Goal: Communication & Community: Answer question/provide support

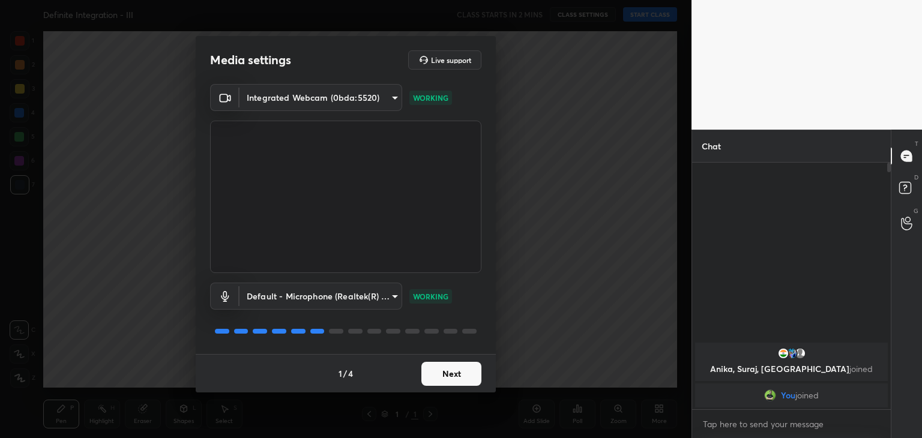
click at [454, 378] on button "Next" at bounding box center [452, 374] width 60 height 24
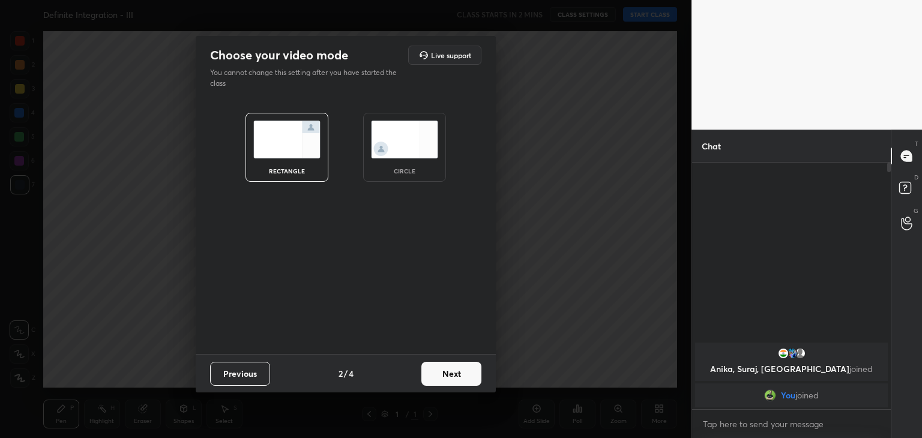
click at [406, 162] on div "circle" at bounding box center [404, 147] width 83 height 69
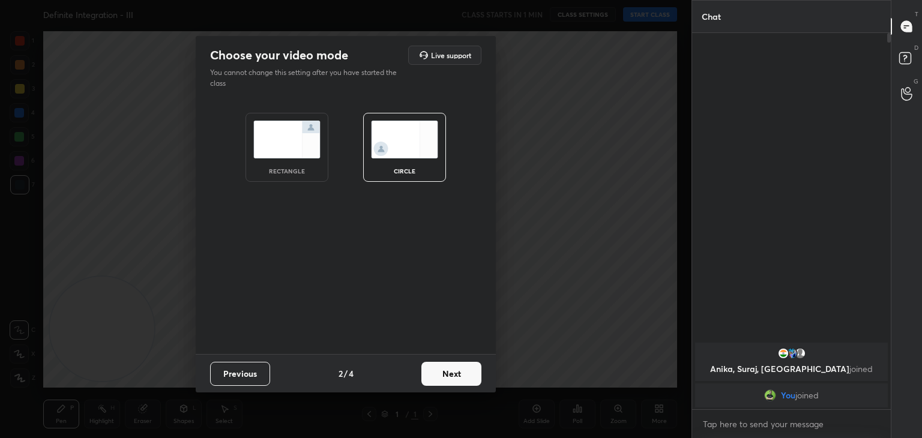
click at [450, 373] on button "Next" at bounding box center [452, 374] width 60 height 24
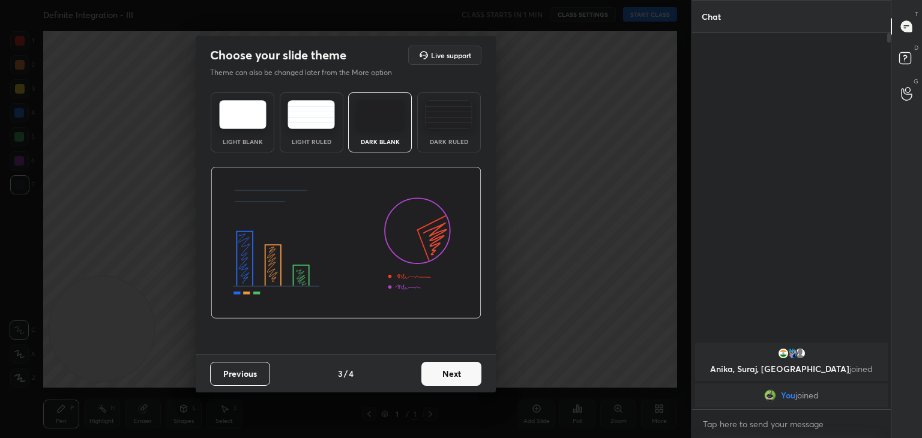
click at [446, 379] on button "Next" at bounding box center [452, 374] width 60 height 24
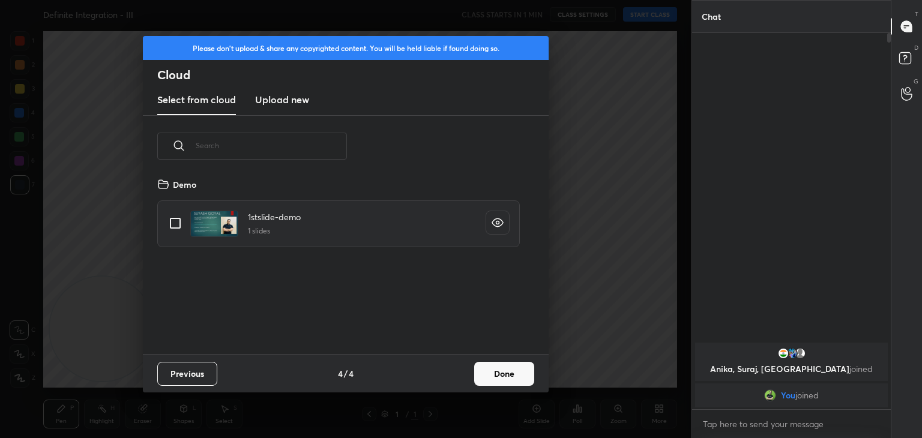
scroll to position [178, 385]
click at [178, 223] on input "grid" at bounding box center [175, 223] width 25 height 25
checkbox input "true"
click at [496, 368] on button "Done" at bounding box center [504, 374] width 60 height 24
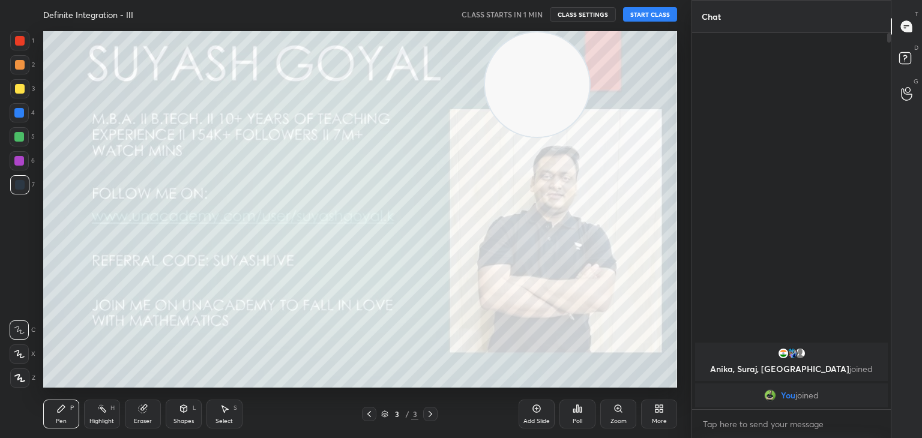
drag, startPoint x: 122, startPoint y: 318, endPoint x: 728, endPoint y: -16, distance: 691.7
click at [728, 0] on html "1 2 3 4 5 6 7 C X Z C X Z E E Erase all H H Definite Integration - III CLASS ST…" at bounding box center [461, 0] width 922 height 0
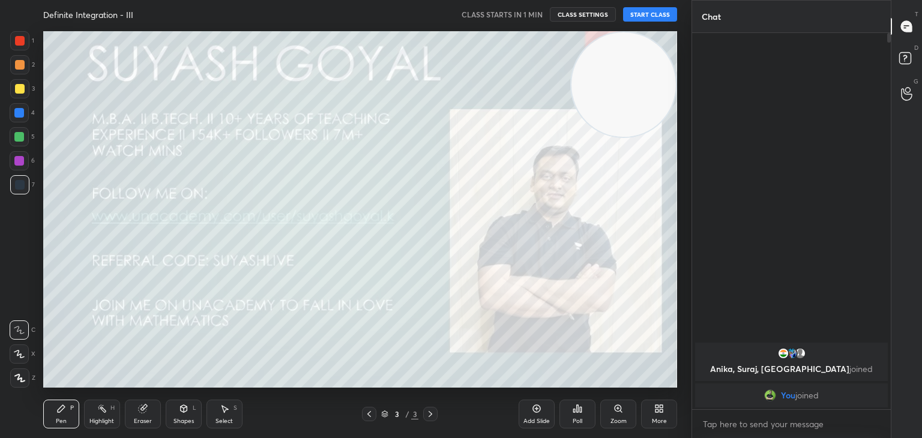
click at [640, 67] on video at bounding box center [624, 84] width 104 height 104
drag, startPoint x: 627, startPoint y: 83, endPoint x: 598, endPoint y: 101, distance: 34.0
click at [639, 77] on video at bounding box center [623, 84] width 104 height 104
click at [16, 378] on icon at bounding box center [19, 378] width 11 height 8
drag, startPoint x: 97, startPoint y: 416, endPoint x: 97, endPoint y: 388, distance: 28.2
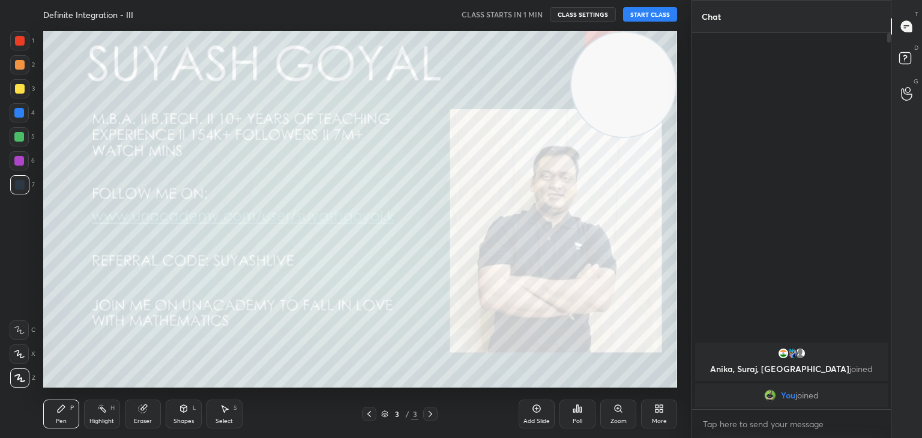
click at [97, 415] on div "Highlight H" at bounding box center [102, 414] width 36 height 29
drag, startPoint x: 18, startPoint y: 40, endPoint x: 38, endPoint y: 46, distance: 21.1
click at [18, 41] on div at bounding box center [20, 41] width 10 height 10
click at [644, 50] on video at bounding box center [624, 84] width 104 height 104
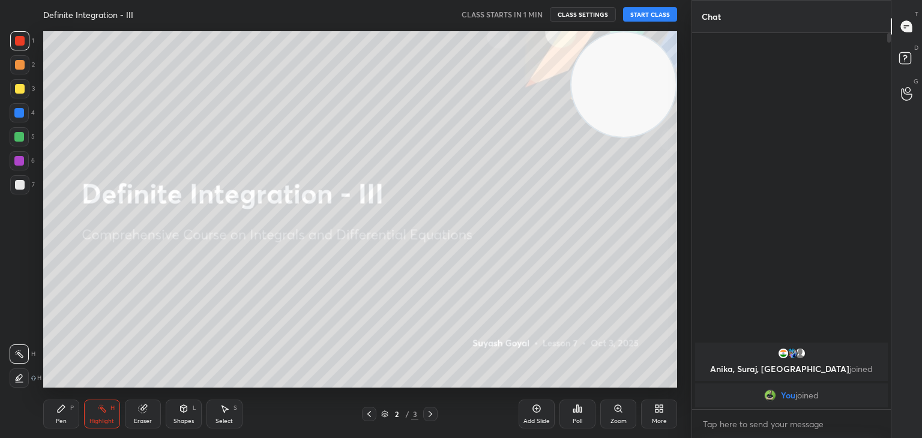
click at [644, 13] on button "START CLASS" at bounding box center [650, 14] width 54 height 14
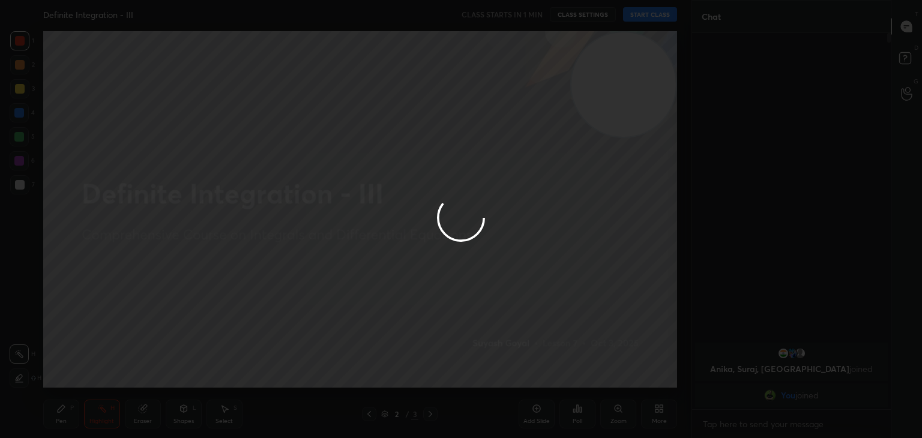
type textarea "x"
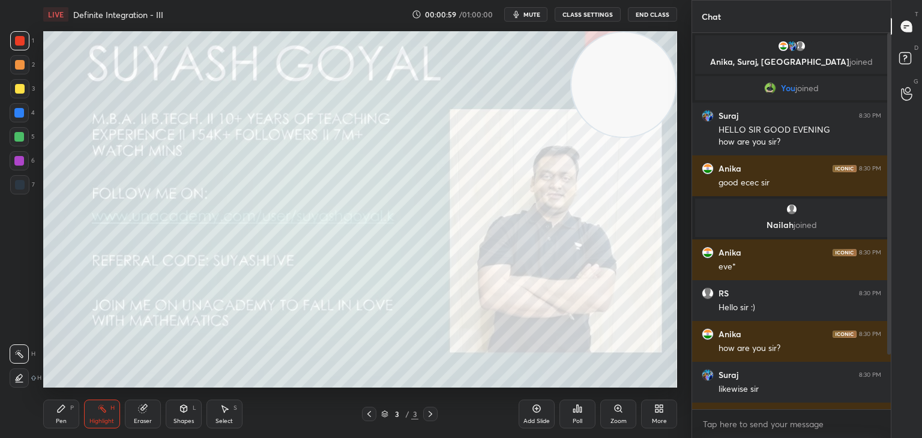
click at [653, 77] on video at bounding box center [624, 84] width 104 height 104
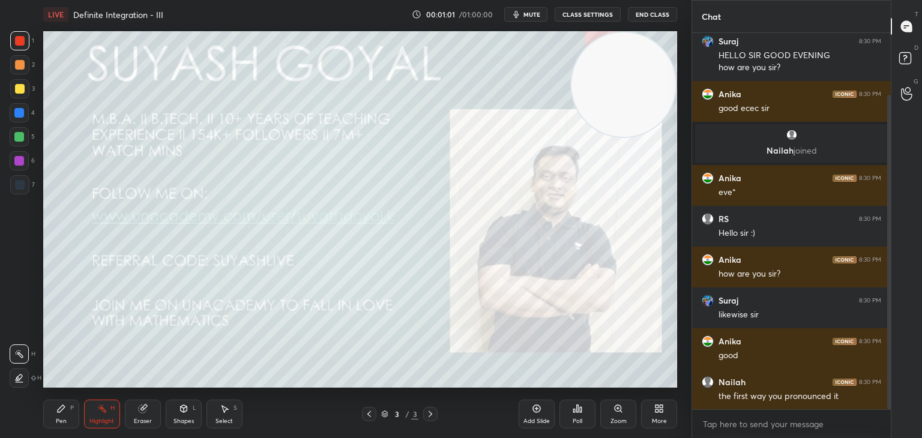
drag, startPoint x: 890, startPoint y: 296, endPoint x: 892, endPoint y: 342, distance: 46.3
click at [892, 342] on div "Chat You joined Suraj 8:30 PM HELLO SIR GOOD EVENING how are you sir? Anika 8:3…" at bounding box center [807, 219] width 231 height 438
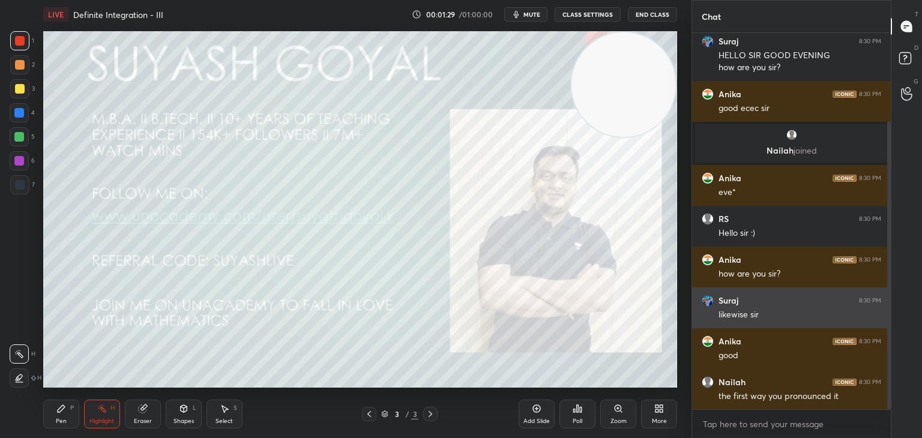
scroll to position [115, 0]
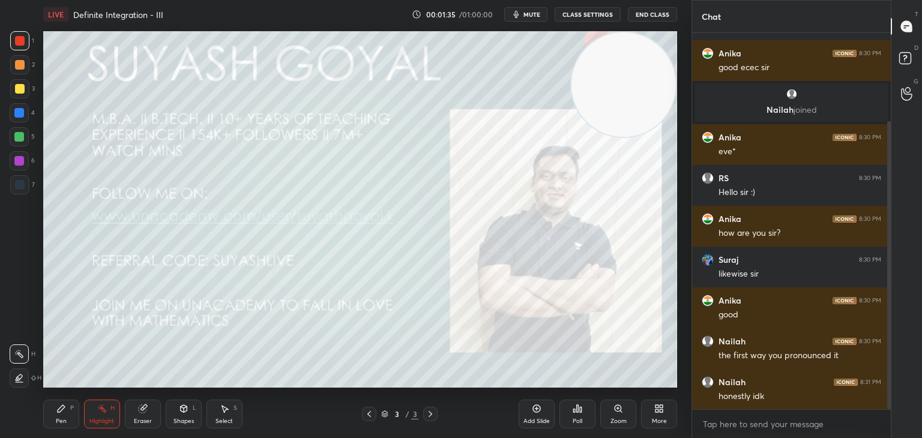
drag, startPoint x: 640, startPoint y: 73, endPoint x: 650, endPoint y: 70, distance: 10.6
click at [648, 71] on video at bounding box center [624, 84] width 104 height 104
click at [654, 411] on icon at bounding box center [659, 409] width 10 height 10
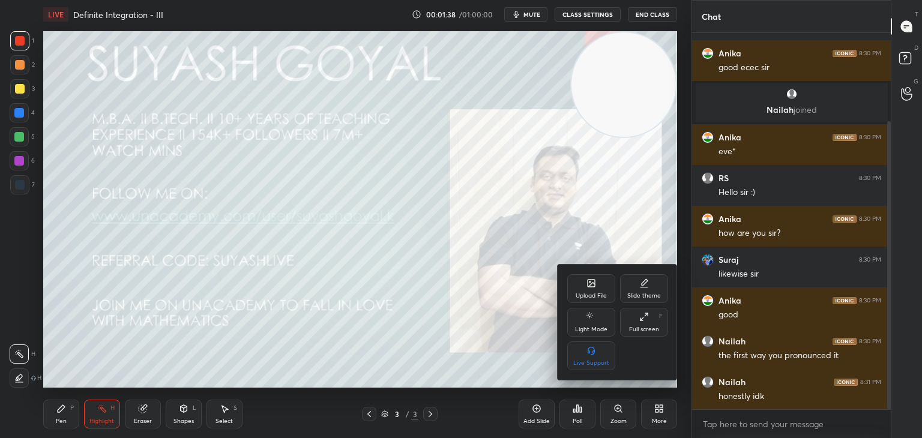
click at [584, 287] on div "Upload File" at bounding box center [591, 288] width 48 height 29
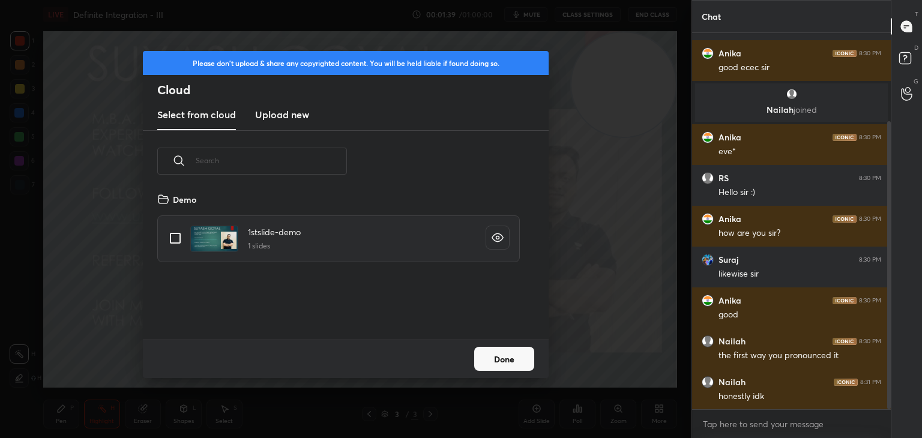
scroll to position [148, 385]
click at [286, 126] on new "Upload new" at bounding box center [282, 115] width 54 height 30
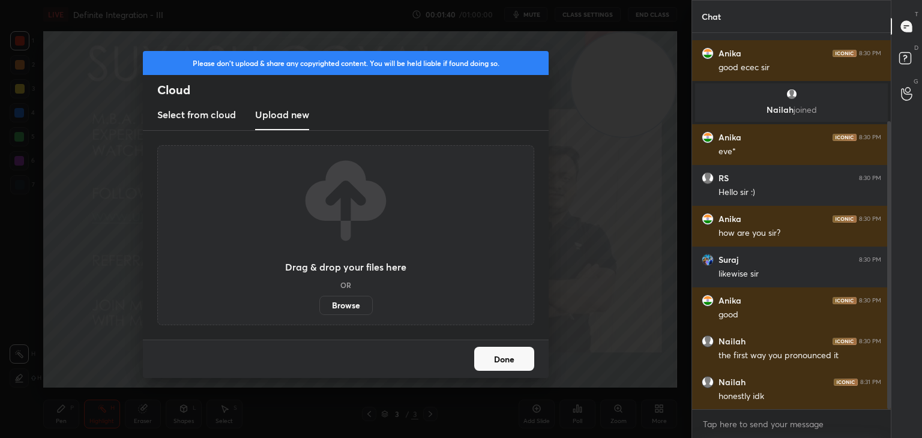
click at [346, 304] on label "Browse" at bounding box center [345, 305] width 53 height 19
click at [319, 304] on input "Browse" at bounding box center [319, 305] width 0 height 19
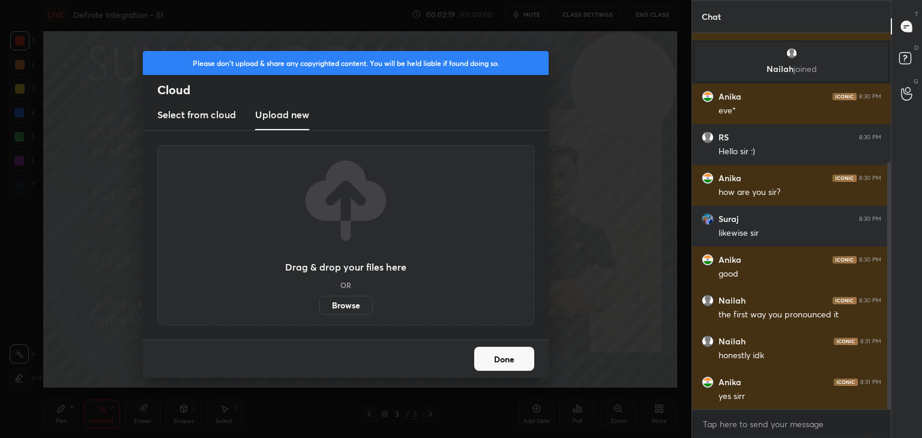
scroll to position [197, 0]
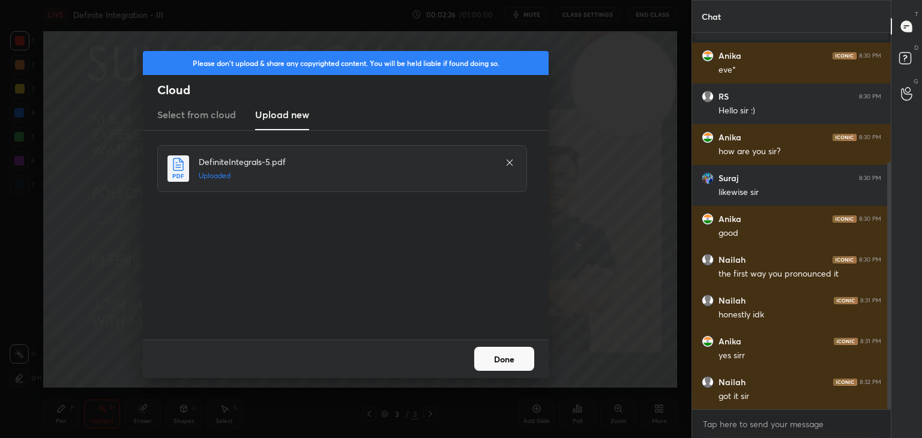
click at [504, 361] on button "Done" at bounding box center [504, 359] width 60 height 24
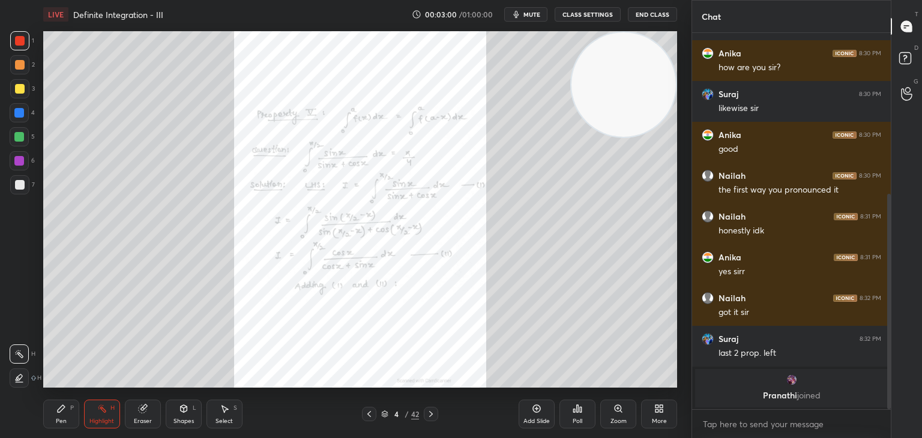
scroll to position [322, 0]
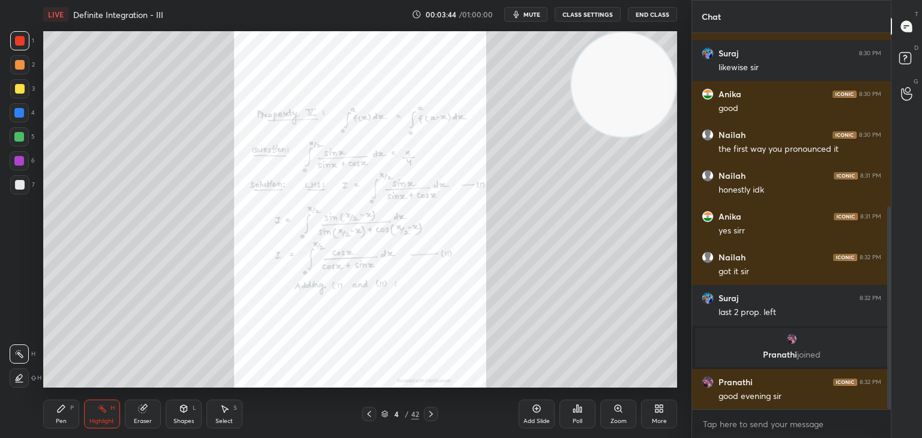
drag, startPoint x: 0, startPoint y: 282, endPoint x: 22, endPoint y: 278, distance: 22.0
click at [0, 282] on div "1 2 3 4 5 6 7 C X Z C X Z E E Erase all H H" at bounding box center [19, 209] width 38 height 357
click at [630, 69] on video at bounding box center [624, 84] width 104 height 104
drag, startPoint x: 617, startPoint y: 118, endPoint x: 634, endPoint y: 101, distance: 24.6
click at [632, 101] on video at bounding box center [624, 84] width 104 height 104
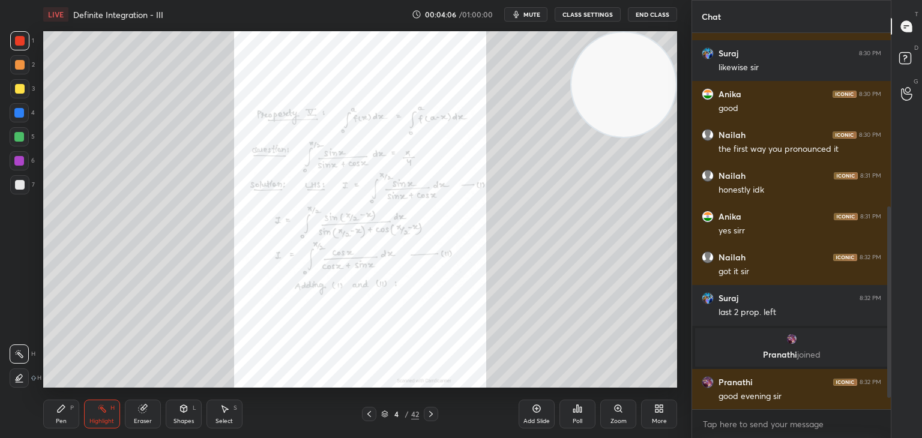
scroll to position [363, 0]
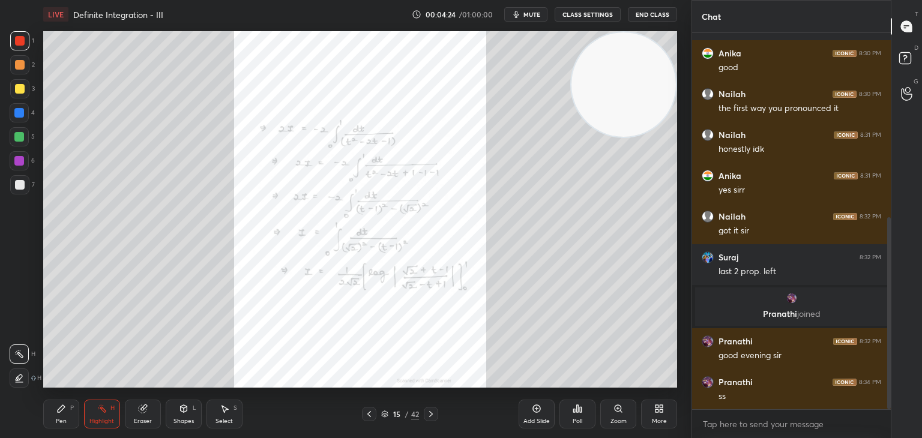
click at [537, 416] on div "Add Slide" at bounding box center [537, 414] width 36 height 29
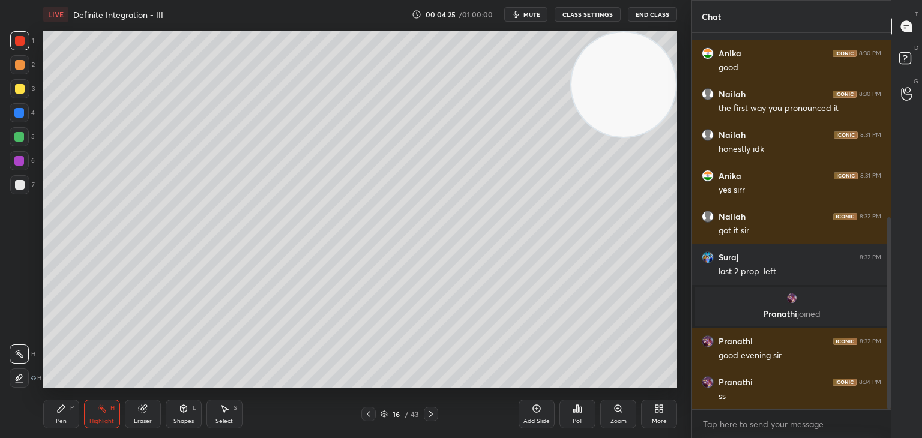
drag, startPoint x: 659, startPoint y: 63, endPoint x: 671, endPoint y: 52, distance: 16.2
click at [670, 52] on video at bounding box center [624, 84] width 104 height 104
click at [53, 410] on div "Pen P" at bounding box center [61, 414] width 36 height 29
drag, startPoint x: 20, startPoint y: 186, endPoint x: 39, endPoint y: 193, distance: 20.2
click at [21, 186] on div at bounding box center [20, 185] width 10 height 10
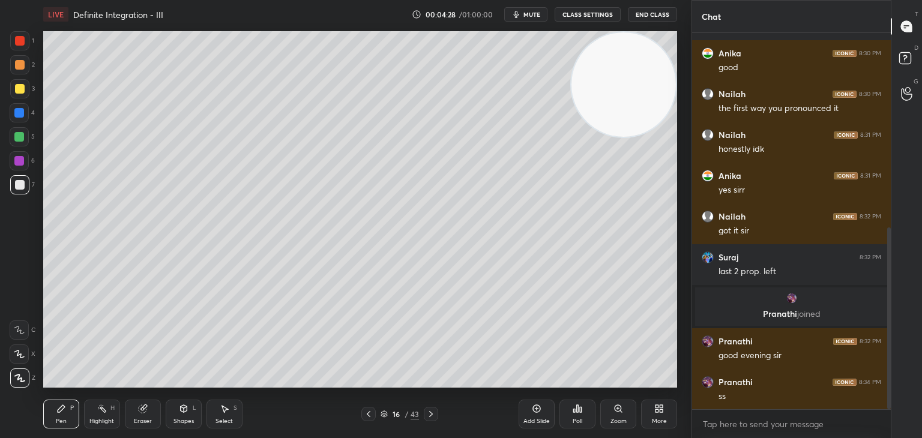
scroll to position [404, 0]
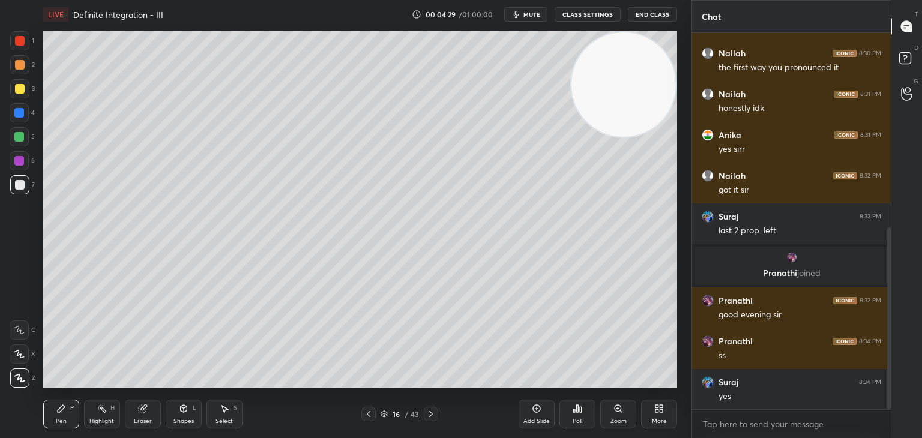
click at [0, 261] on div "1 2 3 4 5 6 7 C X Z C X Z E E Erase all H H" at bounding box center [19, 209] width 38 height 357
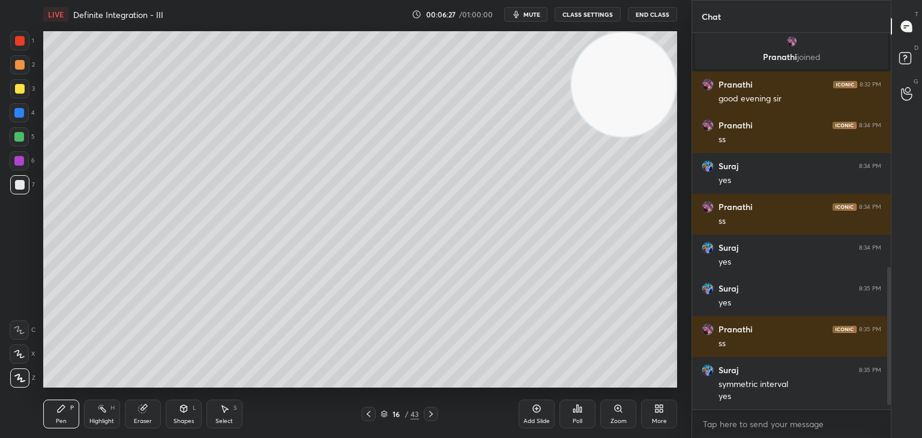
scroll to position [660, 0]
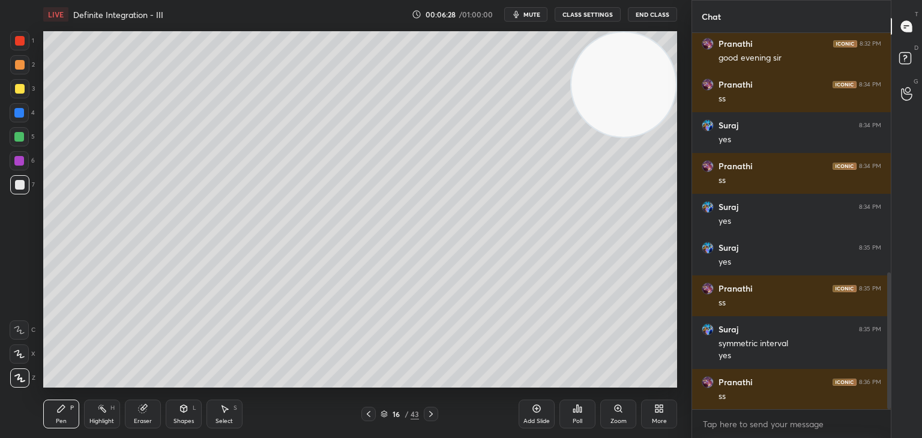
click at [539, 413] on icon at bounding box center [537, 409] width 10 height 10
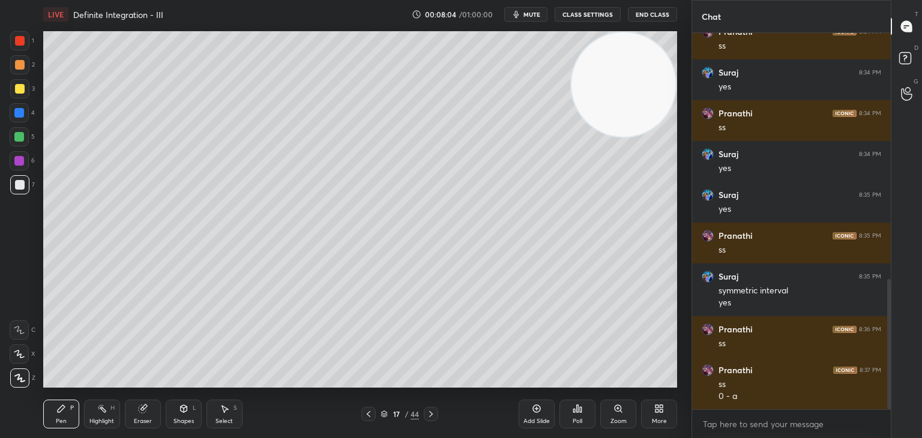
scroll to position [725, 0]
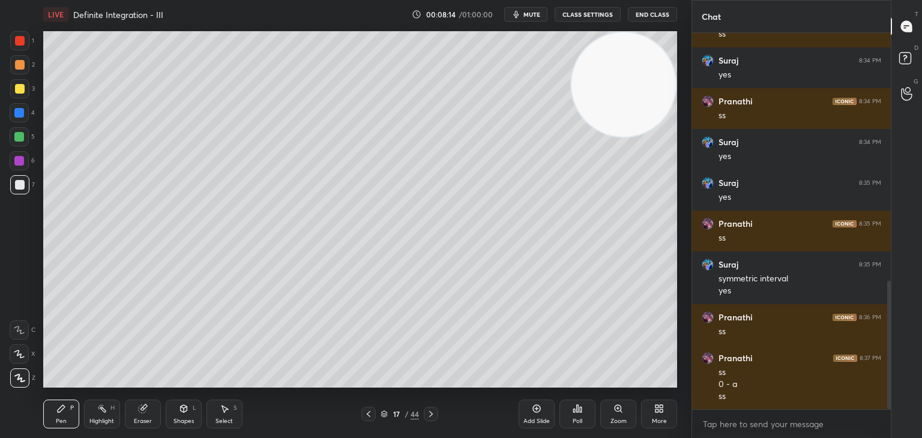
click at [101, 420] on div "Highlight" at bounding box center [101, 422] width 25 height 6
drag, startPoint x: 60, startPoint y: 414, endPoint x: 80, endPoint y: 390, distance: 32.0
click at [60, 413] on div "Pen P" at bounding box center [61, 414] width 36 height 29
click at [94, 421] on div "Highlight" at bounding box center [101, 422] width 25 height 6
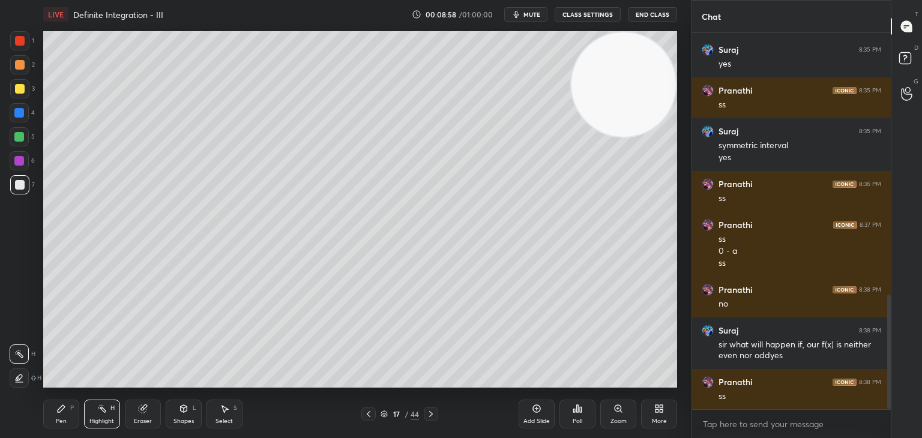
scroll to position [899, 0]
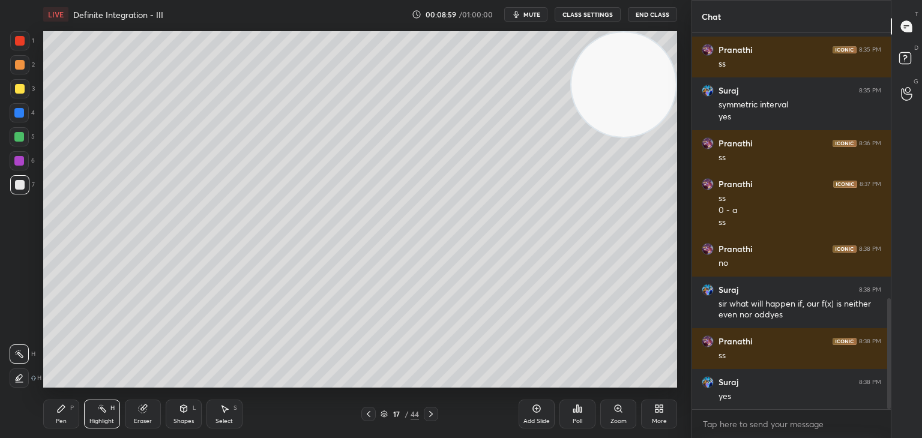
drag, startPoint x: 599, startPoint y: 107, endPoint x: 612, endPoint y: 97, distance: 16.2
click at [612, 97] on video at bounding box center [624, 84] width 104 height 104
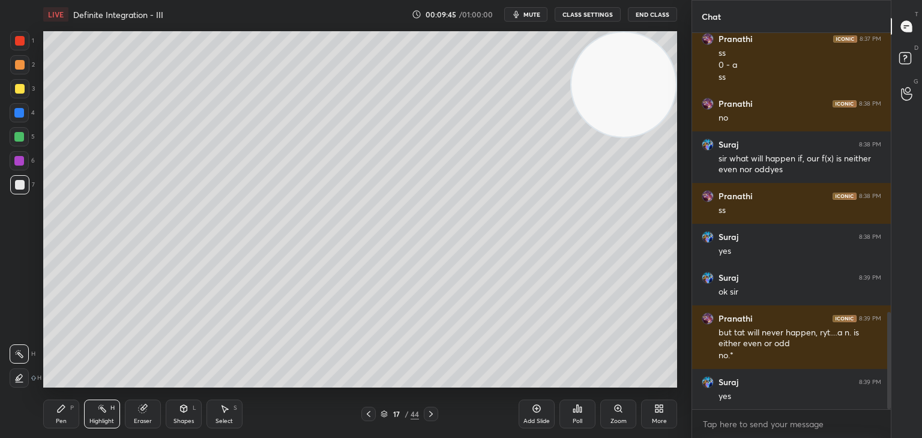
scroll to position [1086, 0]
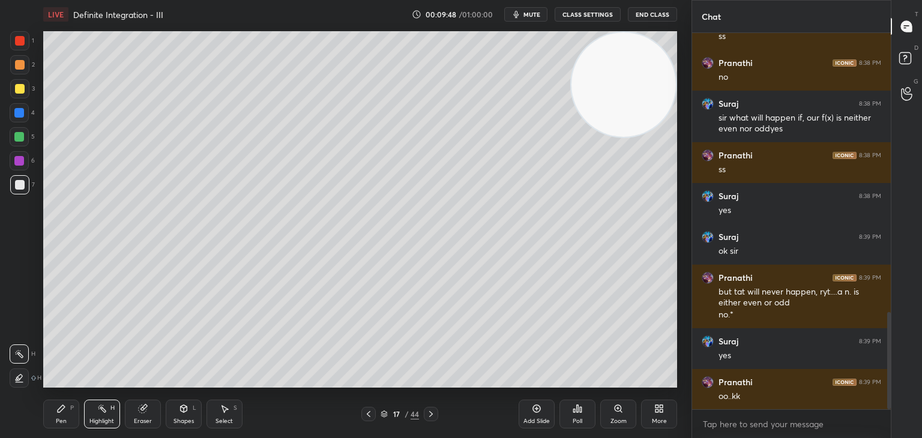
click at [62, 409] on icon at bounding box center [61, 408] width 7 height 7
click at [216, 414] on div "Select S" at bounding box center [225, 414] width 36 height 29
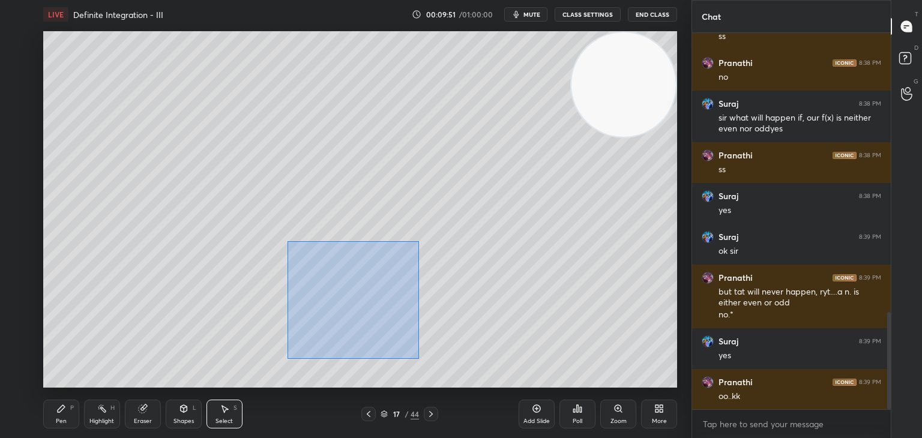
drag, startPoint x: 288, startPoint y: 231, endPoint x: 417, endPoint y: 359, distance: 181.7
click at [418, 359] on div "0 ° Undo Copy Duplicate Duplicate to new slide Delete" at bounding box center [360, 209] width 634 height 357
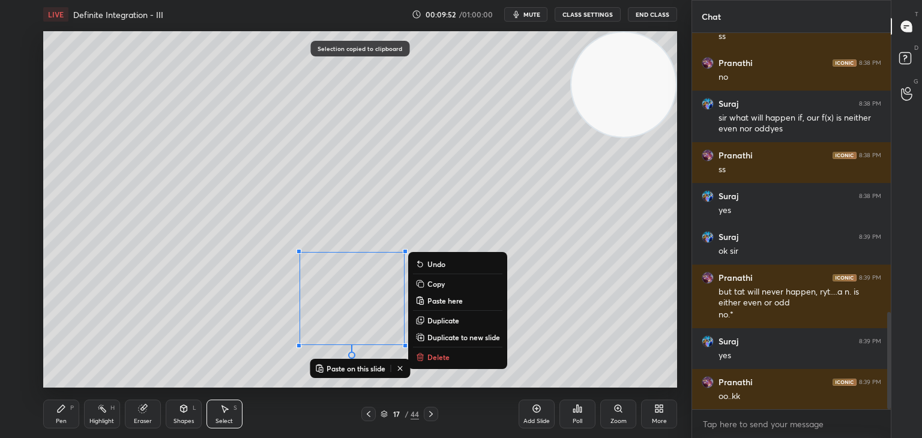
click at [528, 417] on div "Add Slide" at bounding box center [537, 414] width 36 height 29
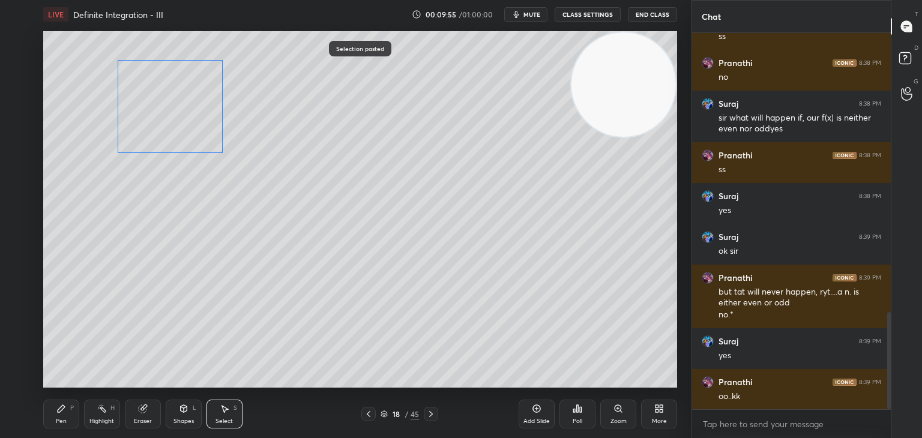
drag, startPoint x: 307, startPoint y: 282, endPoint x: 139, endPoint y: 110, distance: 241.2
click at [139, 106] on div "0 ° Undo Copy Paste here Duplicate Duplicate to new slide Delete" at bounding box center [360, 209] width 634 height 357
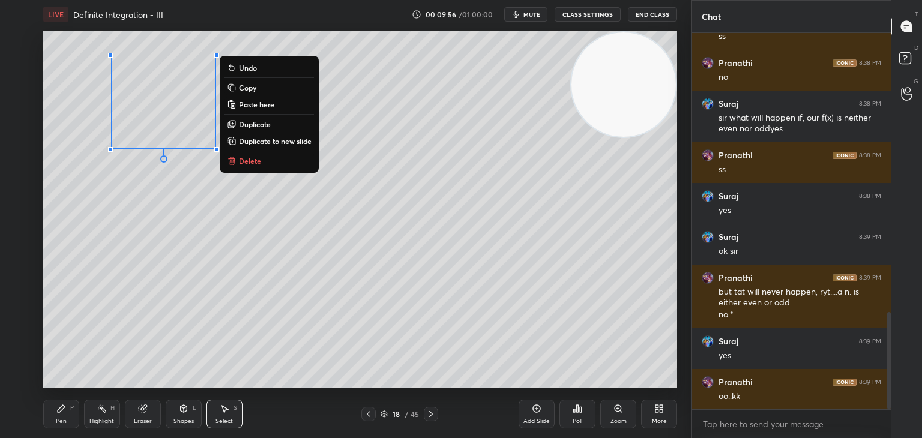
click at [59, 425] on div "Pen" at bounding box center [61, 422] width 11 height 6
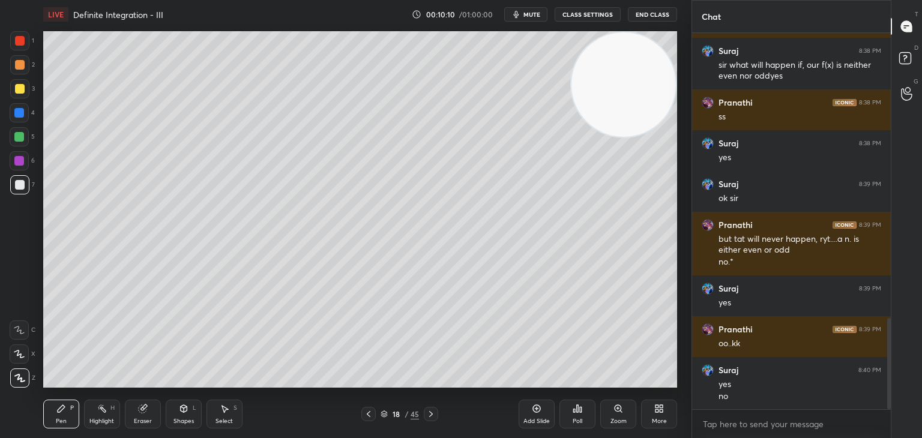
scroll to position [1179, 0]
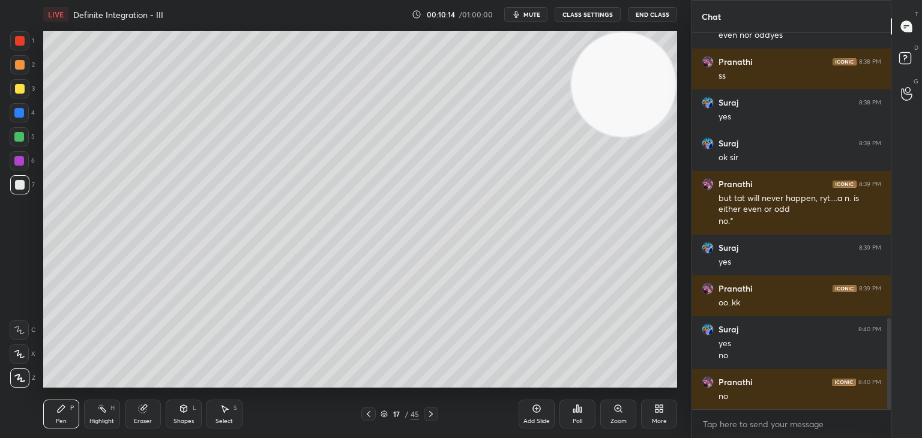
click at [226, 411] on icon at bounding box center [225, 409] width 10 height 10
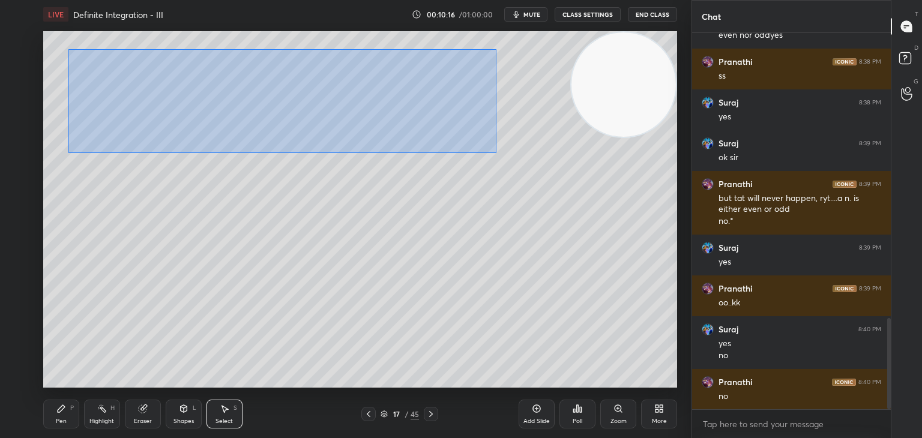
drag, startPoint x: 67, startPoint y: 53, endPoint x: 497, endPoint y: 153, distance: 441.3
click at [497, 153] on div "0 ° Undo Copy Paste here Duplicate Duplicate to new slide Delete" at bounding box center [360, 209] width 634 height 357
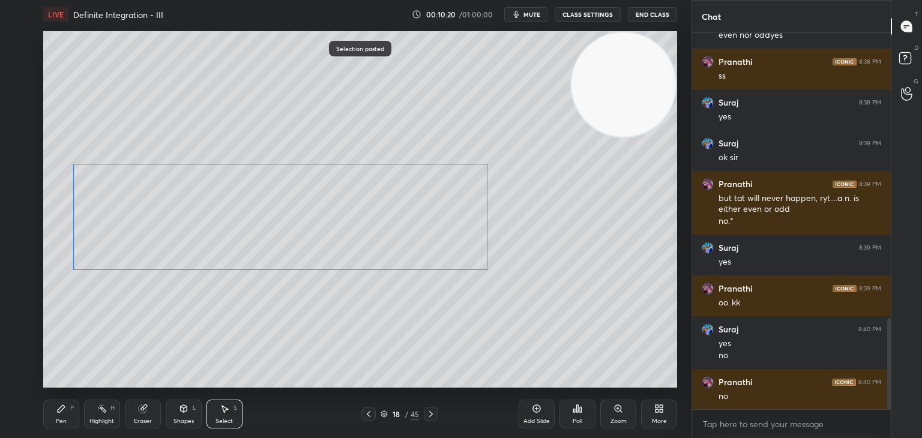
drag, startPoint x: 282, startPoint y: 125, endPoint x: 280, endPoint y: 243, distance: 117.7
click at [281, 243] on div "0 ° Undo Copy Paste here Duplicate Duplicate to new slide Delete" at bounding box center [360, 209] width 634 height 357
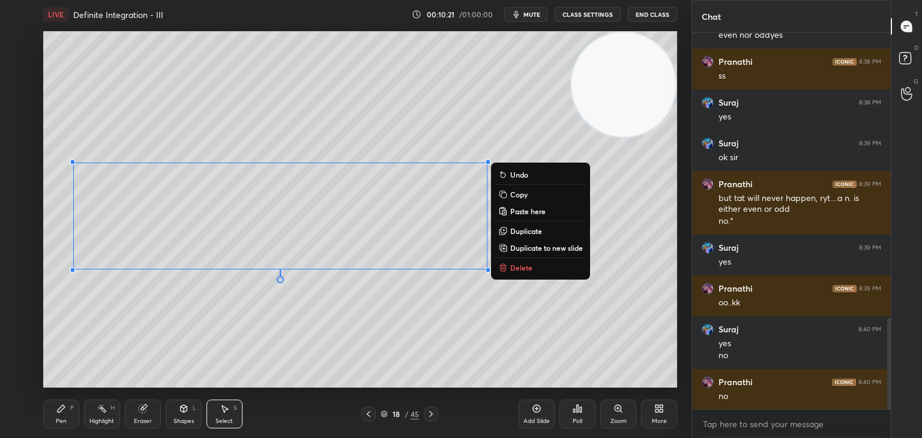
click at [148, 408] on div "Eraser" at bounding box center [143, 414] width 36 height 29
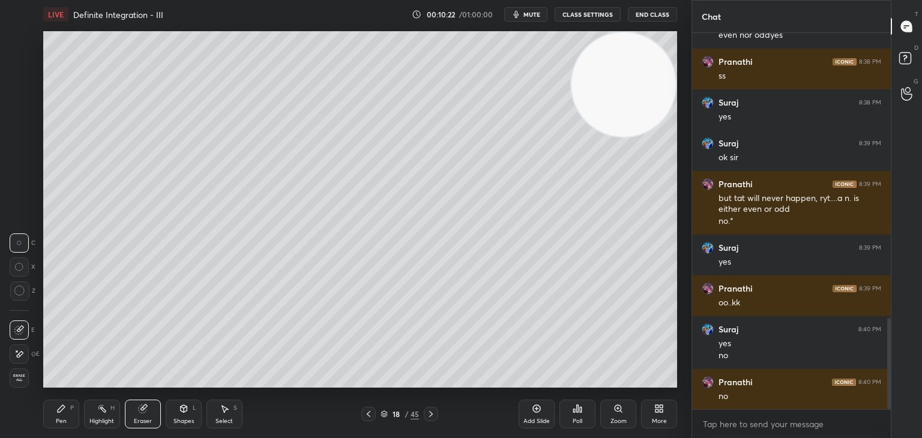
scroll to position [1191, 0]
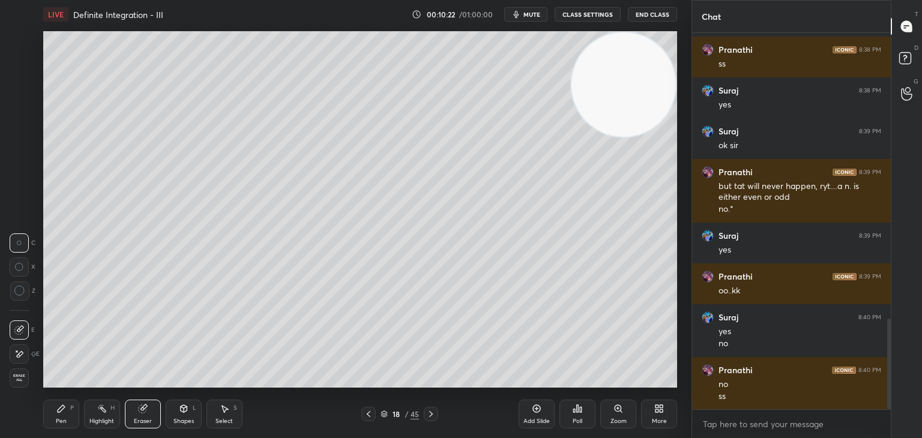
click at [23, 355] on icon at bounding box center [19, 354] width 10 height 10
drag, startPoint x: 72, startPoint y: 418, endPoint x: 78, endPoint y: 399, distance: 19.6
click at [72, 416] on div "Pen P" at bounding box center [61, 414] width 36 height 29
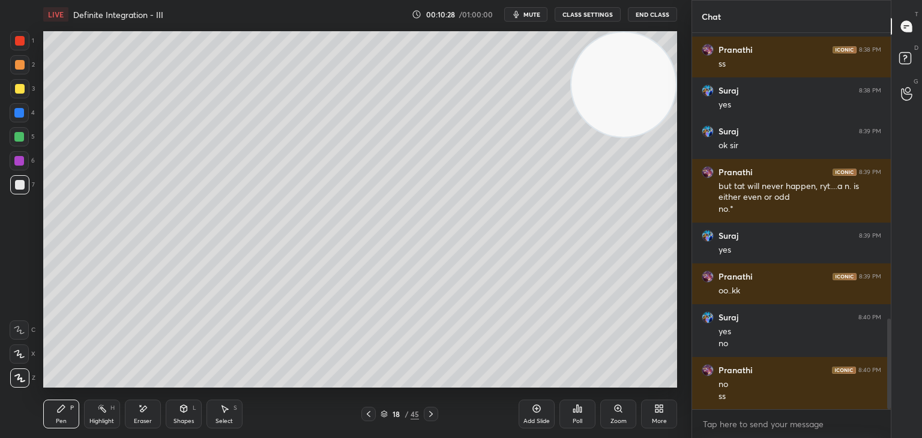
click at [11, 89] on div at bounding box center [19, 88] width 19 height 19
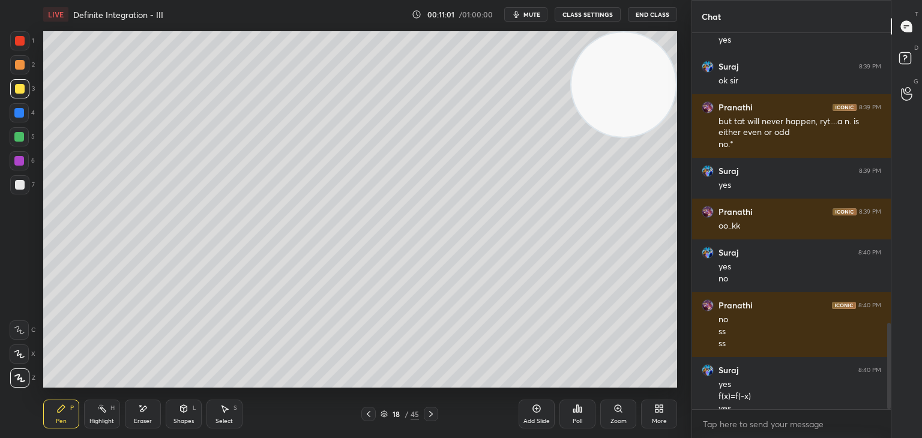
scroll to position [1268, 0]
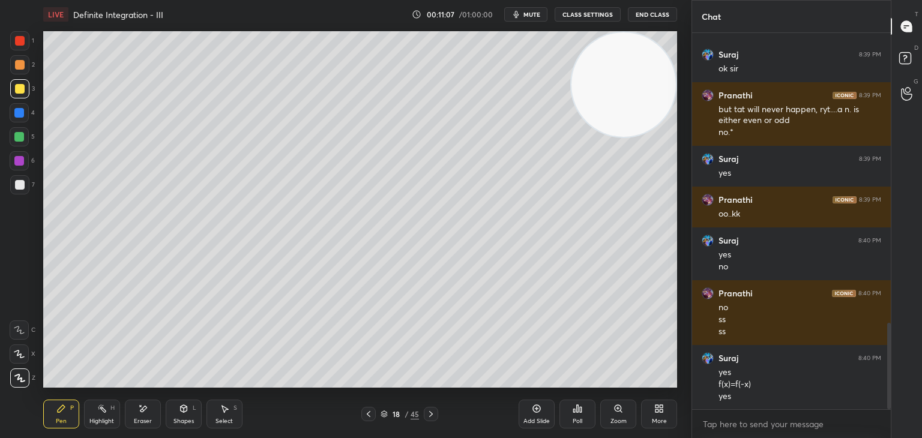
click at [104, 414] on div "Highlight H" at bounding box center [102, 414] width 36 height 29
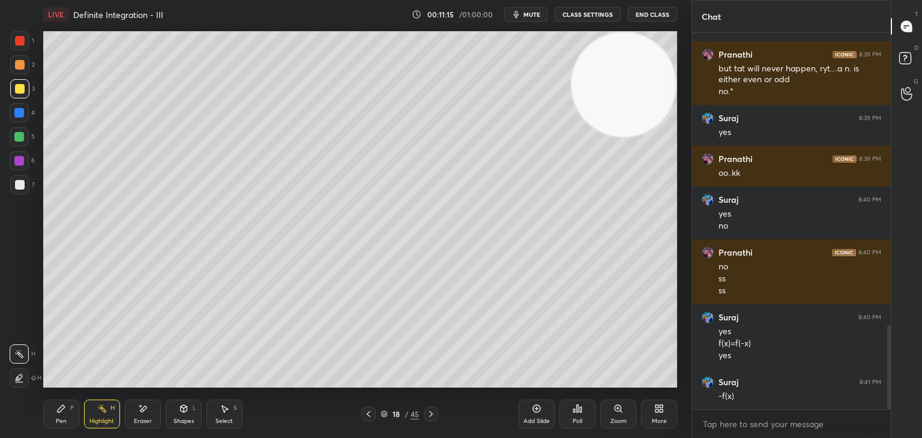
drag, startPoint x: 65, startPoint y: 410, endPoint x: 97, endPoint y: 400, distance: 34.0
click at [69, 410] on div "Pen P" at bounding box center [61, 414] width 36 height 29
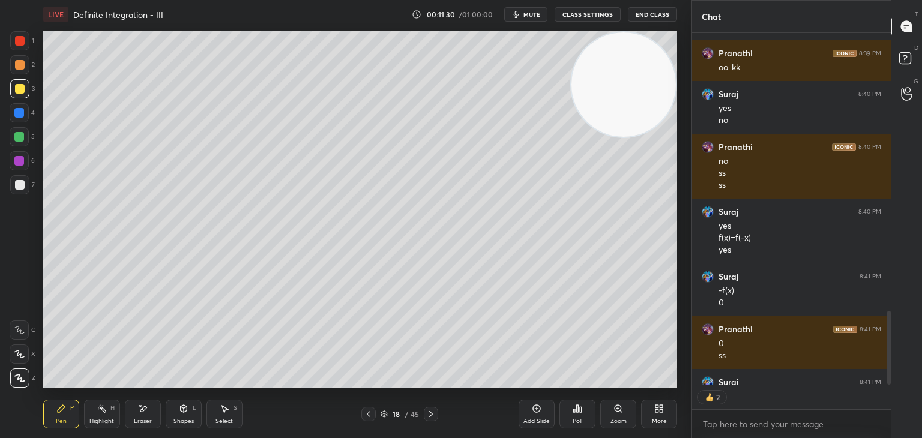
scroll to position [1480, 0]
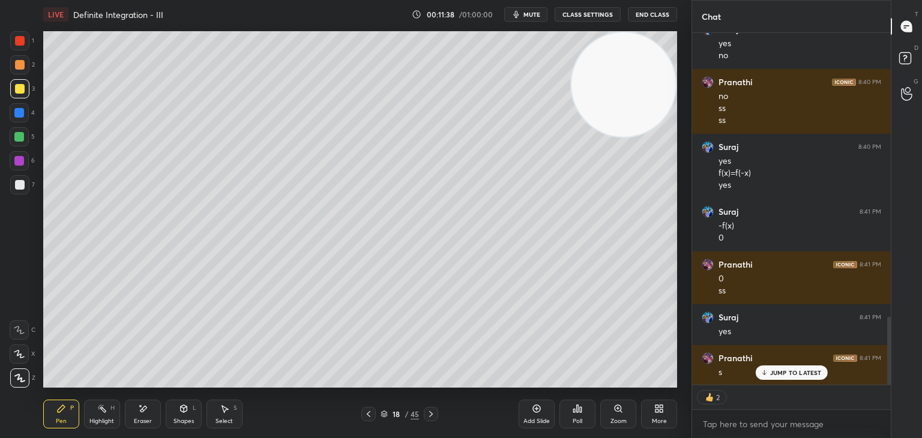
type textarea "x"
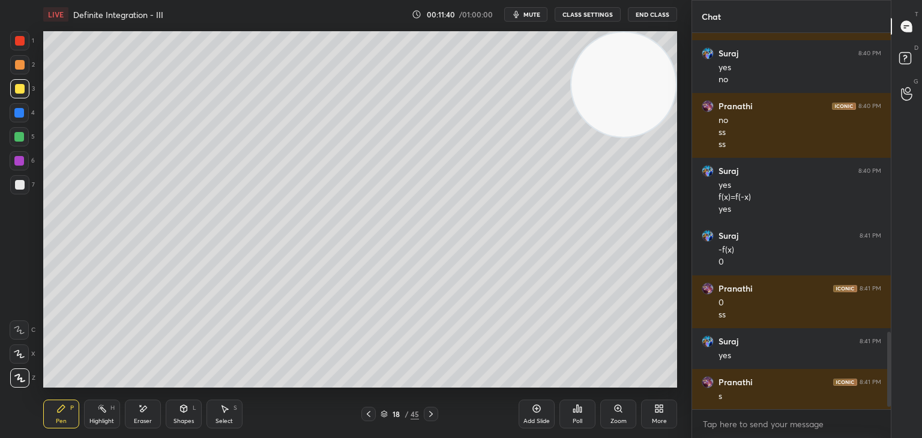
scroll to position [1496, 0]
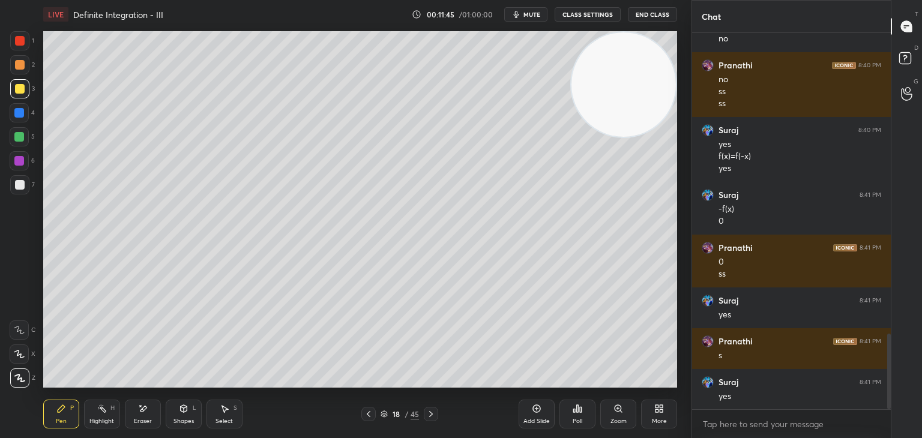
click at [533, 414] on div "Add Slide" at bounding box center [537, 414] width 36 height 29
click at [648, 92] on video at bounding box center [624, 84] width 104 height 104
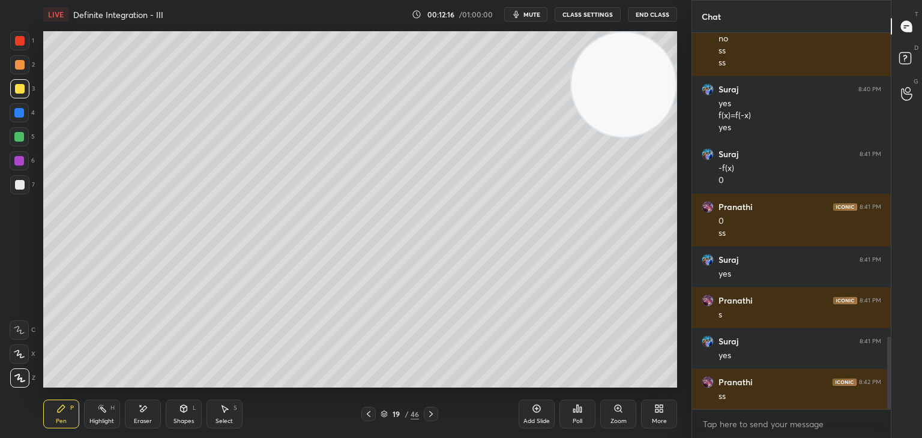
scroll to position [1578, 0]
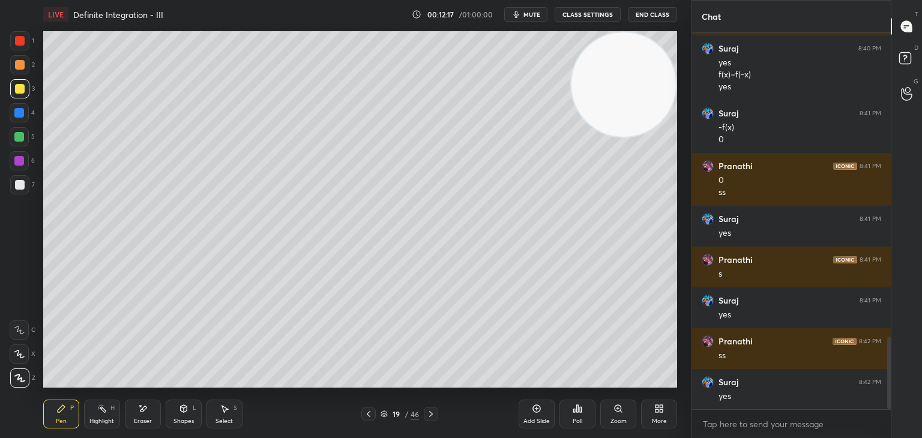
click at [533, 409] on icon at bounding box center [537, 409] width 10 height 10
click at [2, 265] on div "1 2 3 4 5 6 7 C X Z E E Erase all H H" at bounding box center [19, 209] width 38 height 357
click at [113, 413] on div "Highlight H" at bounding box center [102, 414] width 36 height 29
drag, startPoint x: 72, startPoint y: 414, endPoint x: 85, endPoint y: 388, distance: 28.7
click at [72, 413] on div "Pen P" at bounding box center [61, 414] width 36 height 29
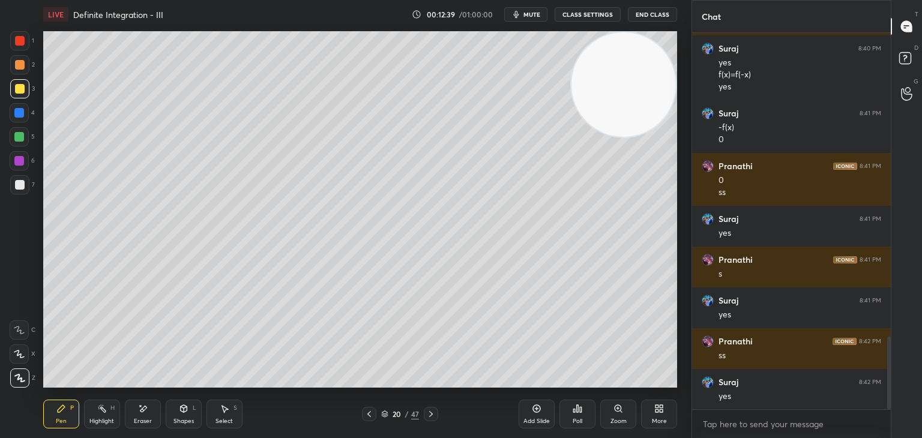
click at [98, 413] on icon at bounding box center [102, 409] width 10 height 10
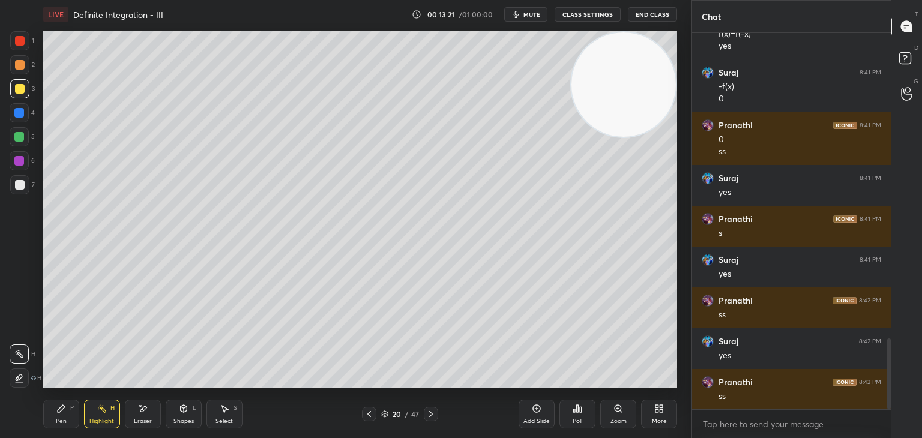
click at [60, 414] on div "Pen P" at bounding box center [61, 414] width 36 height 29
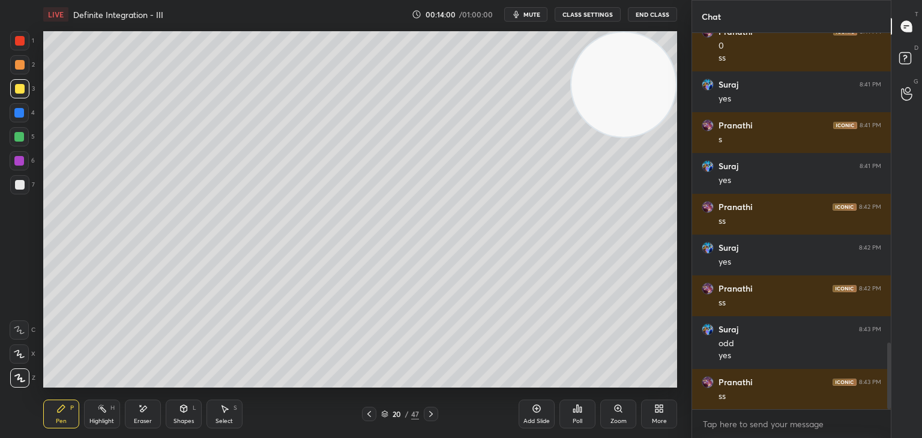
scroll to position [1753, 0]
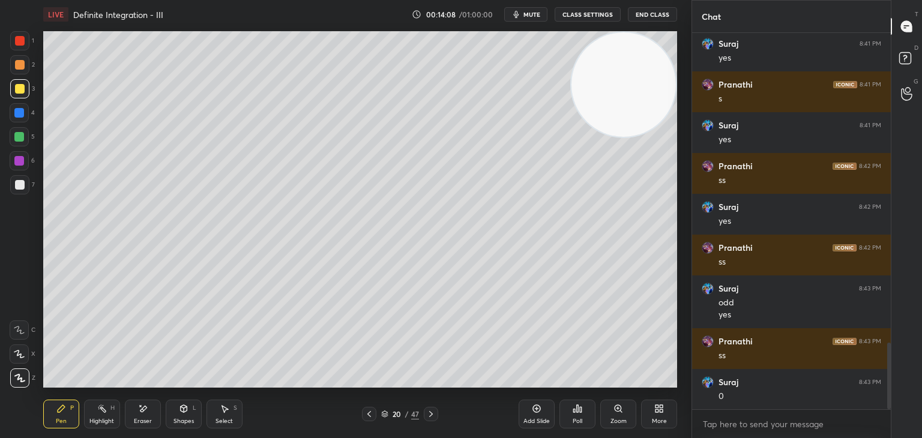
click at [85, 414] on div "Highlight H" at bounding box center [102, 414] width 36 height 29
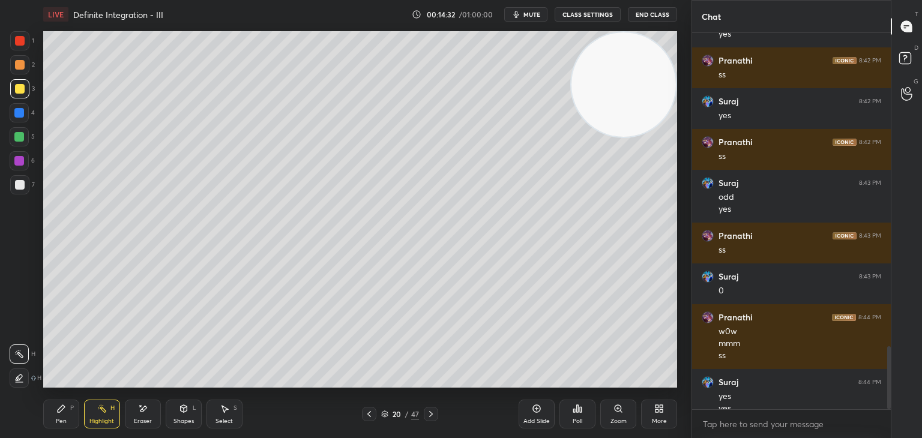
scroll to position [1871, 0]
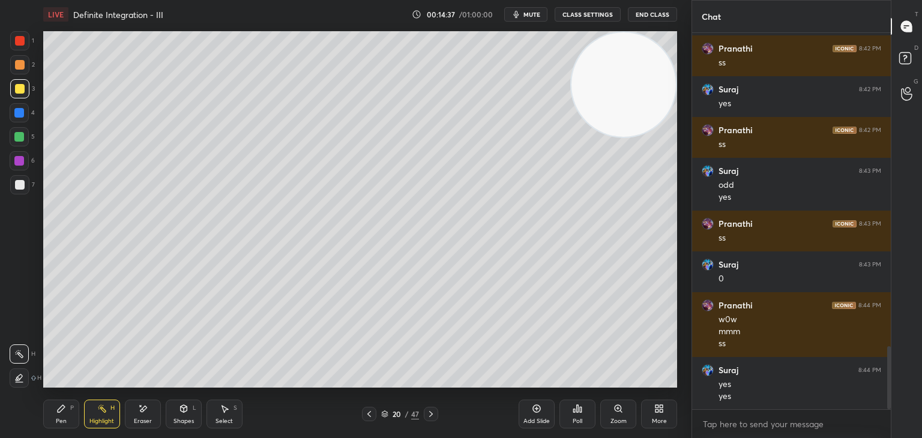
drag, startPoint x: 0, startPoint y: 253, endPoint x: 27, endPoint y: 253, distance: 27.0
click at [1, 253] on div "1 2 3 4 5 6 7 C X Z E E Erase all H H" at bounding box center [19, 209] width 38 height 357
click at [530, 411] on div "Add Slide" at bounding box center [537, 414] width 36 height 29
click at [606, 85] on video at bounding box center [624, 84] width 104 height 104
drag, startPoint x: 55, startPoint y: 414, endPoint x: 65, endPoint y: 394, distance: 22.3
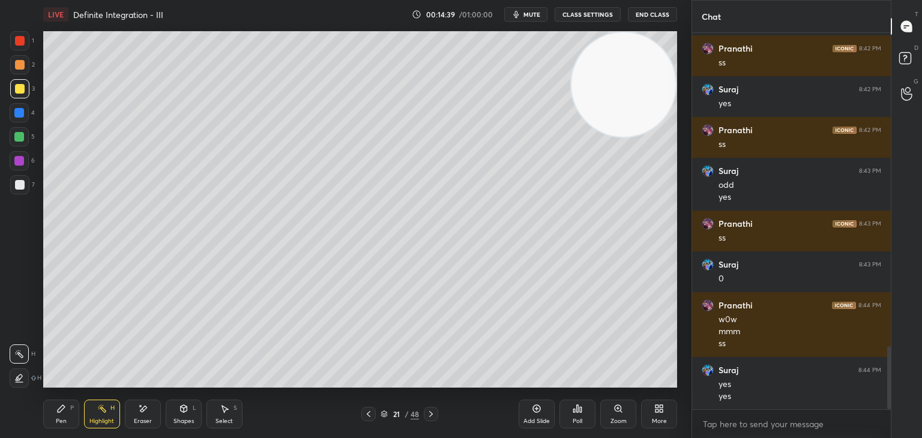
click at [55, 414] on div "Pen P" at bounding box center [61, 414] width 36 height 29
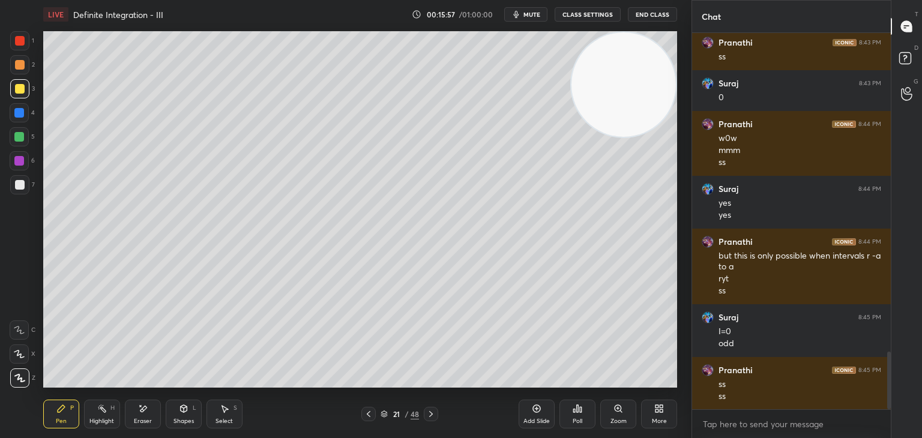
scroll to position [2093, 0]
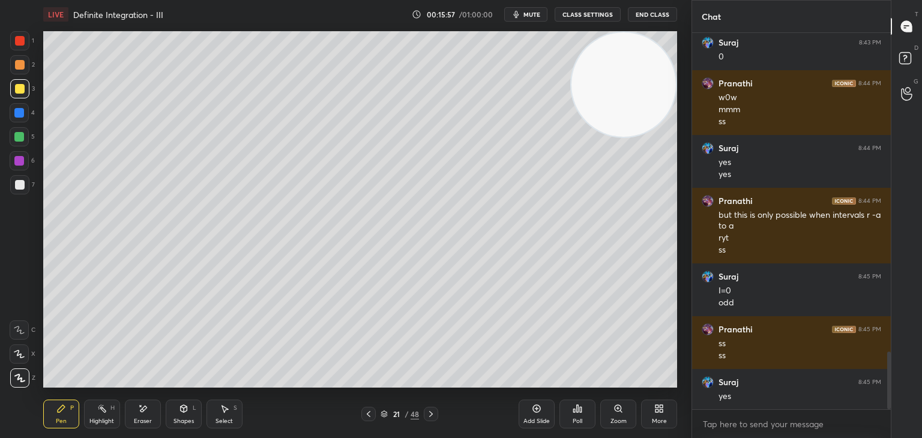
click at [0, 184] on div "1 2 3 4 5 6 7 C X Z E E Erase all H H" at bounding box center [19, 209] width 38 height 357
click at [545, 409] on div "Add Slide" at bounding box center [537, 414] width 36 height 29
click at [646, 97] on video at bounding box center [624, 84] width 104 height 104
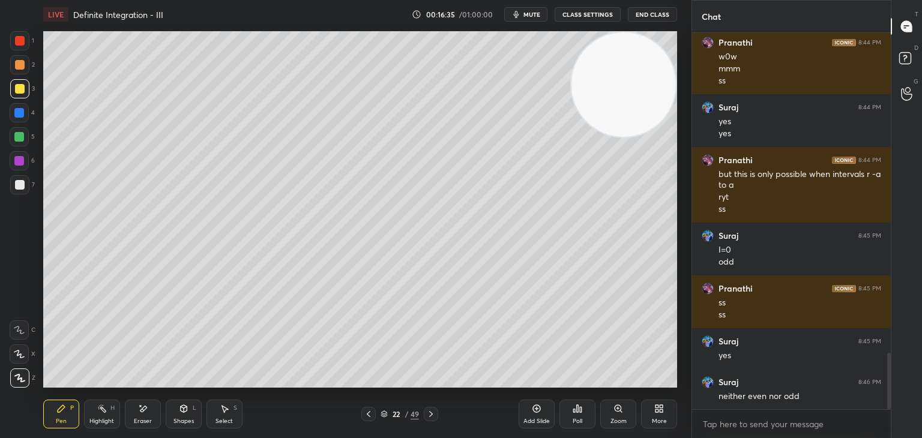
click at [0, 171] on div "1 2 3 4 5 6 7 C X Z E E Erase all H H" at bounding box center [19, 209] width 38 height 357
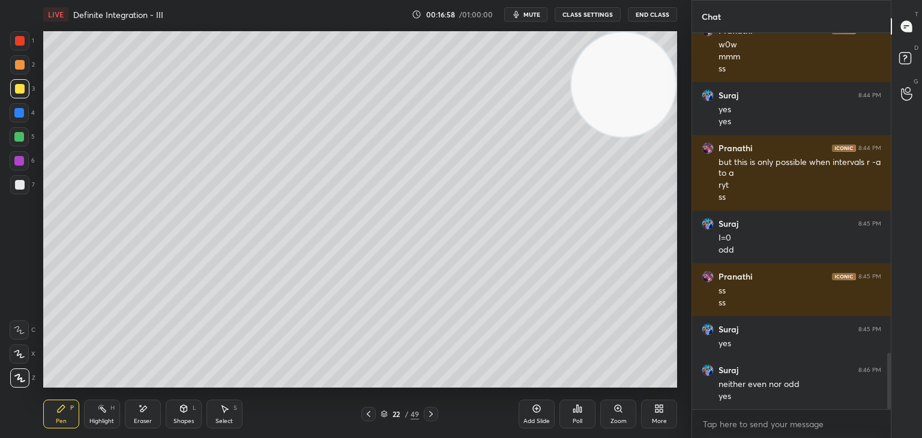
click at [101, 419] on div "Highlight" at bounding box center [101, 422] width 25 height 6
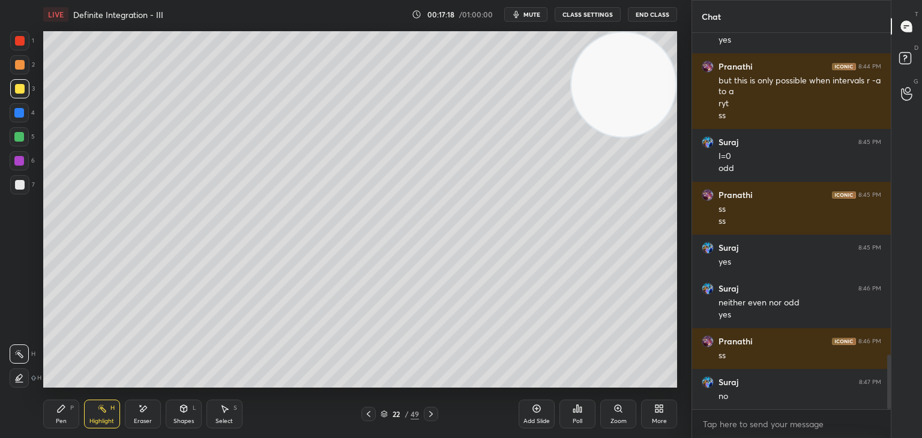
scroll to position [2268, 0]
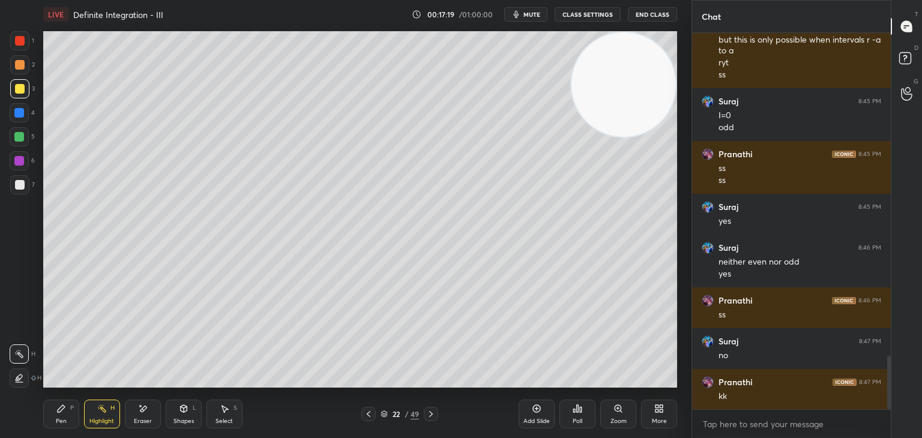
click at [68, 412] on div "Pen P" at bounding box center [61, 414] width 36 height 29
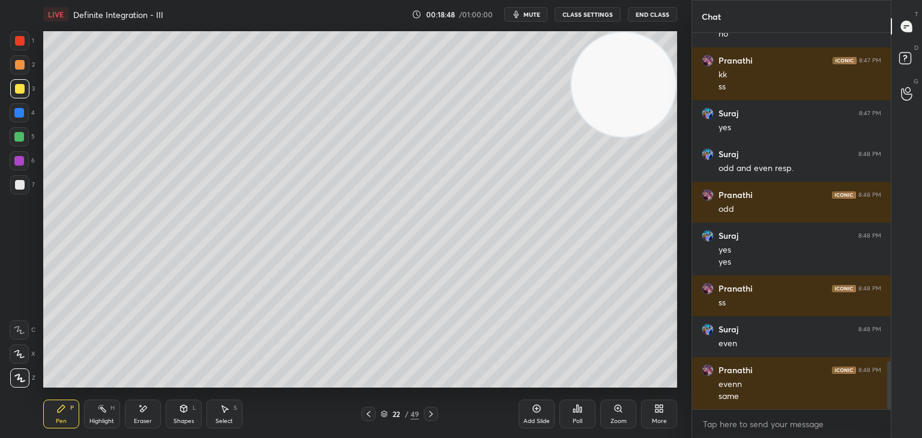
scroll to position [2602, 0]
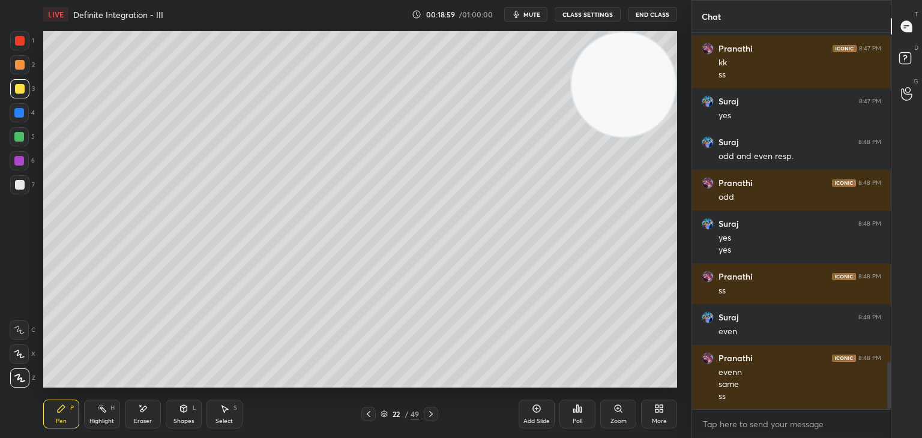
click at [149, 420] on div "Eraser" at bounding box center [143, 422] width 18 height 6
click at [77, 412] on div "Pen P" at bounding box center [61, 414] width 36 height 29
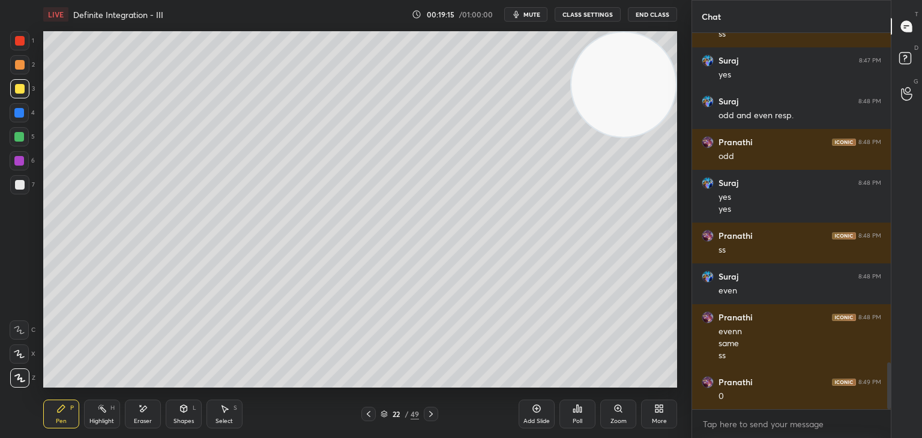
click at [539, 422] on div "Add Slide" at bounding box center [537, 422] width 26 height 6
click at [147, 420] on div "Eraser" at bounding box center [143, 422] width 18 height 6
click at [65, 417] on div "Pen P" at bounding box center [61, 414] width 36 height 29
drag, startPoint x: 140, startPoint y: 418, endPoint x: 175, endPoint y: 403, distance: 38.5
click at [144, 416] on div "Eraser" at bounding box center [143, 414] width 36 height 29
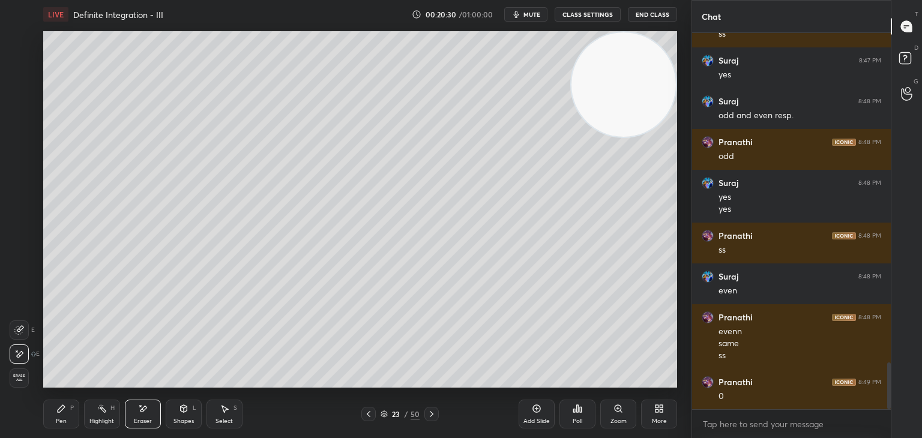
scroll to position [2684, 0]
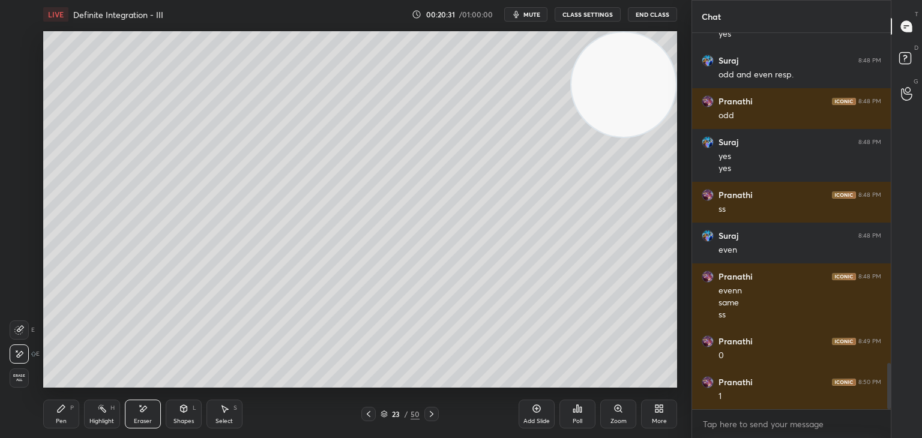
click at [54, 413] on div "Pen P" at bounding box center [61, 414] width 36 height 29
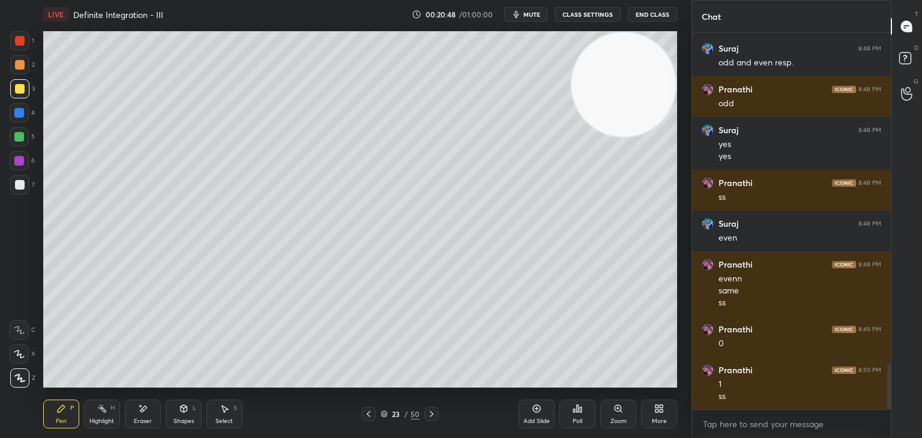
scroll to position [2737, 0]
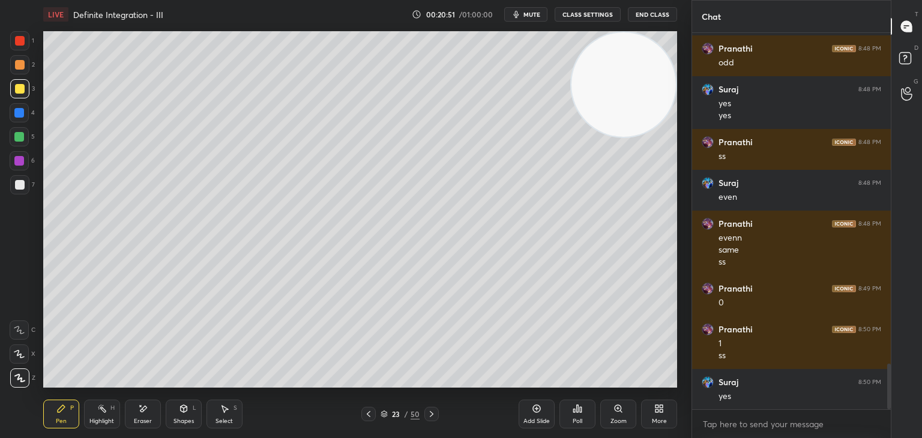
click at [12, 266] on div "1 2 3 4 5 6 7 C X Z E E Erase all H H" at bounding box center [19, 209] width 38 height 357
click at [150, 411] on div "Eraser" at bounding box center [143, 414] width 36 height 29
click at [74, 412] on div "Pen P" at bounding box center [61, 414] width 36 height 29
click at [522, 410] on div "Add Slide" at bounding box center [537, 414] width 36 height 29
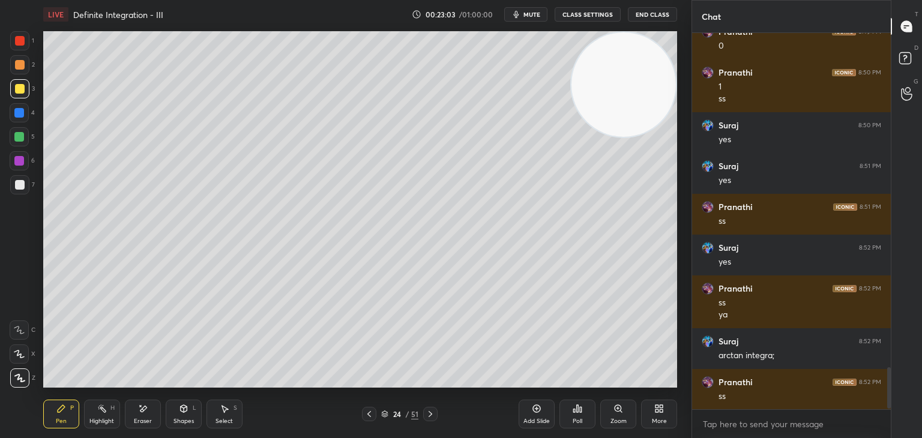
scroll to position [3035, 0]
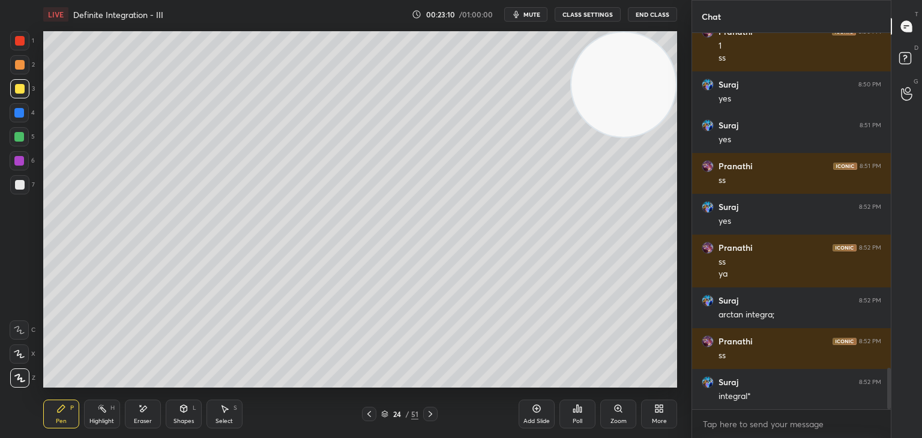
click at [2, 253] on div "1 2 3 4 5 6 7 C X Z E E Erase all H H" at bounding box center [19, 209] width 38 height 357
drag, startPoint x: 534, startPoint y: 410, endPoint x: 546, endPoint y: 382, distance: 30.4
click at [536, 408] on icon at bounding box center [537, 409] width 10 height 10
drag, startPoint x: 614, startPoint y: 123, endPoint x: 621, endPoint y: 115, distance: 10.2
click at [621, 118] on video at bounding box center [624, 84] width 104 height 104
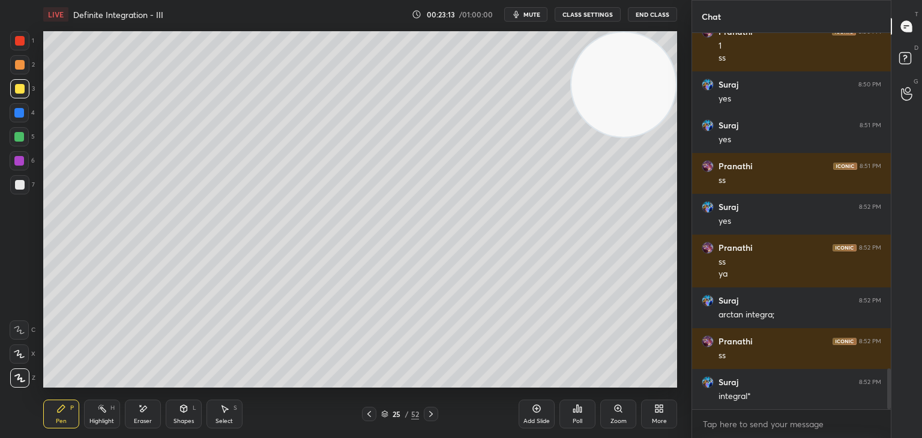
scroll to position [3076, 0]
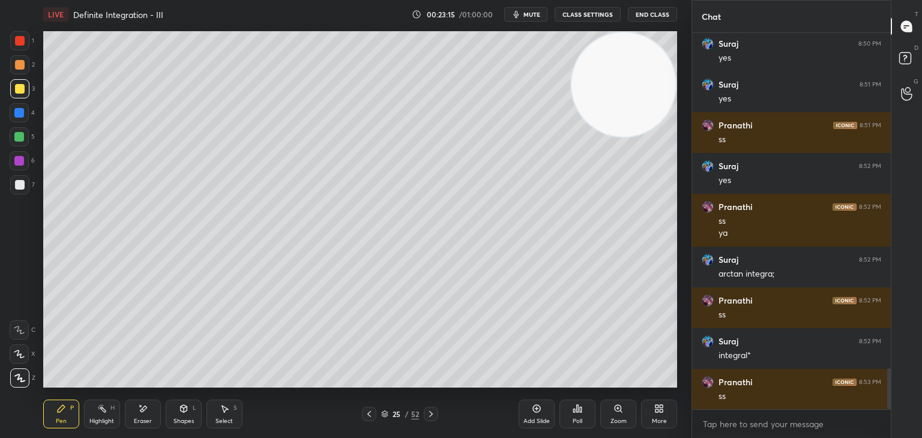
click at [0, 313] on div "1 2 3 4 5 6 7 C X Z E E Erase all H H" at bounding box center [19, 209] width 38 height 357
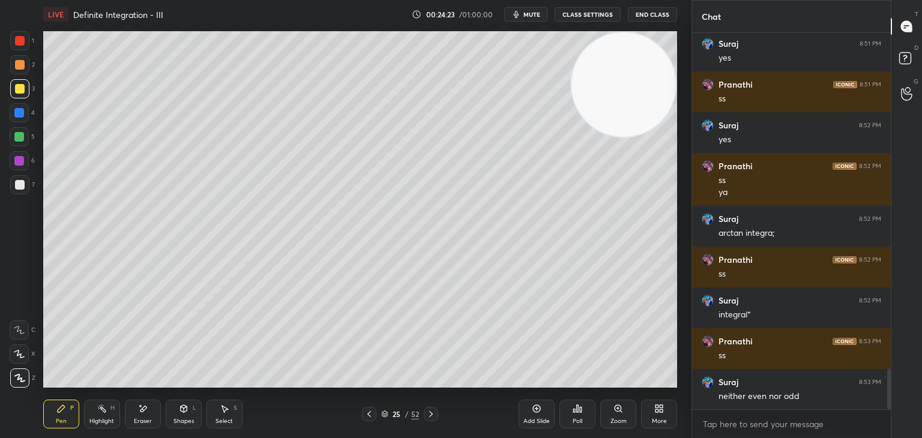
scroll to position [3157, 0]
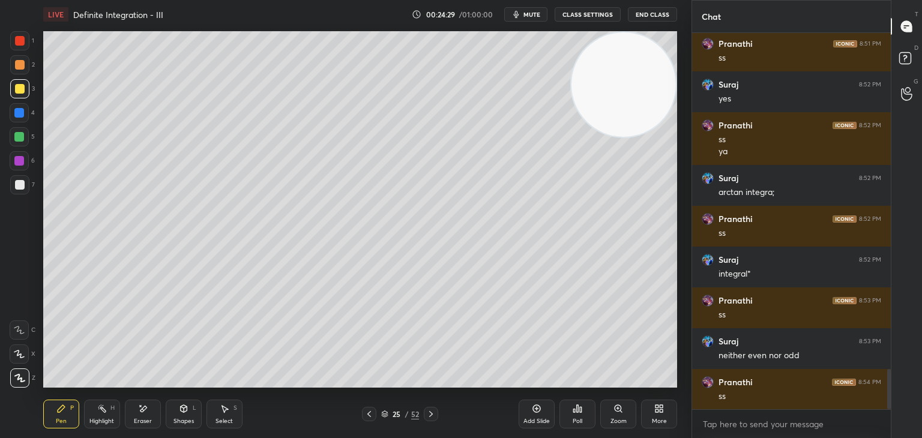
click at [22, 181] on div at bounding box center [20, 185] width 10 height 10
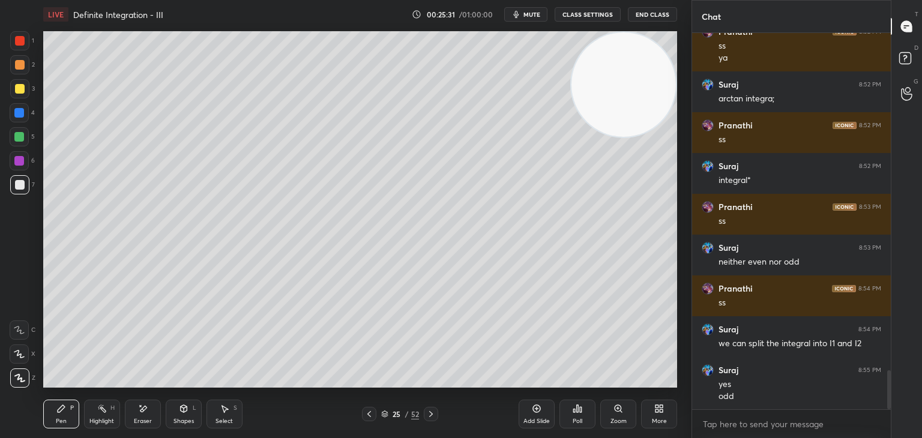
scroll to position [3263, 0]
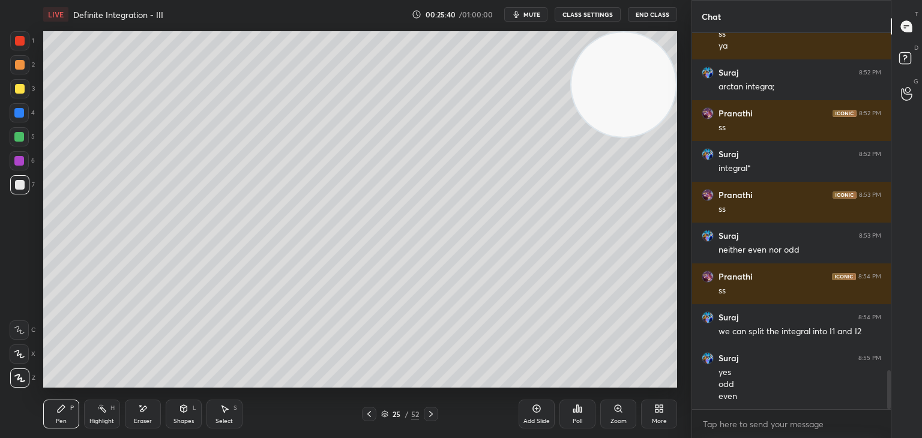
click at [526, 411] on div "Add Slide" at bounding box center [537, 414] width 36 height 29
click at [98, 419] on div "Highlight" at bounding box center [101, 422] width 25 height 6
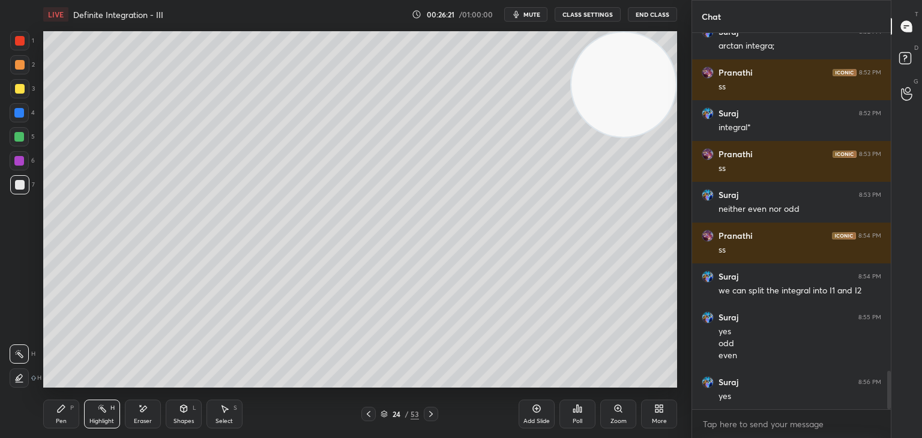
drag, startPoint x: 671, startPoint y: 76, endPoint x: 614, endPoint y: 98, distance: 61.2
click at [670, 76] on video at bounding box center [624, 84] width 104 height 104
click at [67, 418] on div "Pen P" at bounding box center [61, 414] width 36 height 29
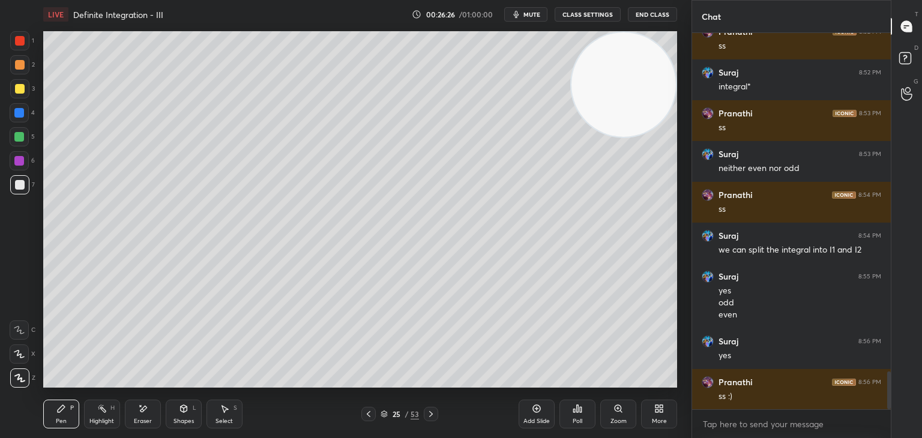
click at [93, 422] on div "Highlight" at bounding box center [101, 422] width 25 height 6
drag, startPoint x: 59, startPoint y: 413, endPoint x: 61, endPoint y: 399, distance: 13.9
click at [55, 413] on div "Pen P" at bounding box center [61, 414] width 36 height 29
drag, startPoint x: 103, startPoint y: 428, endPoint x: 118, endPoint y: 391, distance: 39.6
click at [103, 425] on div "Highlight H" at bounding box center [102, 414] width 36 height 29
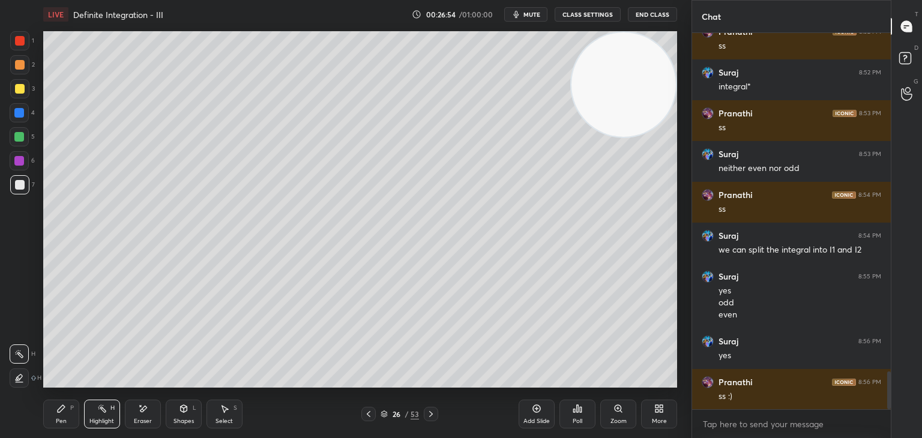
click at [59, 400] on div "Pen P" at bounding box center [61, 414] width 36 height 29
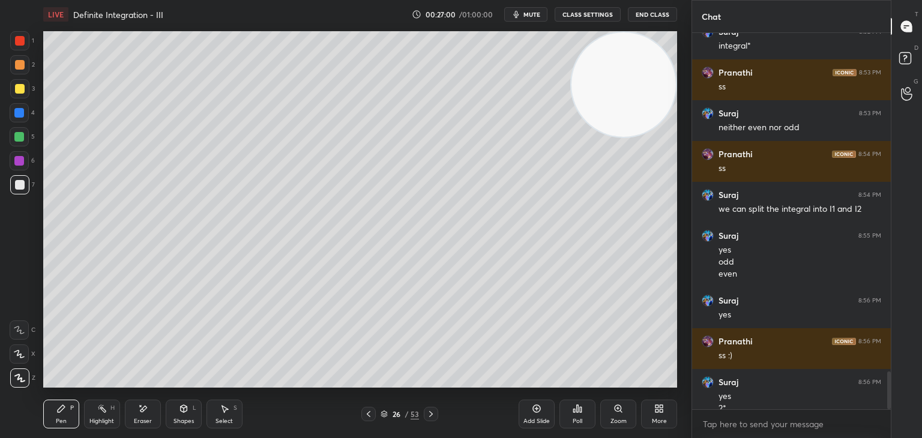
scroll to position [3397, 0]
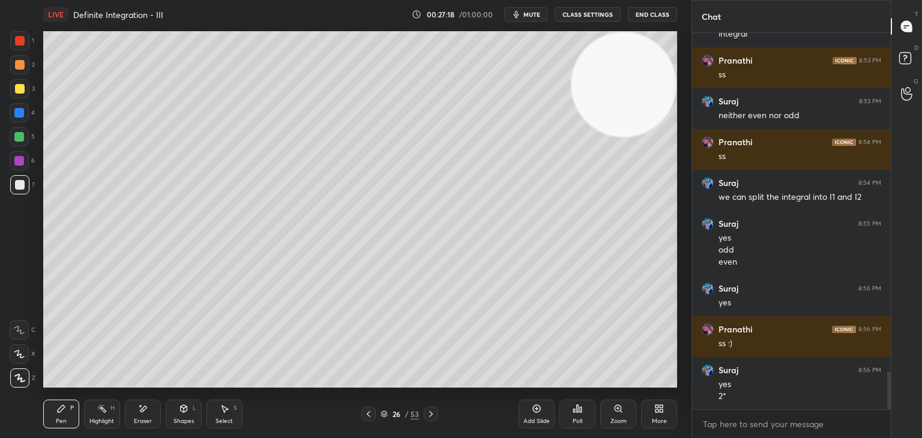
click at [2, 316] on div "1 2 3 4 5 6 7 C X Z E E Erase all H H" at bounding box center [19, 209] width 38 height 357
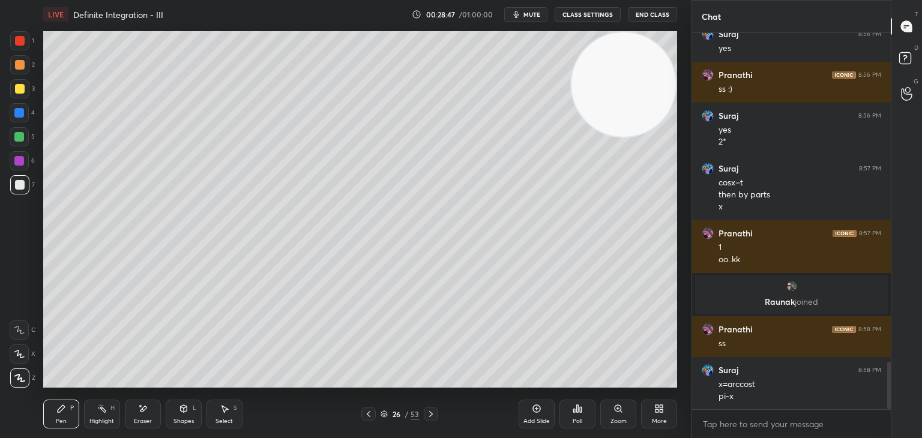
scroll to position [2654, 0]
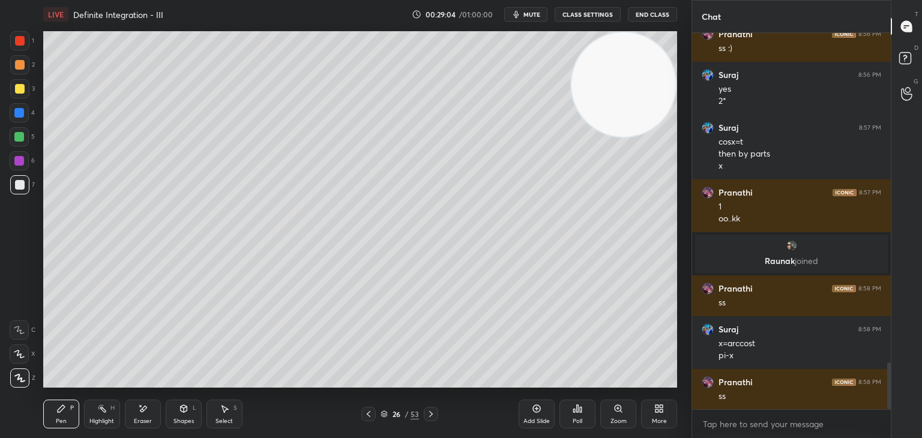
click at [100, 416] on div "Highlight H" at bounding box center [102, 414] width 36 height 29
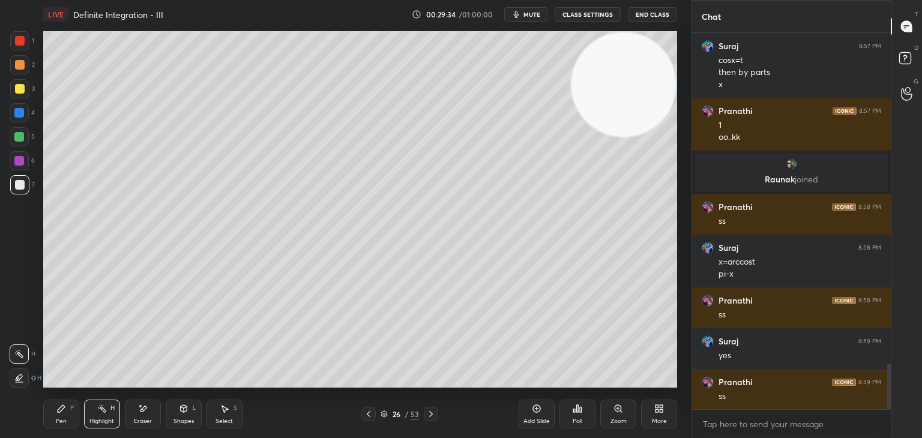
scroll to position [2776, 0]
click at [291, 394] on div "LIVE Definite Integration - III 00:29:34 / 01:00:00 mute CLASS SETTINGS End Cla…" at bounding box center [360, 219] width 644 height 438
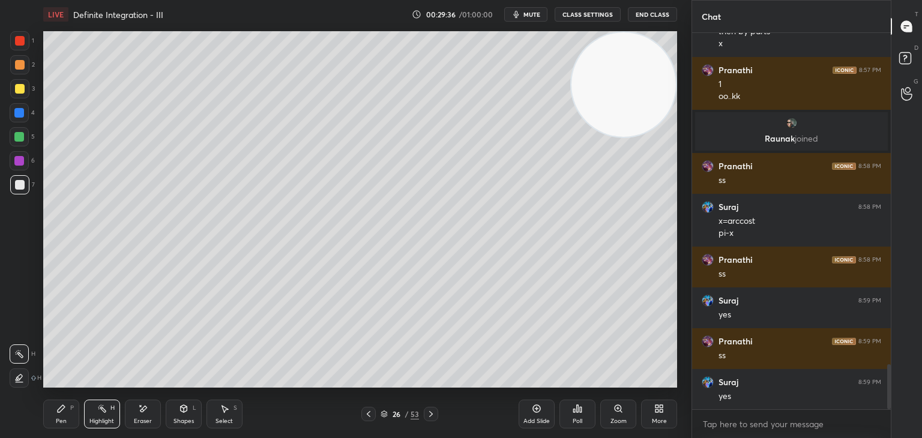
click at [52, 415] on div "Pen P" at bounding box center [61, 414] width 36 height 29
click at [538, 409] on icon at bounding box center [537, 409] width 10 height 10
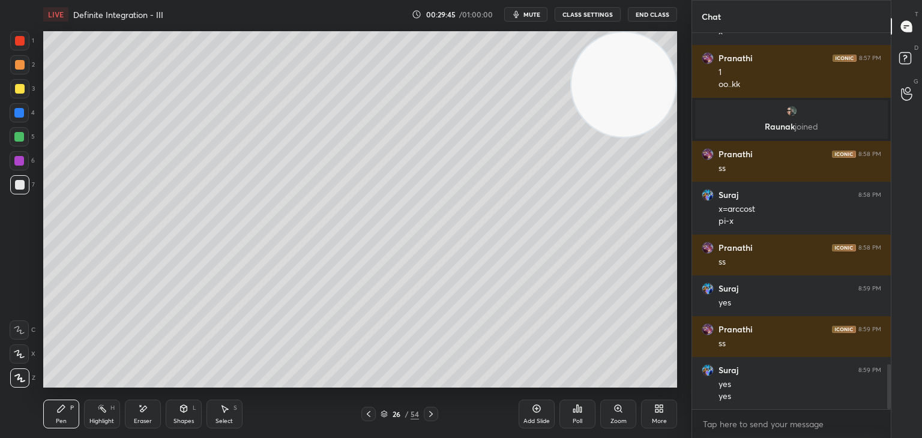
drag, startPoint x: 103, startPoint y: 414, endPoint x: 116, endPoint y: 396, distance: 21.9
click at [101, 414] on div "Highlight H" at bounding box center [102, 414] width 36 height 29
click at [51, 410] on div "Pen P" at bounding box center [61, 414] width 36 height 29
drag, startPoint x: 96, startPoint y: 412, endPoint x: 115, endPoint y: 394, distance: 25.9
click at [95, 412] on div "Highlight H" at bounding box center [102, 414] width 36 height 29
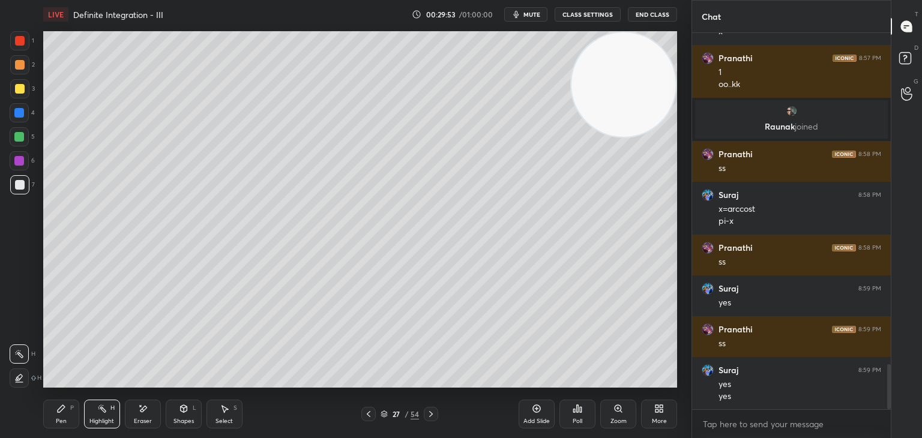
click at [60, 416] on div "Pen P" at bounding box center [61, 414] width 36 height 29
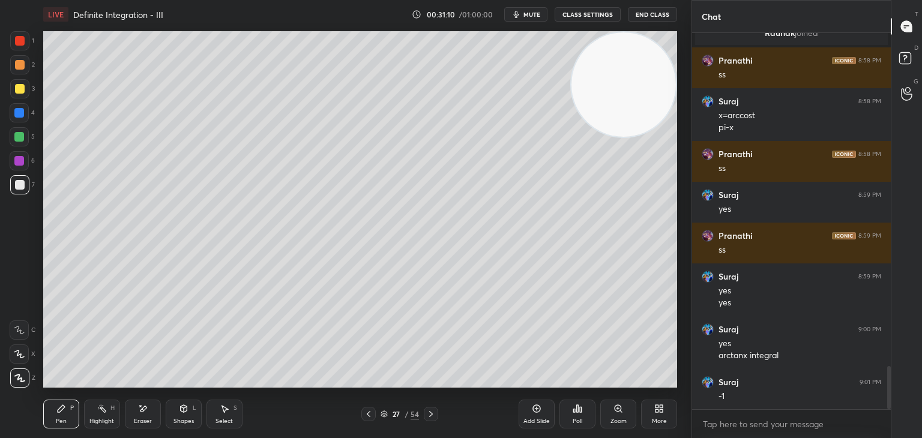
scroll to position [2923, 0]
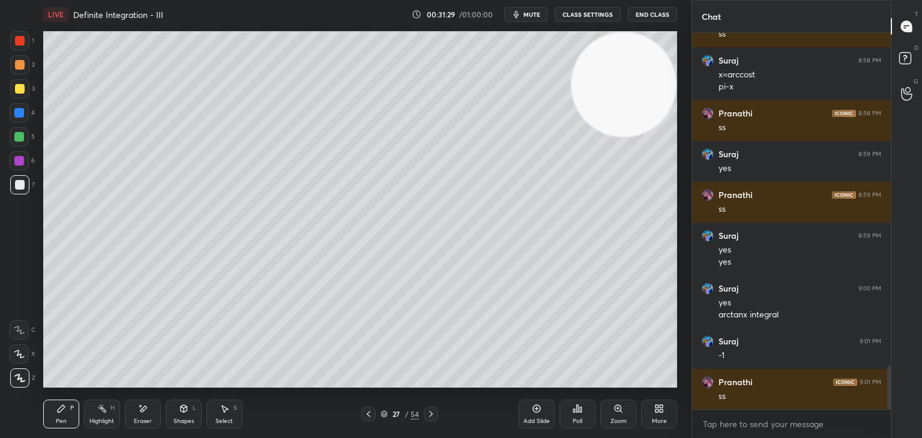
click at [528, 416] on div "Add Slide" at bounding box center [537, 414] width 36 height 29
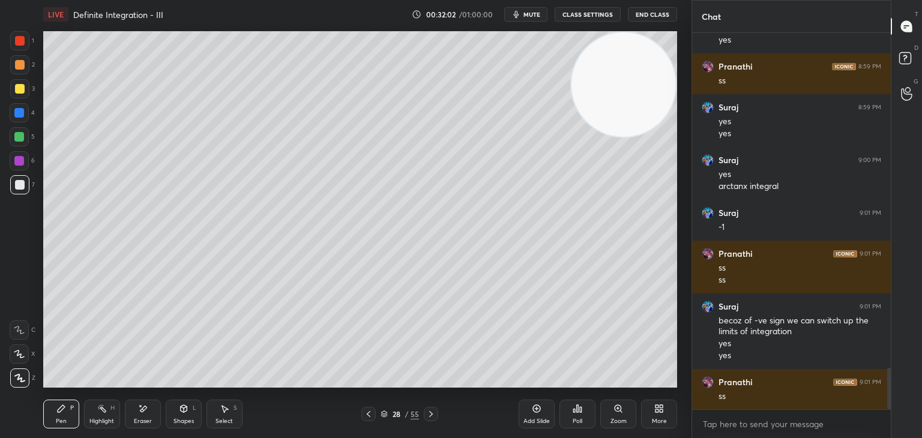
scroll to position [3063, 0]
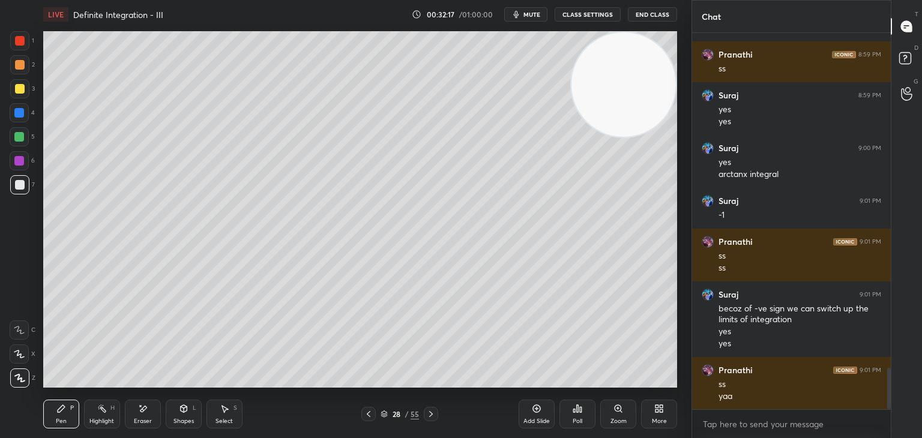
click at [0, 197] on div "1 2 3 4 5 6 7 C X Z E E Erase all H H" at bounding box center [19, 209] width 38 height 357
drag, startPoint x: 598, startPoint y: 99, endPoint x: 617, endPoint y: 89, distance: 21.5
click at [617, 83] on video at bounding box center [624, 84] width 104 height 104
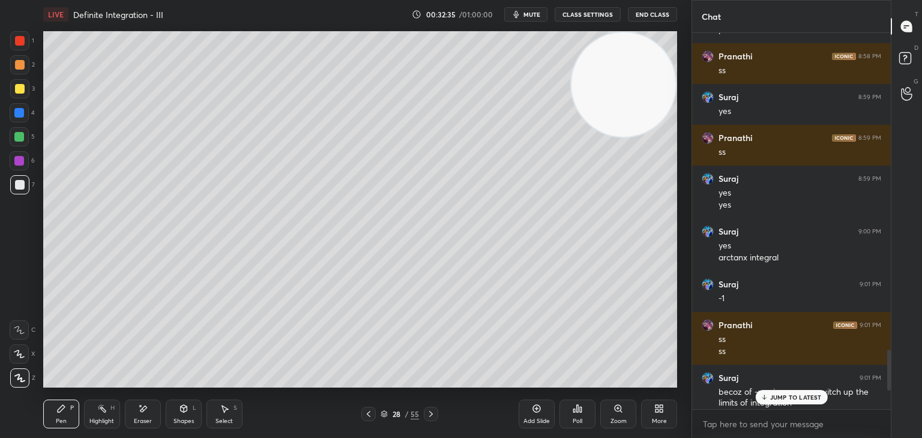
drag, startPoint x: 889, startPoint y: 378, endPoint x: 900, endPoint y: 456, distance: 79.5
click at [900, 0] on html "1 2 3 4 5 6 7 C X Z E E Erase all H H LIVE Definite Integration - III 00:32:35 …" at bounding box center [461, 0] width 922 height 0
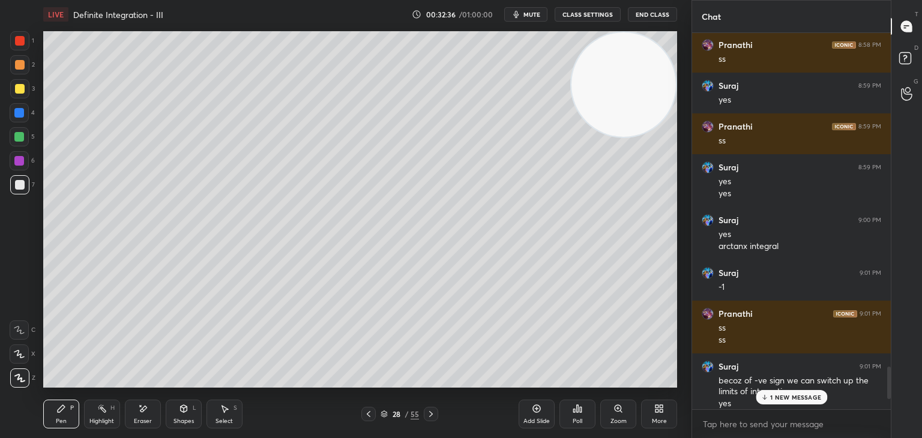
click at [776, 397] on p "1 NEW MESSAGE" at bounding box center [795, 397] width 51 height 7
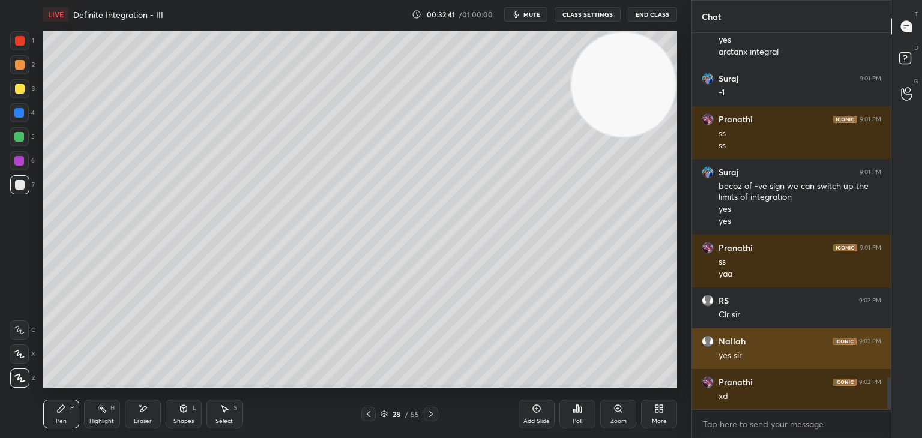
scroll to position [4066, 0]
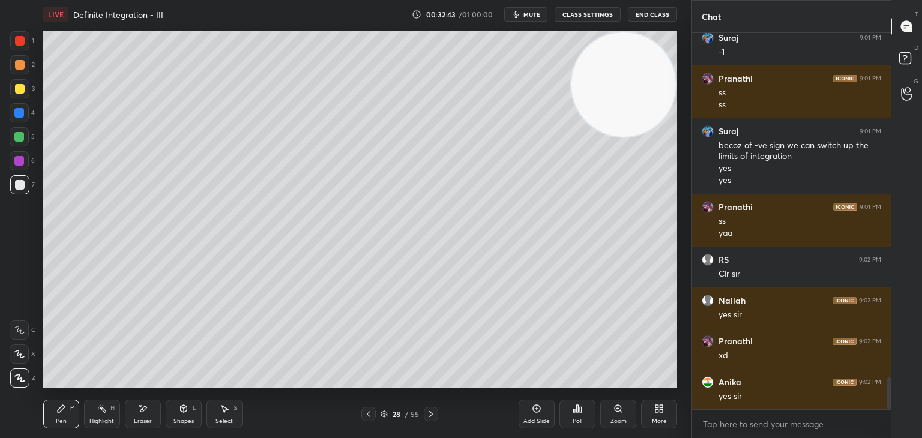
click at [539, 410] on icon at bounding box center [537, 409] width 10 height 10
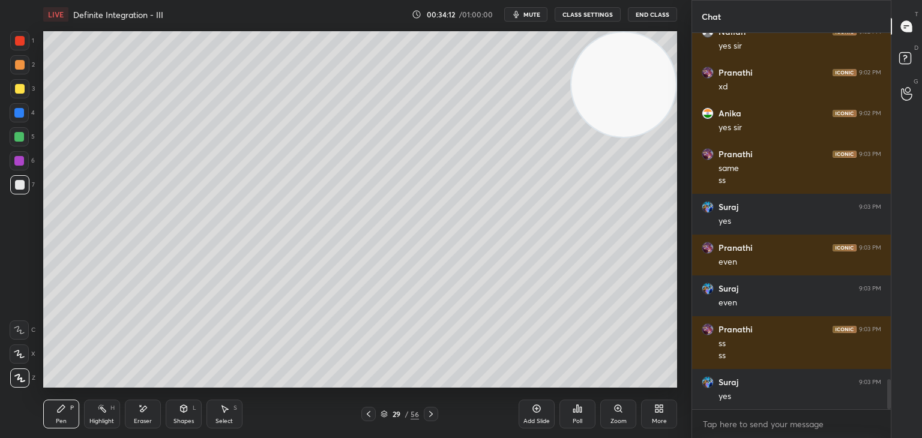
scroll to position [4376, 0]
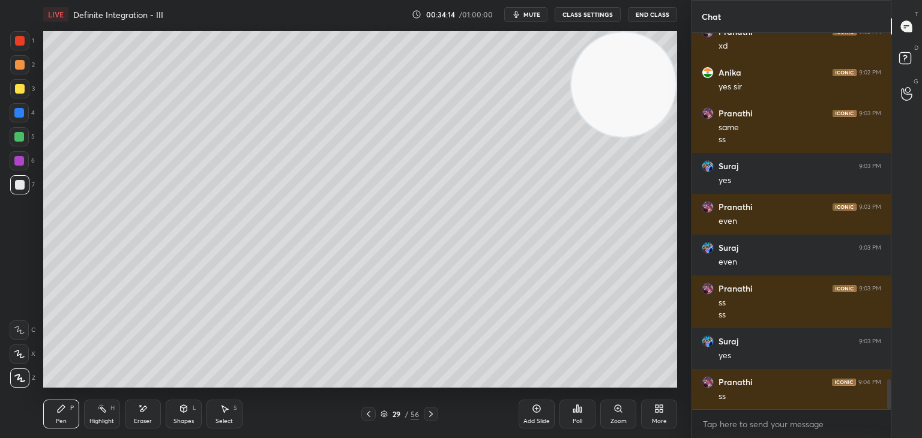
drag, startPoint x: 139, startPoint y: 408, endPoint x: 169, endPoint y: 388, distance: 35.5
click at [142, 406] on icon at bounding box center [143, 409] width 10 height 10
click at [58, 414] on div "Pen P" at bounding box center [61, 414] width 36 height 29
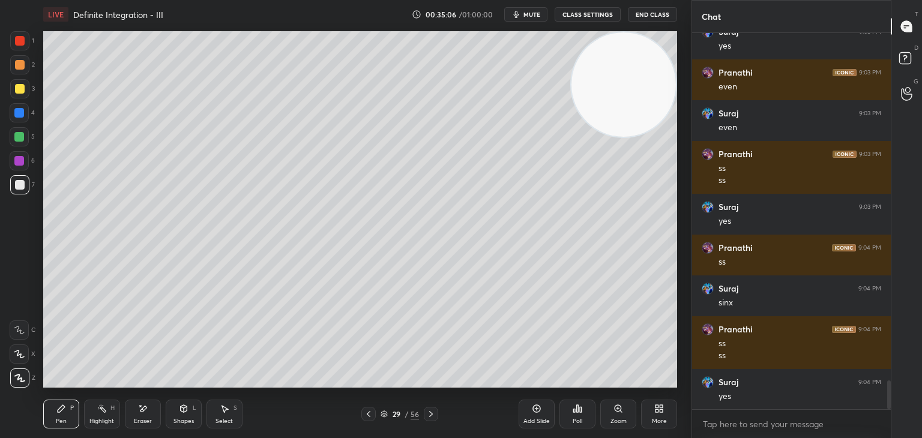
scroll to position [4551, 0]
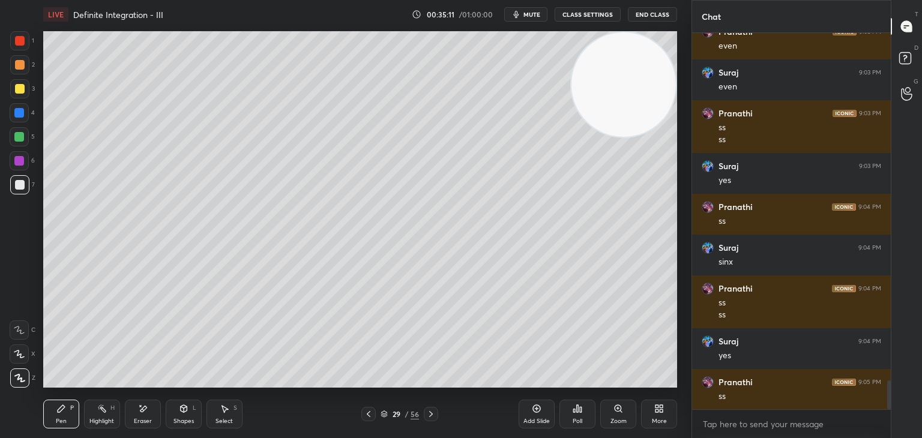
drag, startPoint x: 1, startPoint y: 268, endPoint x: 19, endPoint y: 264, distance: 18.5
click at [1, 268] on div "1 2 3 4 5 6 7 C X Z E E Erase all H H" at bounding box center [19, 209] width 38 height 357
click at [531, 16] on span "mute" at bounding box center [532, 14] width 17 height 8
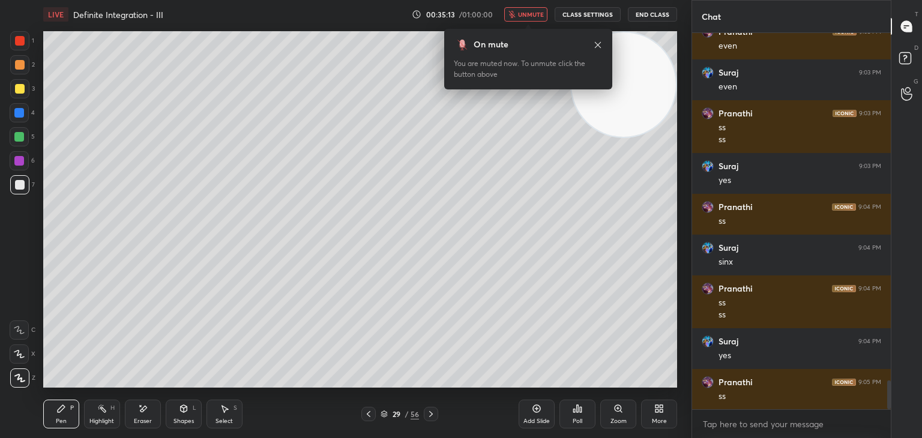
drag, startPoint x: 614, startPoint y: 104, endPoint x: 570, endPoint y: 56, distance: 65.0
click at [628, 88] on video at bounding box center [624, 84] width 104 height 104
click at [598, 46] on icon at bounding box center [598, 45] width 10 height 10
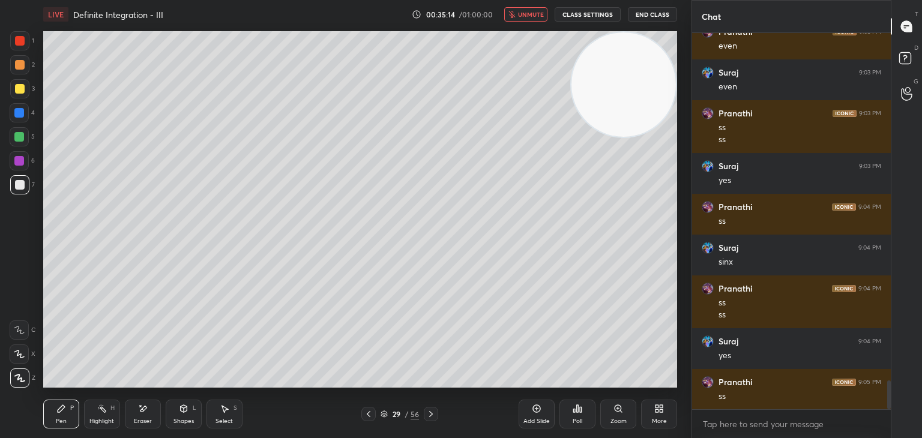
click at [525, 10] on button "unmute" at bounding box center [525, 14] width 43 height 14
click at [627, 71] on video at bounding box center [624, 84] width 104 height 104
drag, startPoint x: 0, startPoint y: 222, endPoint x: 8, endPoint y: 229, distance: 10.6
click at [0, 220] on div "1 2 3 4 5 6 7 C X Z E E Erase all H H" at bounding box center [19, 209] width 38 height 357
click at [3, 285] on div "1 2 3 4 5 6 7 C X Z E E Erase all H H" at bounding box center [19, 209] width 38 height 357
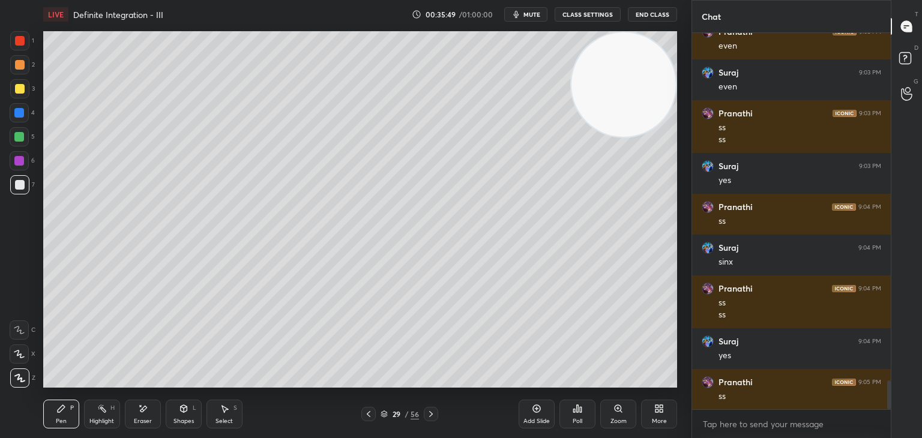
drag, startPoint x: 614, startPoint y: 98, endPoint x: 632, endPoint y: 55, distance: 46.1
click at [630, 65] on video at bounding box center [624, 84] width 104 height 104
click at [535, 12] on span "mute" at bounding box center [532, 14] width 17 height 8
click at [648, 16] on button "End Class" at bounding box center [652, 14] width 49 height 14
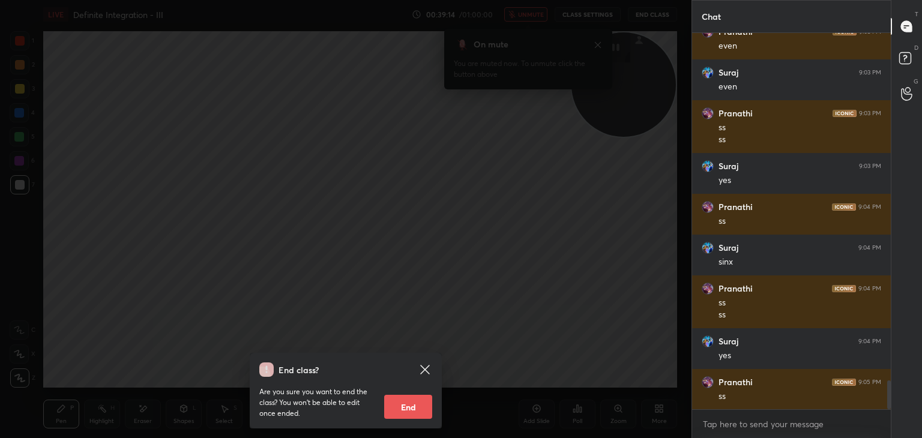
click at [4, 226] on div "End class? Are you sure you want to end the class? You won’t be able to edit on…" at bounding box center [346, 219] width 692 height 438
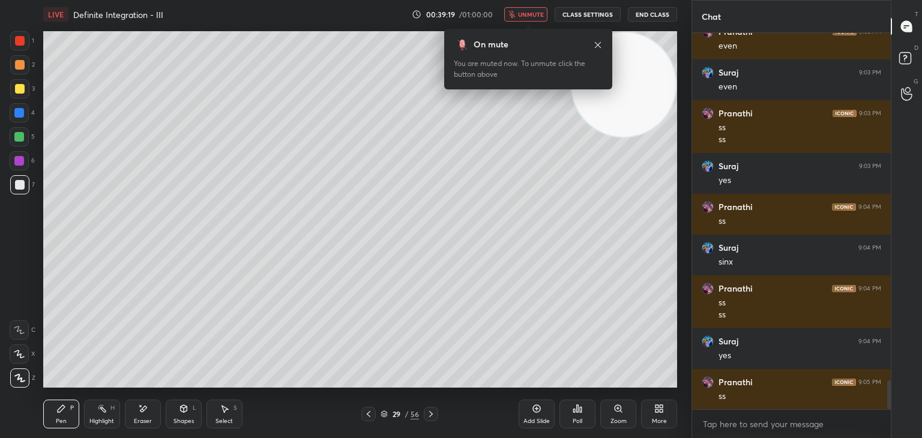
click at [598, 44] on icon at bounding box center [598, 44] width 6 height 6
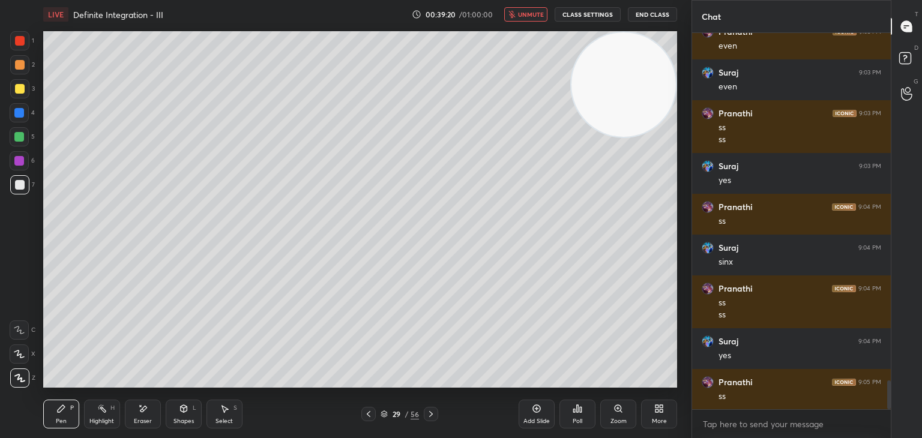
drag, startPoint x: 604, startPoint y: 79, endPoint x: 614, endPoint y: 65, distance: 16.7
click at [614, 65] on video at bounding box center [624, 84] width 104 height 104
drag, startPoint x: 593, startPoint y: 74, endPoint x: 602, endPoint y: 70, distance: 9.4
click at [603, 65] on video at bounding box center [624, 84] width 104 height 104
drag, startPoint x: 595, startPoint y: 82, endPoint x: 605, endPoint y: 59, distance: 24.2
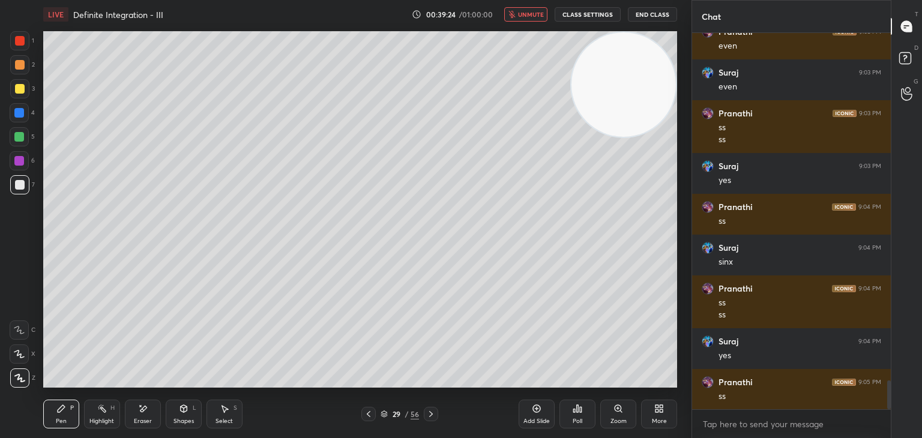
click at [603, 70] on video at bounding box center [624, 84] width 104 height 104
click at [537, 12] on span "unmute" at bounding box center [531, 14] width 26 height 8
drag, startPoint x: 599, startPoint y: 103, endPoint x: 638, endPoint y: 61, distance: 57.0
click at [615, 83] on video at bounding box center [624, 84] width 104 height 104
click at [538, 412] on icon at bounding box center [537, 409] width 8 height 8
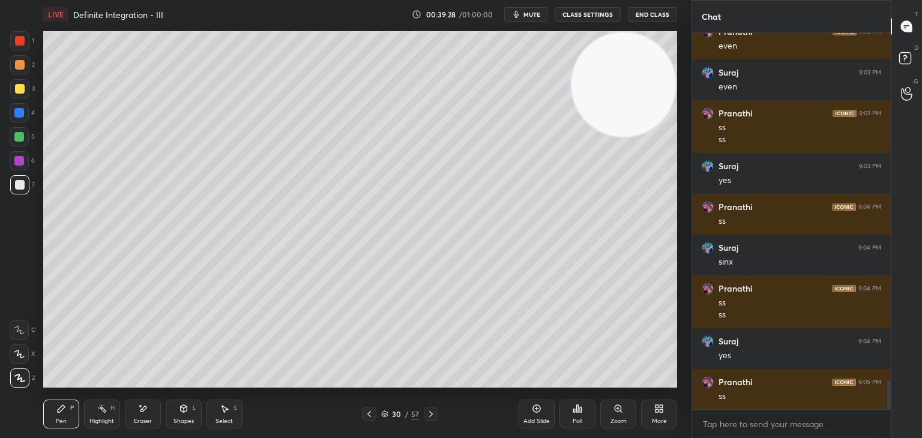
drag, startPoint x: 654, startPoint y: 80, endPoint x: 674, endPoint y: 68, distance: 22.7
click at [674, 68] on video at bounding box center [624, 84] width 104 height 104
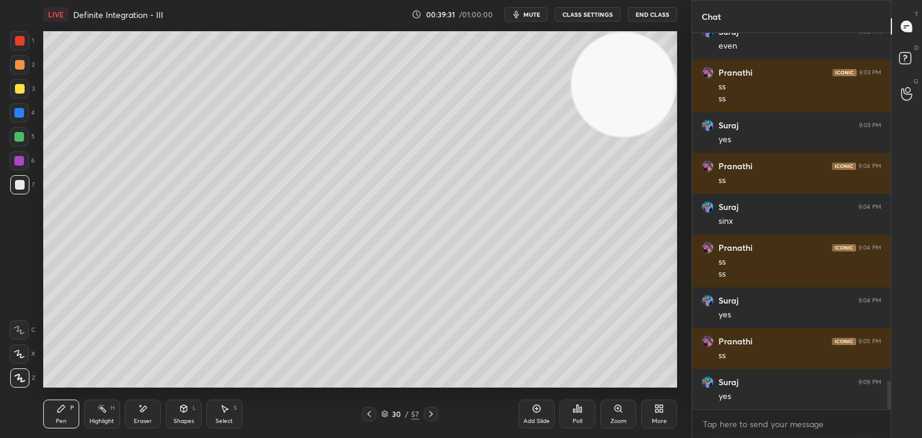
click at [0, 260] on div "1 2 3 4 5 6 7 C X Z E E Erase all H H" at bounding box center [19, 209] width 38 height 357
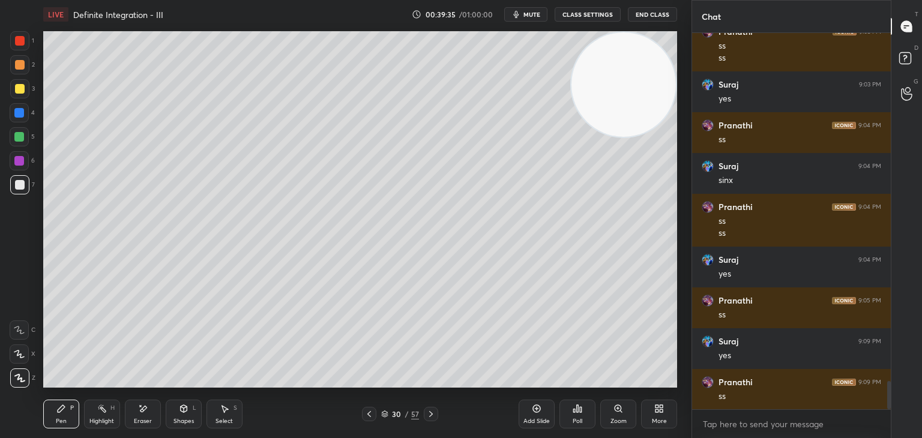
scroll to position [4674, 0]
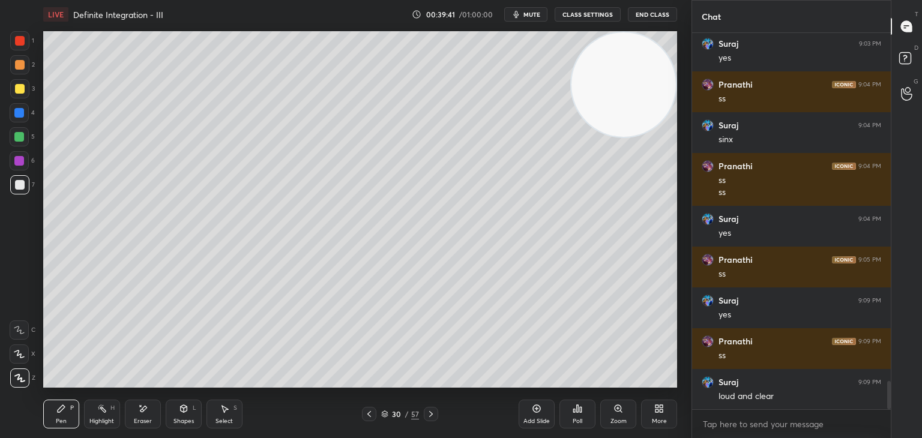
click at [0, 262] on div "1 2 3 4 5 6 7 C X Z E E Erase all H H" at bounding box center [19, 209] width 38 height 357
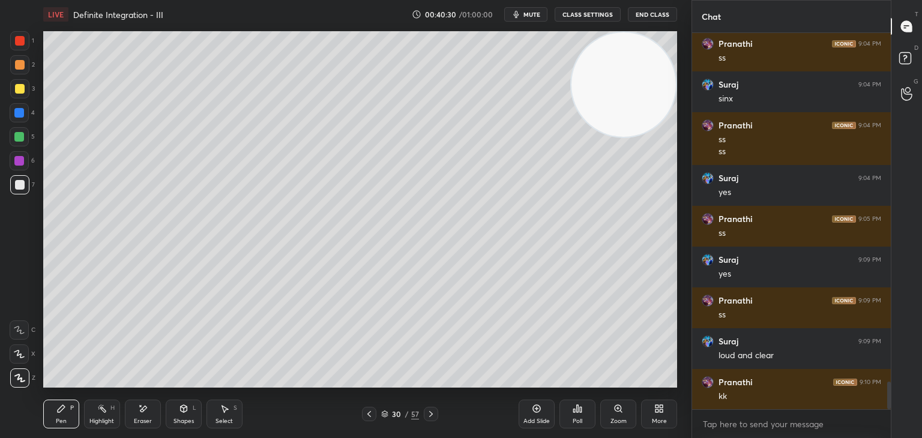
scroll to position [4756, 0]
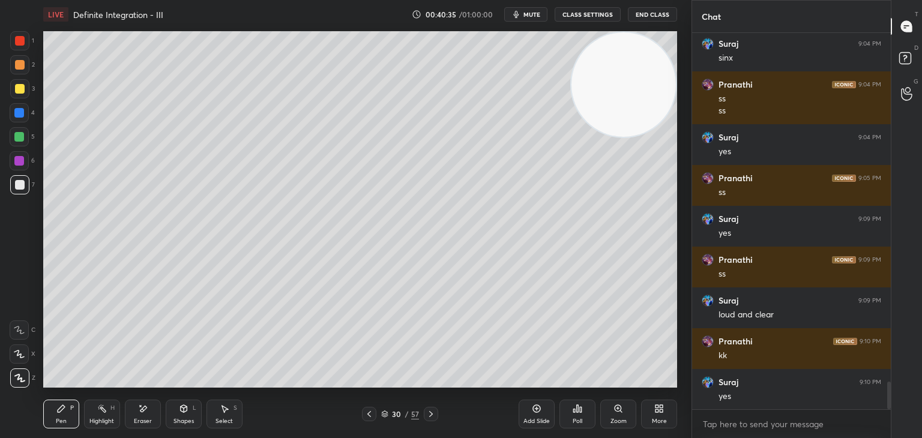
click at [222, 411] on div "Select S" at bounding box center [225, 414] width 36 height 29
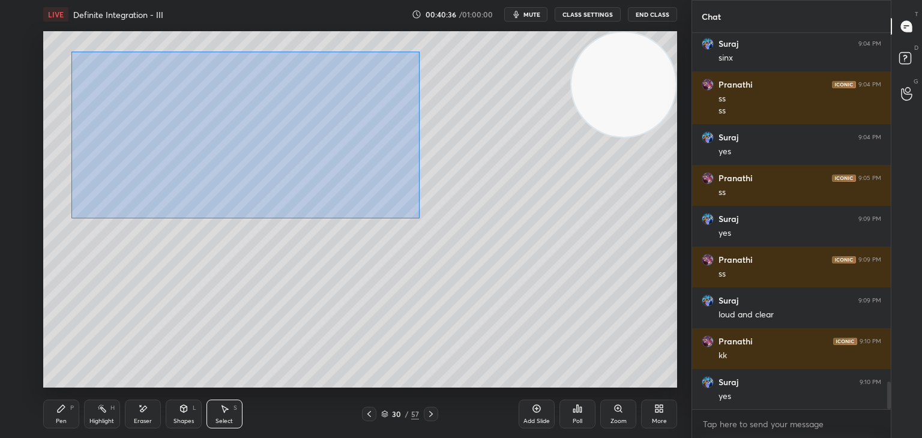
drag, startPoint x: 70, startPoint y: 46, endPoint x: 417, endPoint y: 214, distance: 385.6
click at [420, 218] on div "0 ° Undo Copy Paste here Duplicate Duplicate to new slide Delete" at bounding box center [360, 209] width 634 height 357
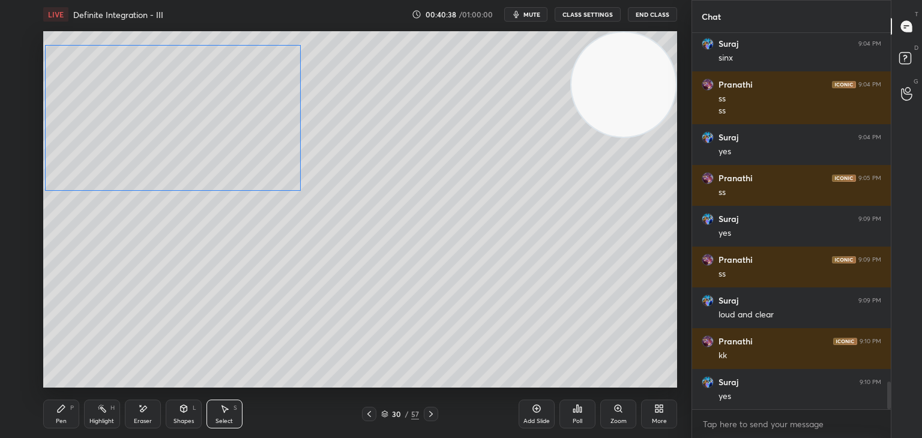
drag, startPoint x: 284, startPoint y: 144, endPoint x: 240, endPoint y: 139, distance: 44.1
click at [240, 139] on div "0 ° Undo Copy Paste here Duplicate Duplicate to new slide Delete" at bounding box center [360, 209] width 634 height 357
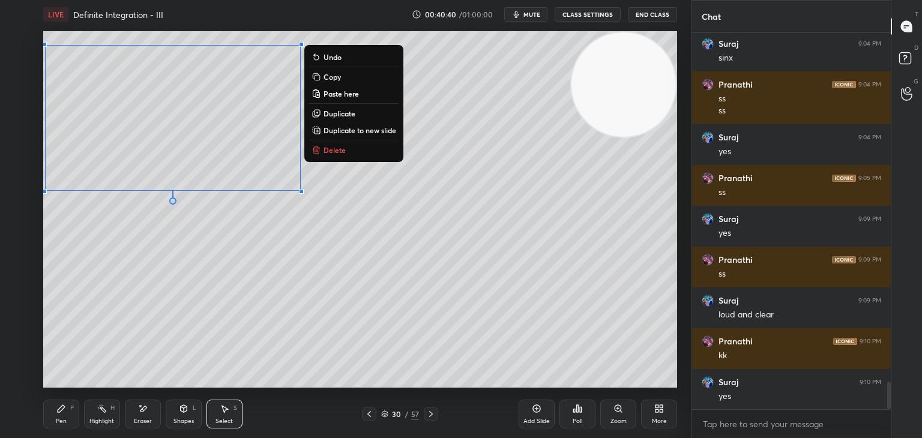
click at [163, 234] on div "0 ° Undo Copy Paste here Duplicate Duplicate to new slide Delete" at bounding box center [360, 209] width 634 height 357
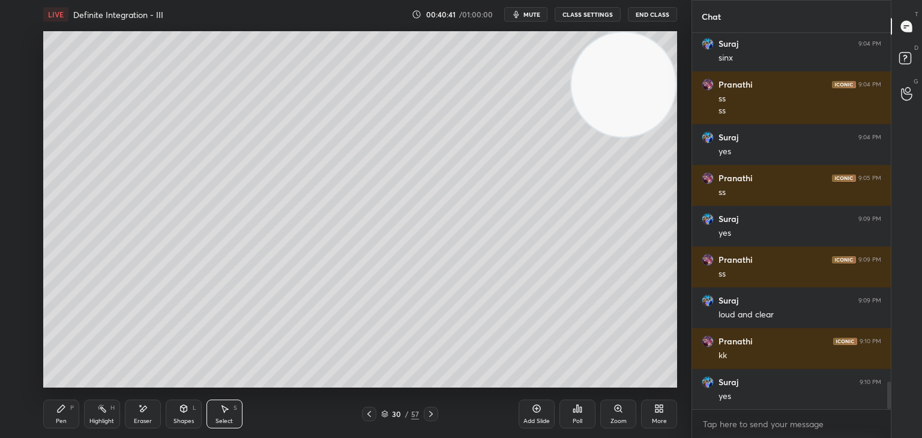
drag, startPoint x: 138, startPoint y: 59, endPoint x: 346, endPoint y: 181, distance: 240.9
click at [348, 183] on div "0 ° Undo Copy Paste here Duplicate Duplicate to new slide Delete Setting up you…" at bounding box center [360, 209] width 644 height 361
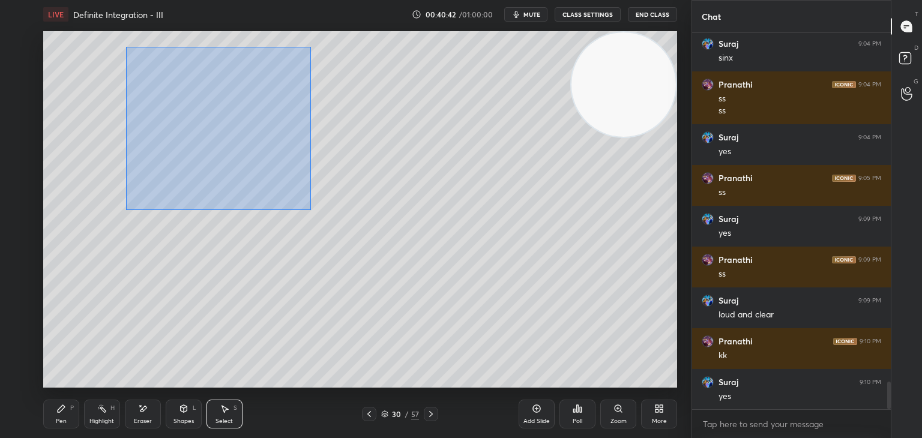
drag, startPoint x: 134, startPoint y: 62, endPoint x: 319, endPoint y: 216, distance: 240.5
click at [319, 217] on div "0 ° Undo Copy Paste here Duplicate Duplicate to new slide Delete" at bounding box center [360, 209] width 634 height 357
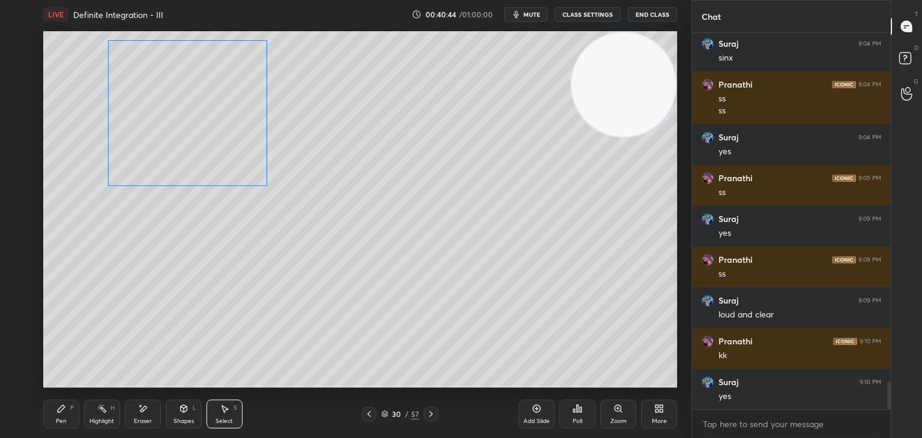
drag, startPoint x: 172, startPoint y: 106, endPoint x: 139, endPoint y: 101, distance: 32.8
click at [139, 101] on div "0 ° Undo Copy Paste here Duplicate Duplicate to new slide Delete" at bounding box center [360, 209] width 634 height 357
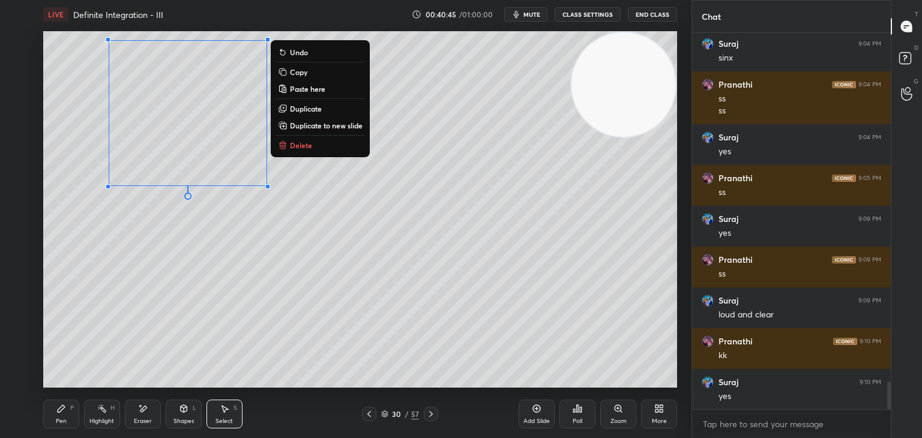
click at [56, 408] on icon at bounding box center [61, 409] width 10 height 10
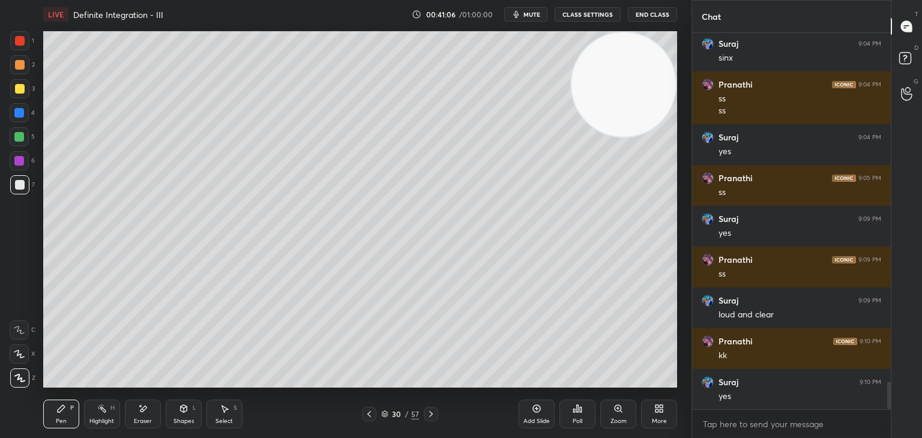
scroll to position [4796, 0]
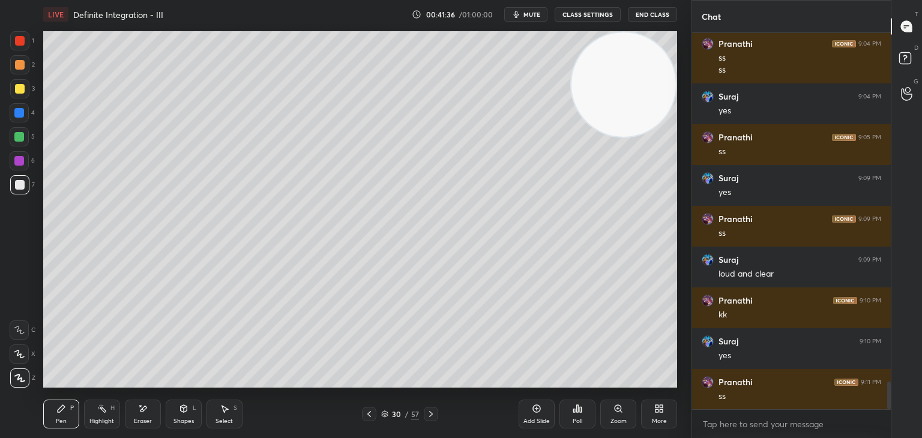
click at [527, 416] on div "Add Slide" at bounding box center [537, 414] width 36 height 29
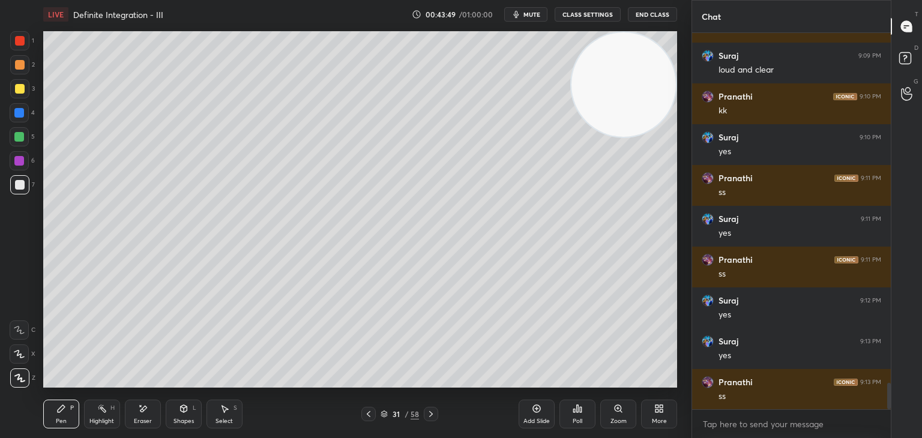
scroll to position [5041, 0]
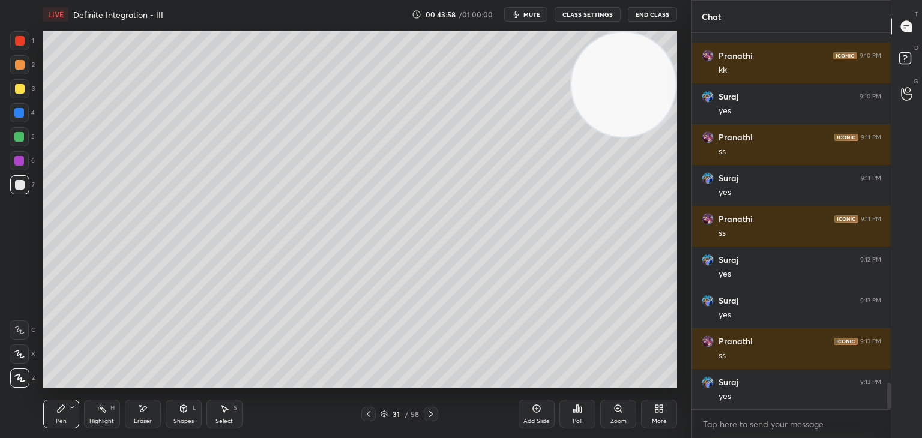
click at [219, 419] on div "Select" at bounding box center [224, 422] width 17 height 6
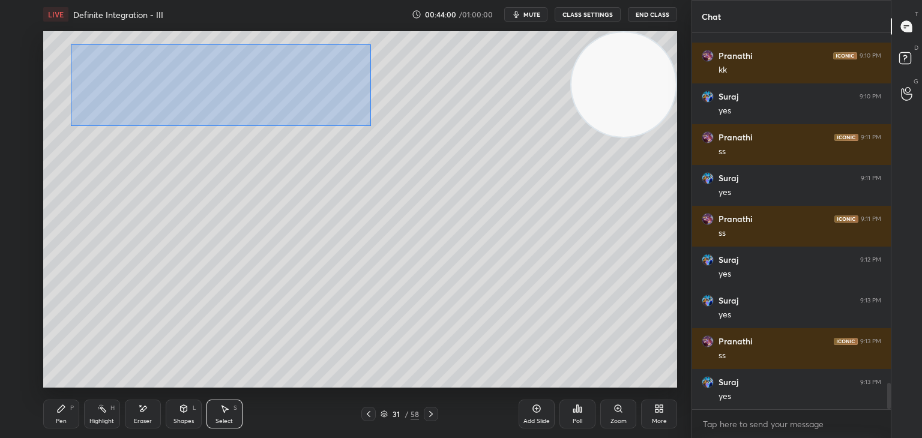
drag, startPoint x: 70, startPoint y: 46, endPoint x: 369, endPoint y: 128, distance: 310.1
click at [371, 126] on div "0 ° Undo Copy Paste here Duplicate Duplicate to new slide Delete" at bounding box center [360, 209] width 634 height 357
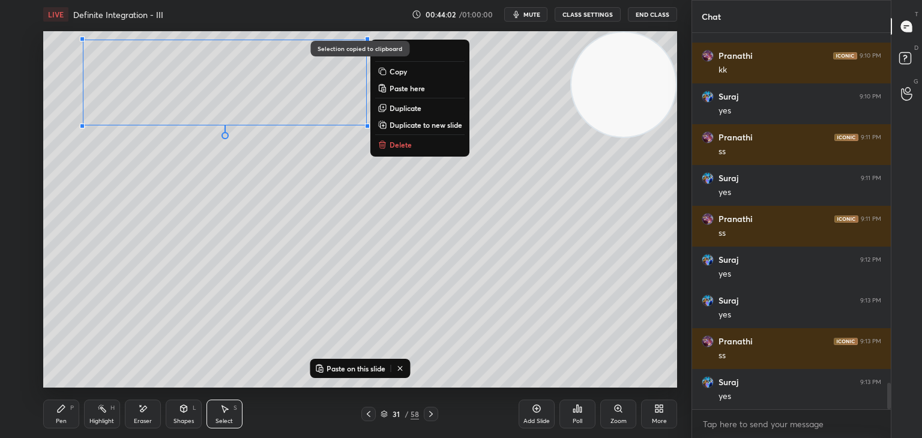
click at [532, 416] on div "Add Slide" at bounding box center [537, 414] width 36 height 29
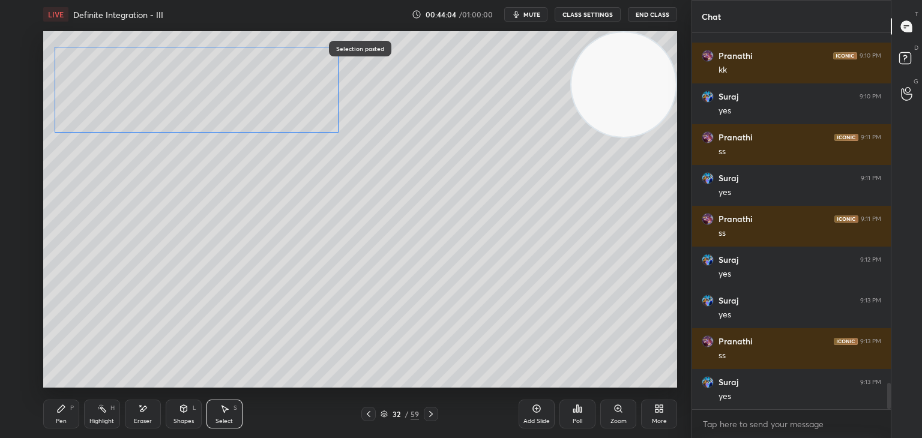
drag, startPoint x: 213, startPoint y: 91, endPoint x: 198, endPoint y: 97, distance: 16.4
click at [198, 97] on div "0 ° Undo Copy Paste here Duplicate Duplicate to new slide Delete" at bounding box center [360, 209] width 634 height 357
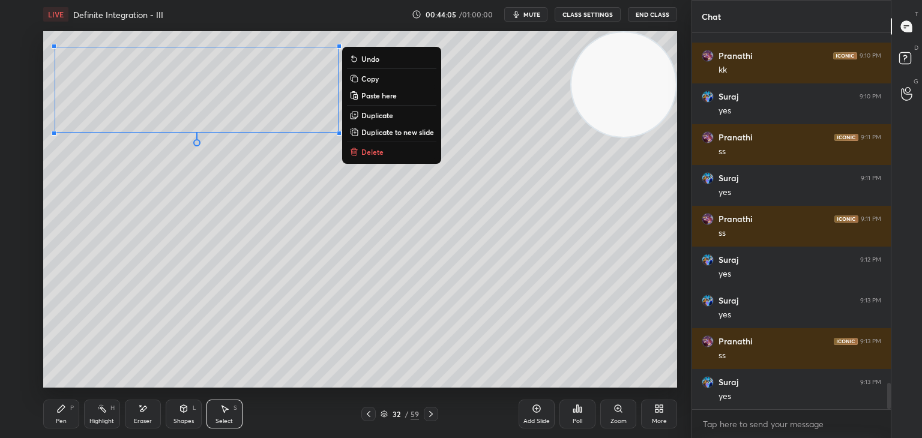
click at [65, 419] on div "Pen" at bounding box center [61, 422] width 11 height 6
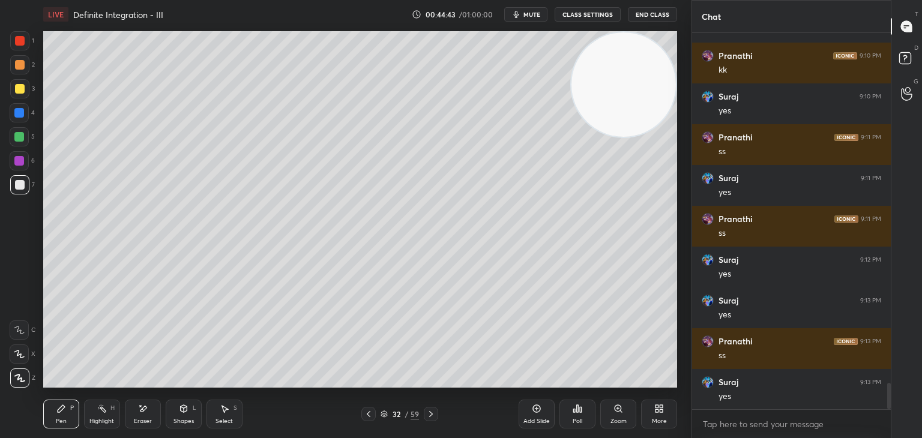
click at [103, 417] on div "Highlight H" at bounding box center [102, 414] width 36 height 29
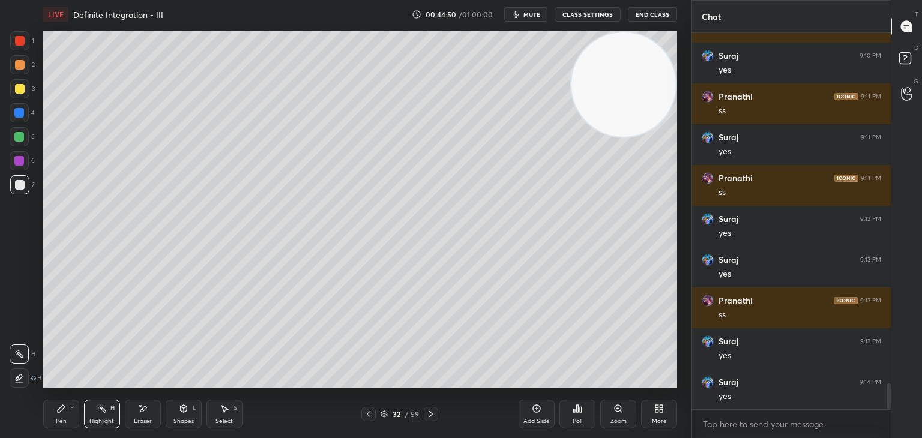
scroll to position [5123, 0]
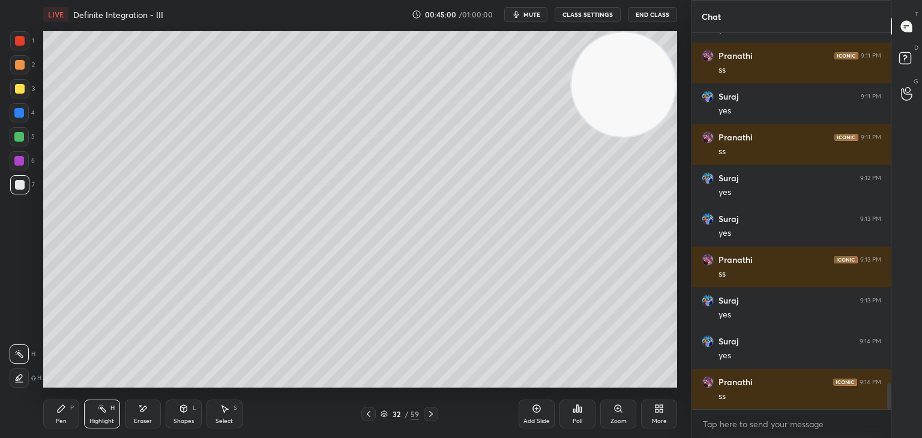
drag, startPoint x: 0, startPoint y: 272, endPoint x: 10, endPoint y: 275, distance: 10.1
click at [2, 274] on div "1 2 3 4 5 6 7 C X Z E E Erase all H H" at bounding box center [19, 209] width 38 height 357
drag, startPoint x: 58, startPoint y: 419, endPoint x: 73, endPoint y: 416, distance: 14.6
click at [59, 419] on div "Pen" at bounding box center [61, 422] width 11 height 6
drag, startPoint x: 529, startPoint y: 417, endPoint x: 536, endPoint y: 407, distance: 11.7
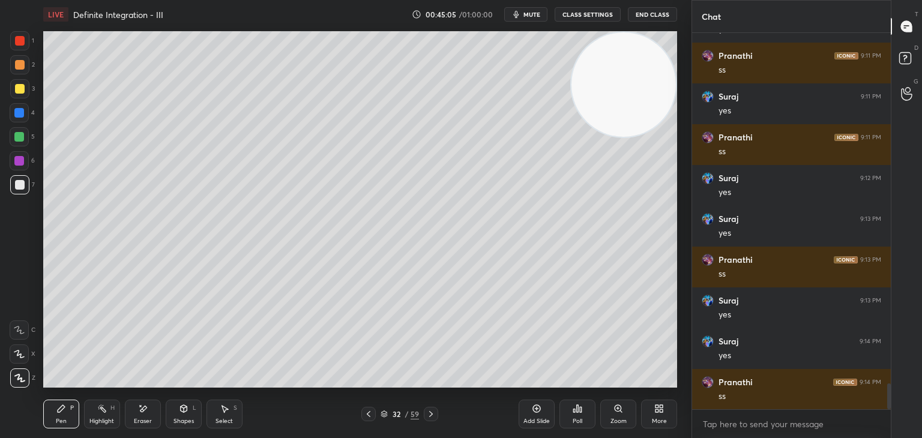
click at [530, 417] on div "Add Slide" at bounding box center [537, 414] width 36 height 29
drag, startPoint x: 608, startPoint y: 112, endPoint x: 621, endPoint y: 100, distance: 17.4
click at [620, 102] on video at bounding box center [624, 84] width 104 height 104
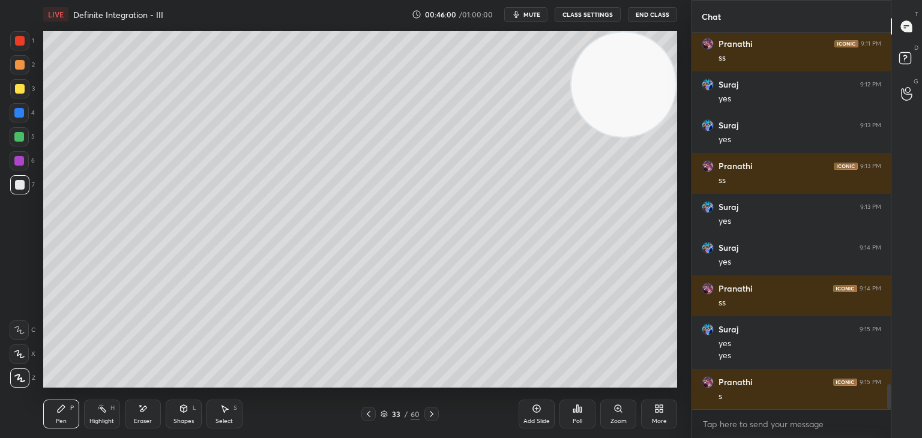
scroll to position [5229, 0]
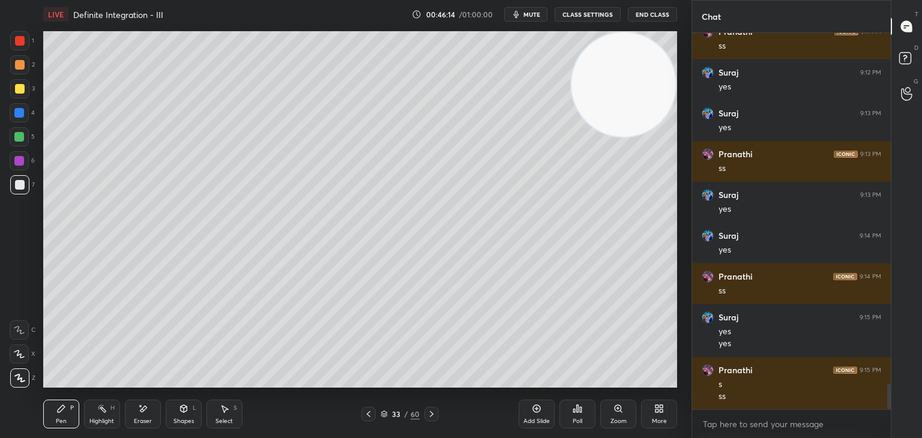
click at [1, 252] on div "1 2 3 4 5 6 7 C X Z E E Erase all H H" at bounding box center [19, 209] width 38 height 357
drag, startPoint x: 94, startPoint y: 419, endPoint x: 100, endPoint y: 411, distance: 9.4
click at [93, 419] on div "Highlight" at bounding box center [101, 422] width 25 height 6
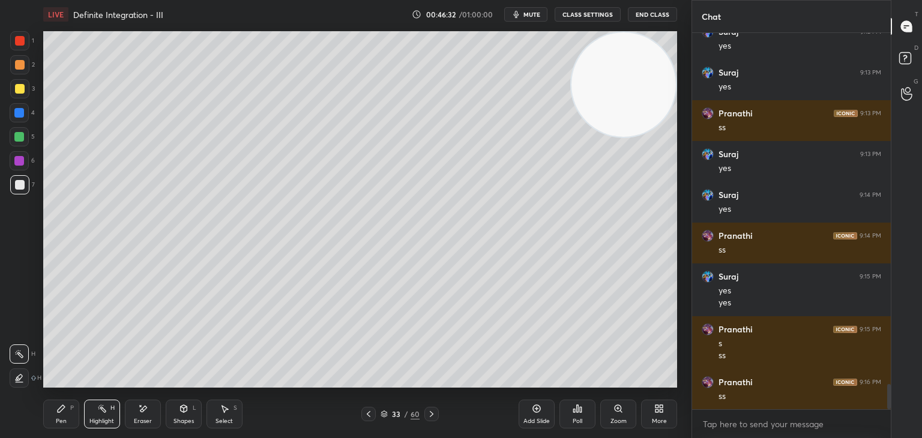
scroll to position [5310, 0]
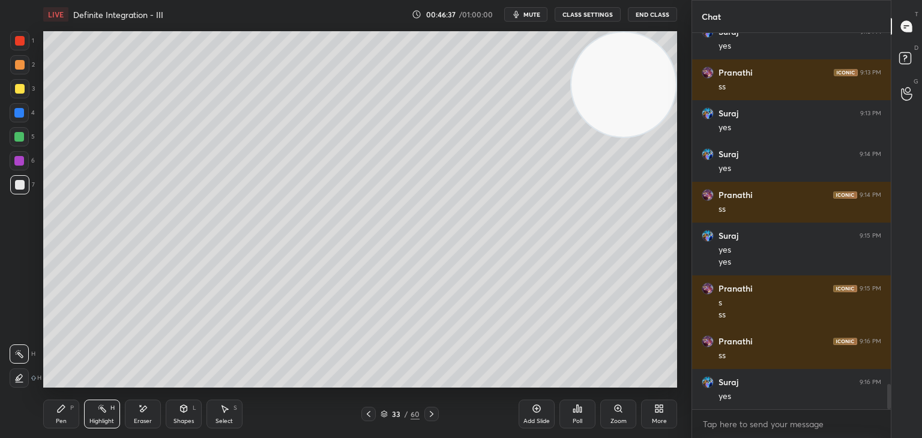
click at [89, 417] on div "Highlight H" at bounding box center [102, 414] width 36 height 29
click at [55, 411] on div "Pen P" at bounding box center [61, 414] width 36 height 29
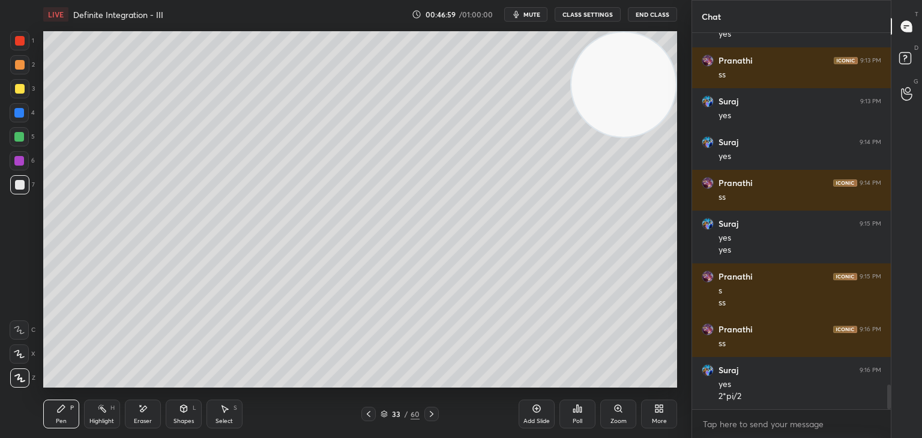
scroll to position [5363, 0]
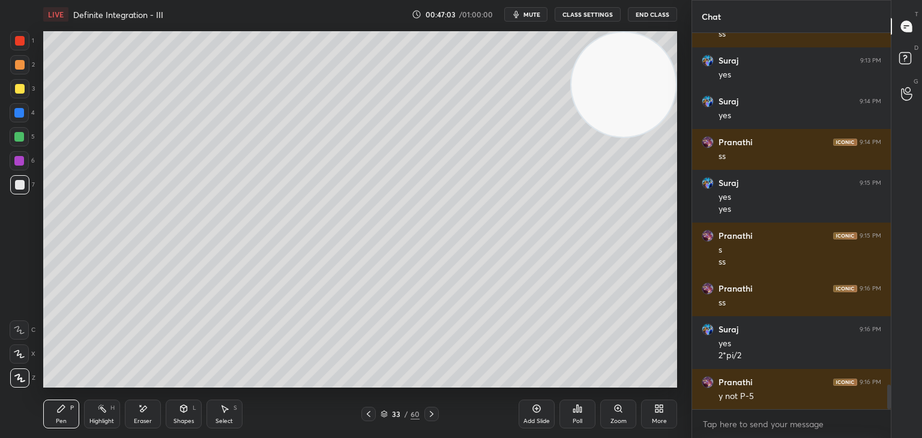
click at [98, 411] on icon at bounding box center [102, 409] width 10 height 10
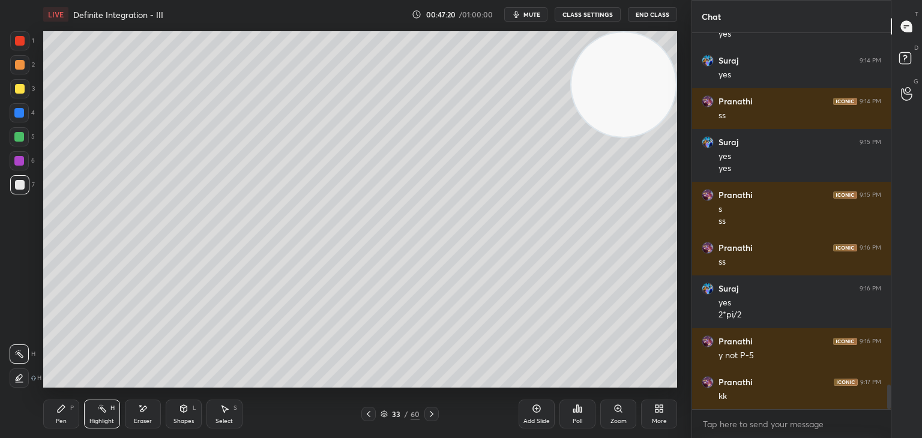
drag, startPoint x: 65, startPoint y: 419, endPoint x: 101, endPoint y: 397, distance: 41.7
click at [67, 417] on div "Pen P" at bounding box center [61, 414] width 36 height 29
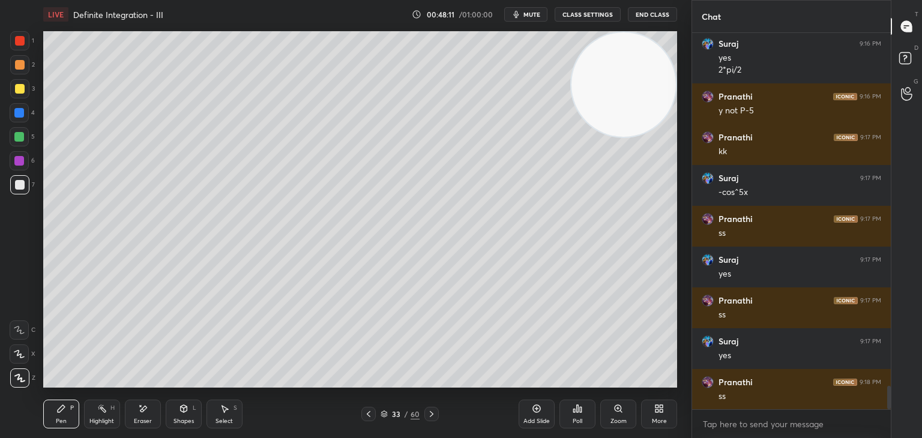
scroll to position [5690, 0]
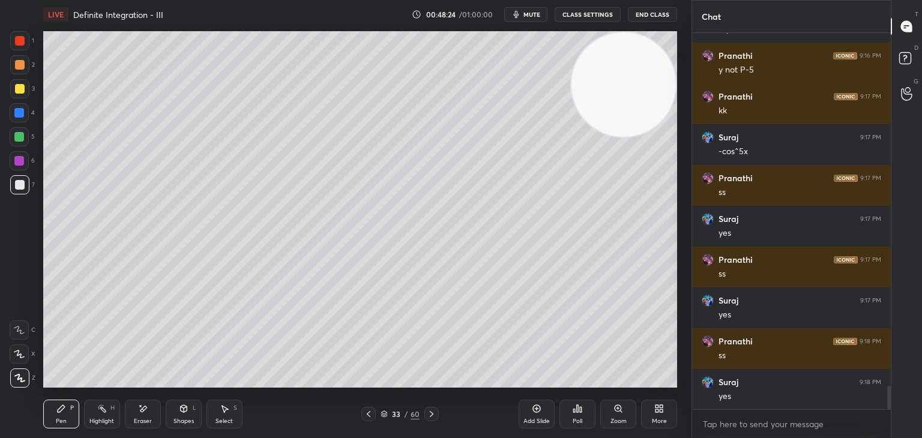
click at [113, 419] on div "Highlight" at bounding box center [101, 422] width 25 height 6
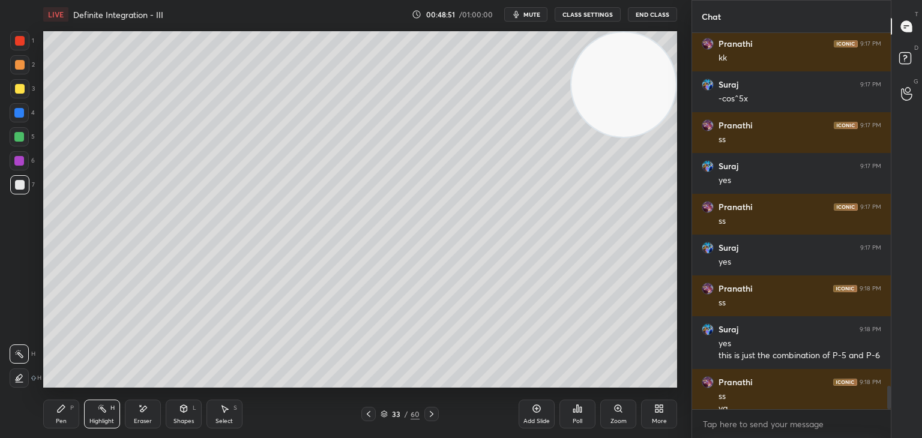
scroll to position [5755, 0]
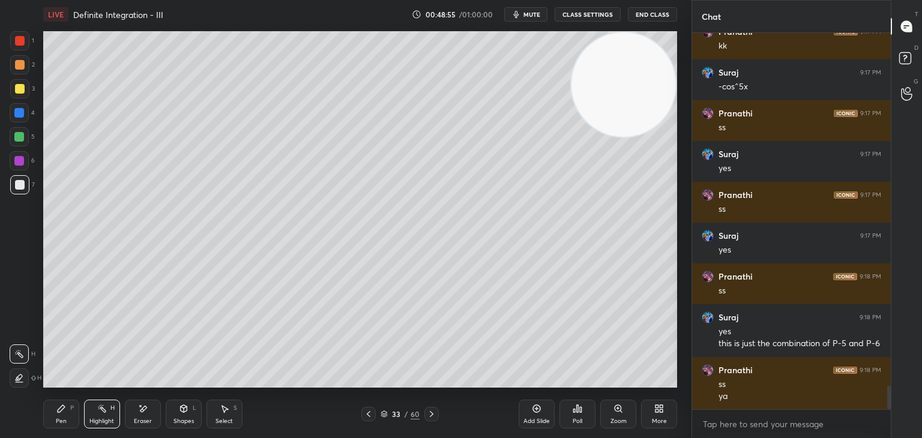
drag, startPoint x: 530, startPoint y: 406, endPoint x: 533, endPoint y: 381, distance: 25.4
click at [528, 402] on div "Add Slide" at bounding box center [537, 414] width 36 height 29
click at [0, 270] on div "1 2 3 4 5 6 7 C X Z E E Erase all H H" at bounding box center [19, 209] width 38 height 357
drag, startPoint x: 58, startPoint y: 418, endPoint x: 59, endPoint y: 411, distance: 6.7
click at [58, 416] on div "Pen P" at bounding box center [61, 414] width 36 height 29
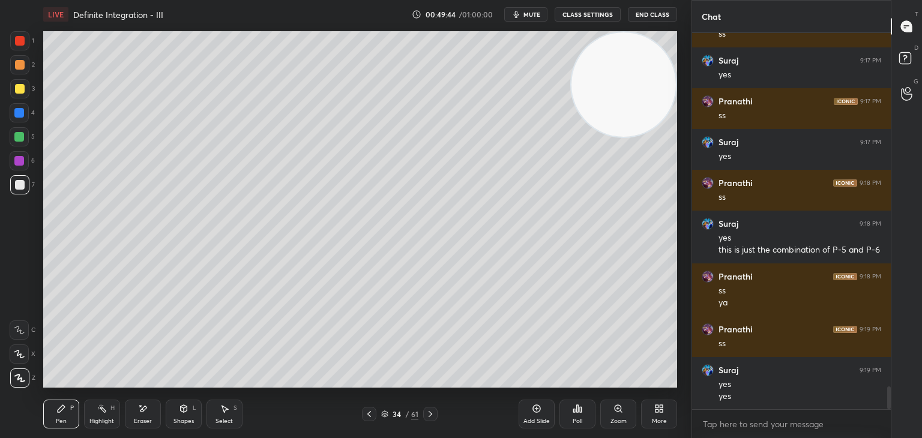
scroll to position [5889, 0]
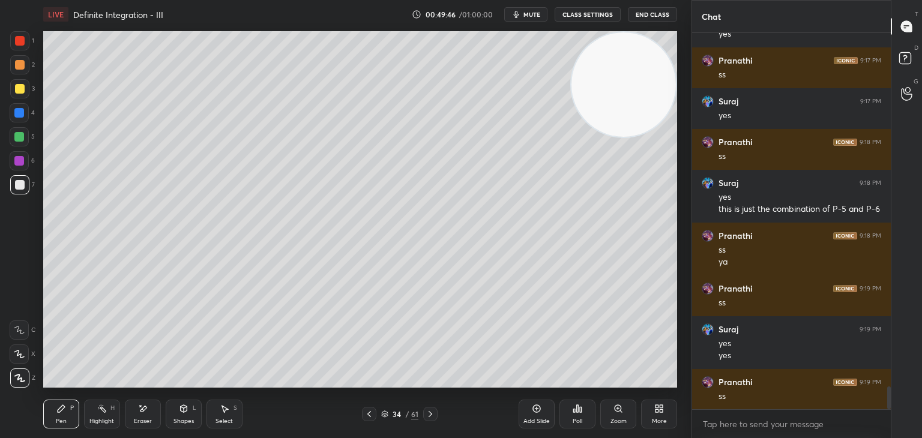
click at [2, 259] on div "1 2 3 4 5 6 7 C X Z E E Erase all H H" at bounding box center [19, 209] width 38 height 357
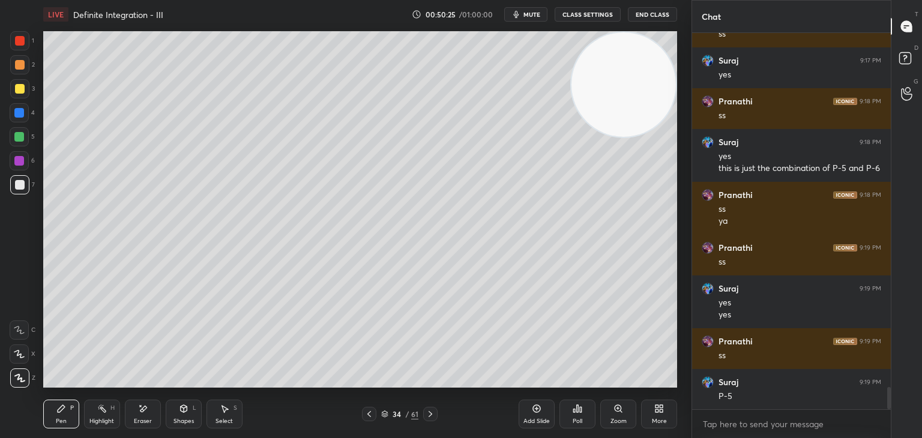
scroll to position [5971, 0]
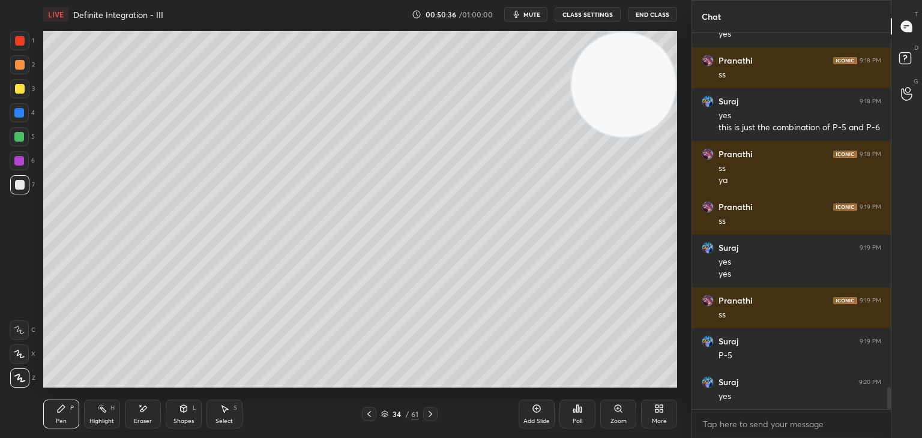
drag, startPoint x: 531, startPoint y: 11, endPoint x: 505, endPoint y: 28, distance: 30.8
click at [528, 13] on span "mute" at bounding box center [532, 14] width 17 height 8
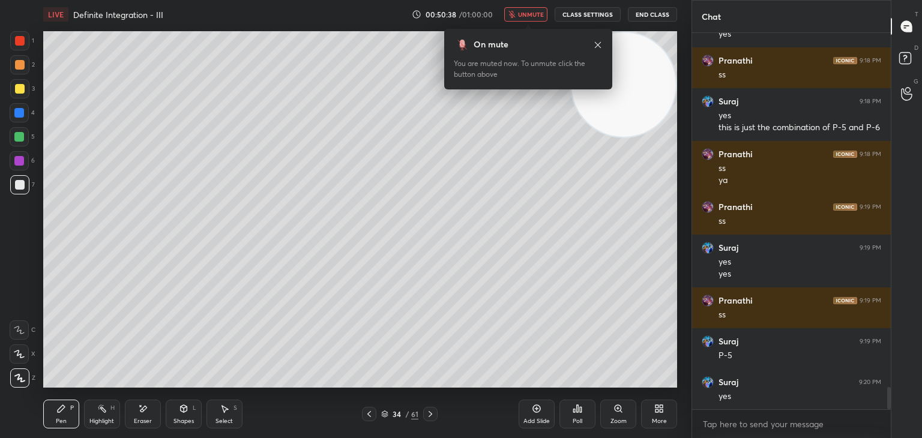
drag, startPoint x: 519, startPoint y: 14, endPoint x: 535, endPoint y: 28, distance: 21.2
click at [519, 14] on button "unmute" at bounding box center [525, 14] width 43 height 14
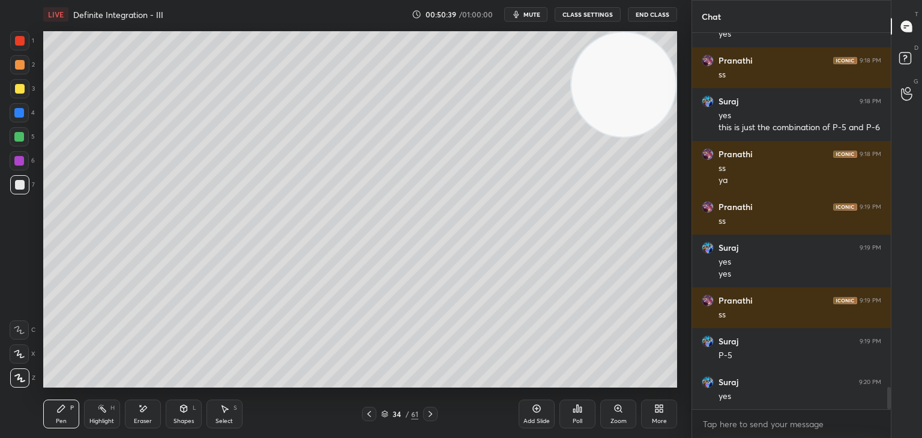
drag, startPoint x: 626, startPoint y: 82, endPoint x: 632, endPoint y: 81, distance: 6.1
click at [634, 76] on video at bounding box center [624, 84] width 104 height 104
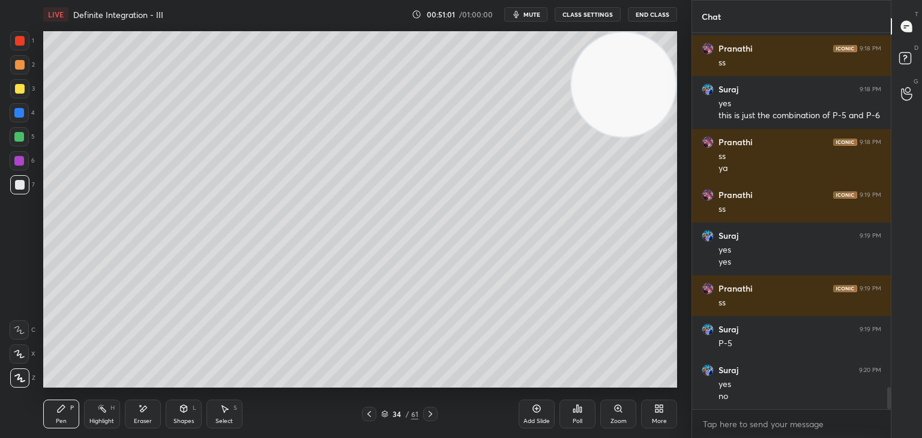
scroll to position [6024, 0]
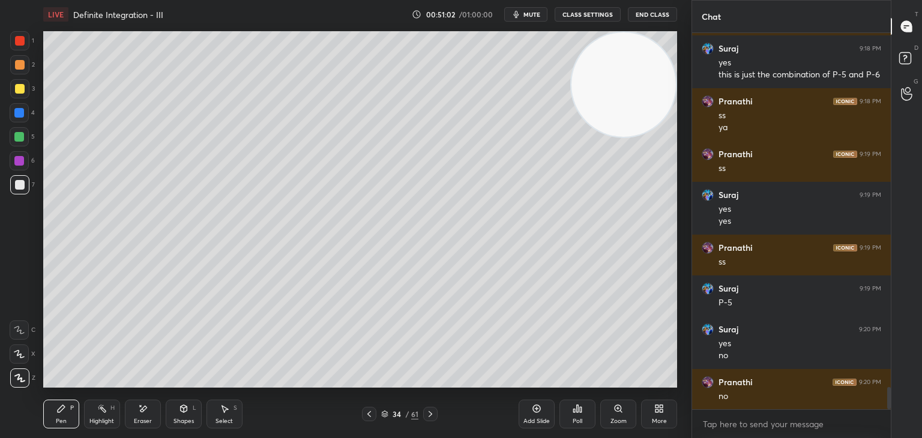
click at [153, 401] on div "Eraser" at bounding box center [143, 414] width 36 height 29
drag, startPoint x: 101, startPoint y: 413, endPoint x: 110, endPoint y: 409, distance: 9.7
click at [103, 414] on div "Highlight H" at bounding box center [102, 414] width 36 height 29
click at [53, 425] on div "Pen P" at bounding box center [61, 414] width 36 height 29
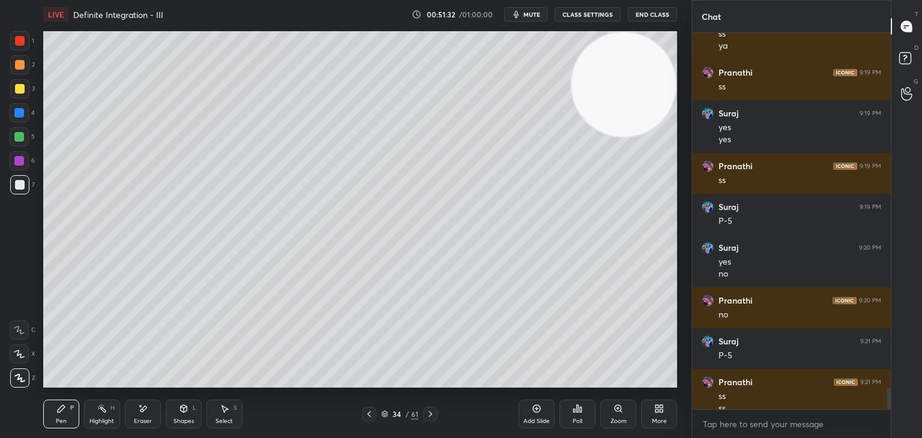
scroll to position [6117, 0]
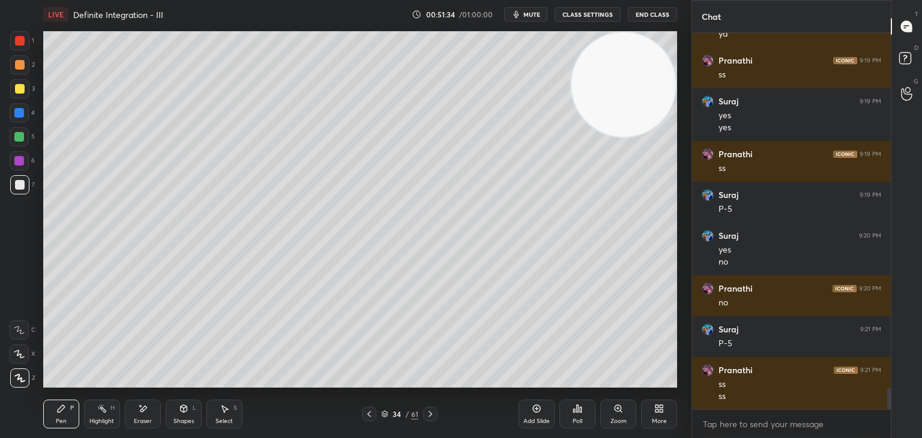
click at [522, 410] on div "Add Slide" at bounding box center [537, 414] width 36 height 29
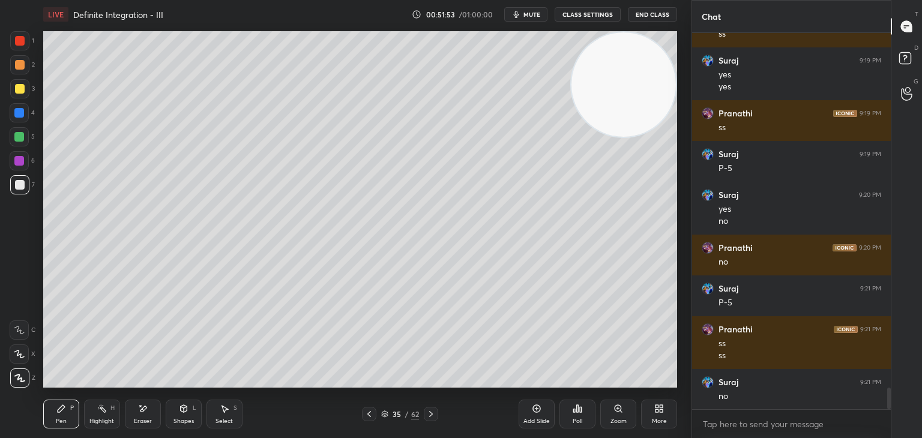
click at [0, 296] on div "1 2 3 4 5 6 7 C X Z E E Erase all H H" at bounding box center [19, 209] width 38 height 357
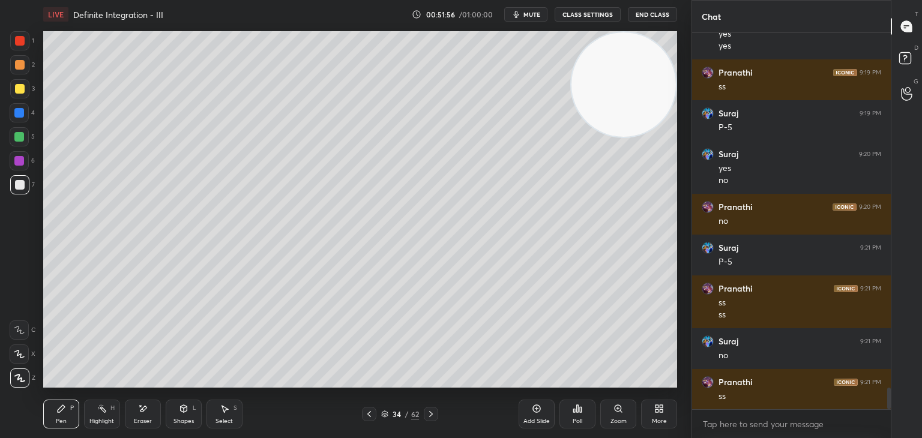
click at [97, 411] on icon at bounding box center [102, 409] width 10 height 10
click at [139, 419] on div "Eraser" at bounding box center [143, 422] width 18 height 6
drag, startPoint x: 61, startPoint y: 410, endPoint x: 74, endPoint y: 394, distance: 20.1
click at [61, 411] on icon at bounding box center [61, 408] width 7 height 7
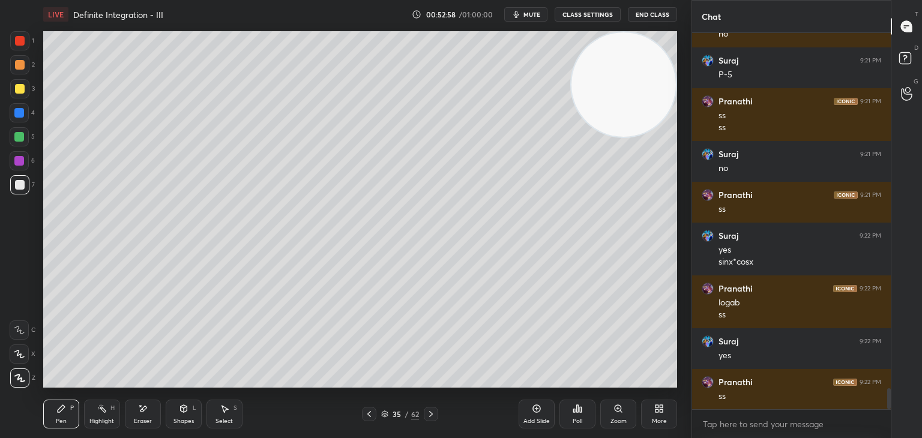
scroll to position [6398, 0]
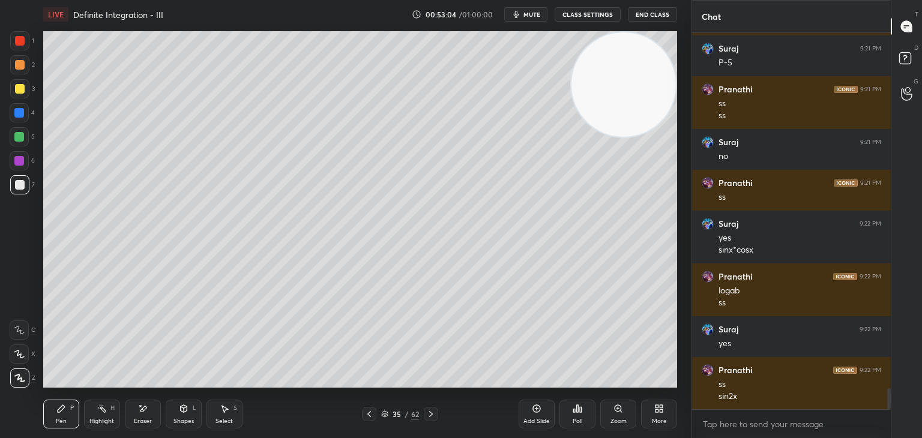
click at [530, 406] on div "Add Slide" at bounding box center [537, 414] width 36 height 29
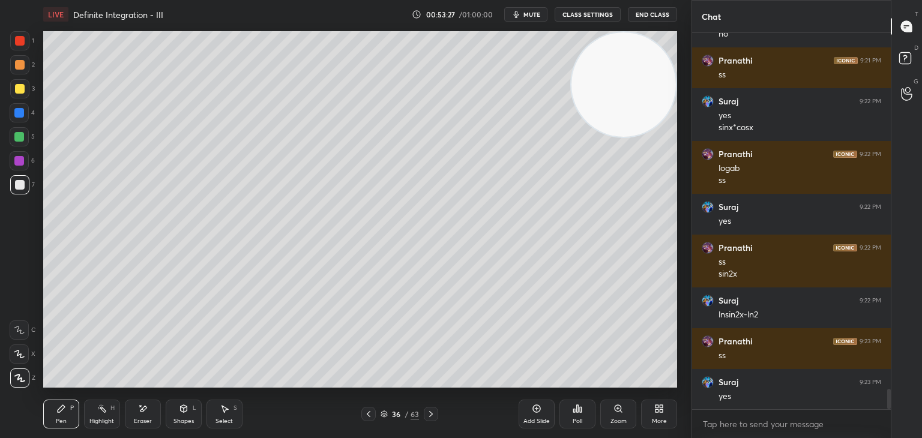
scroll to position [6562, 0]
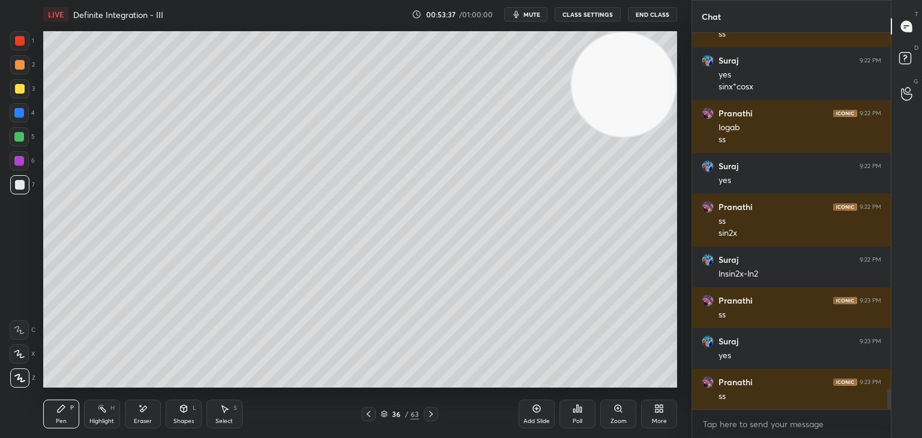
click at [147, 422] on div "Eraser" at bounding box center [143, 422] width 18 height 6
click at [62, 410] on icon at bounding box center [61, 408] width 7 height 7
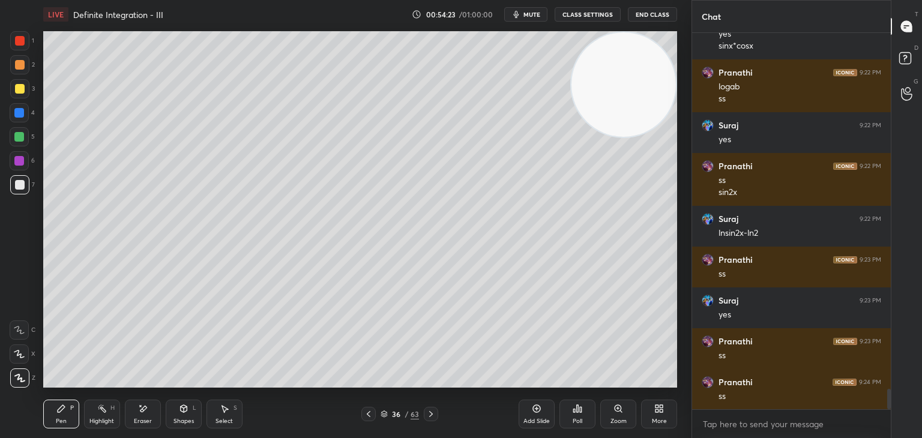
click at [106, 411] on icon at bounding box center [102, 409] width 10 height 10
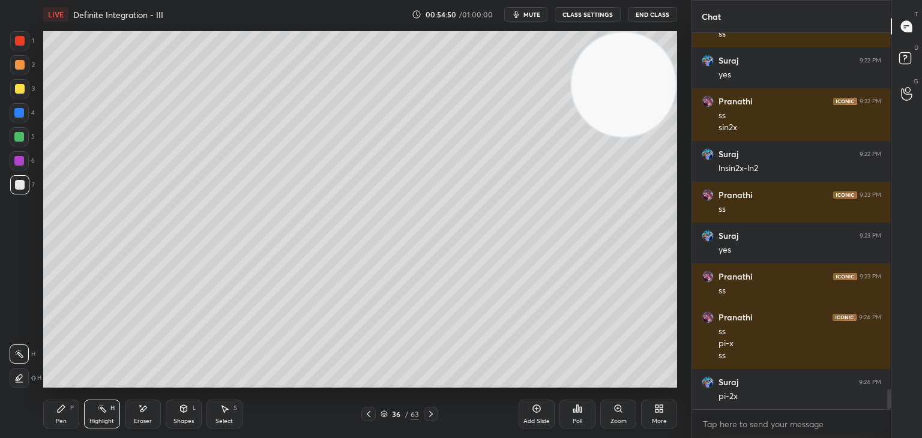
scroll to position [6708, 0]
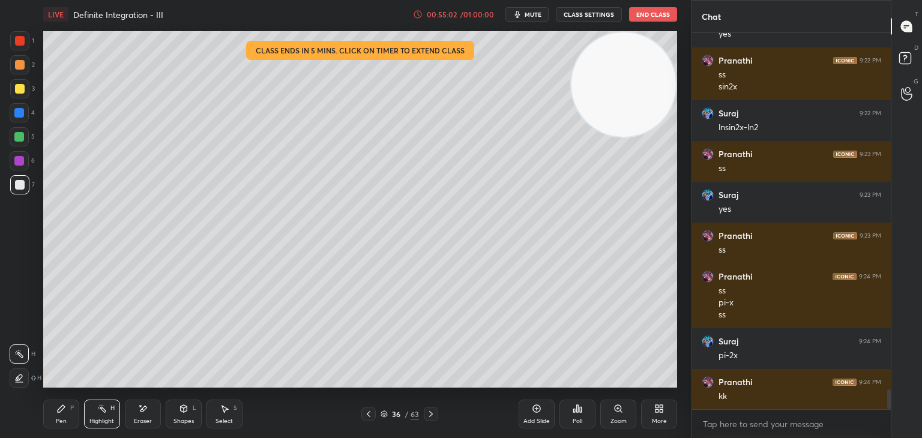
click at [68, 410] on div "Pen P" at bounding box center [61, 414] width 36 height 29
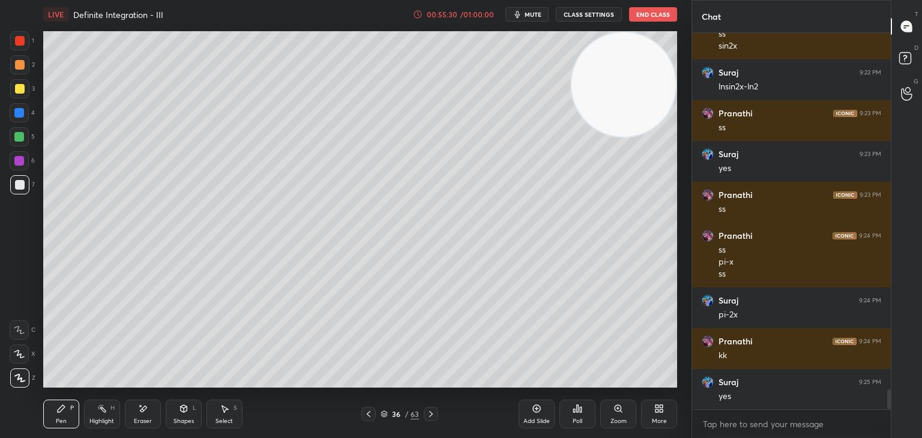
scroll to position [6790, 0]
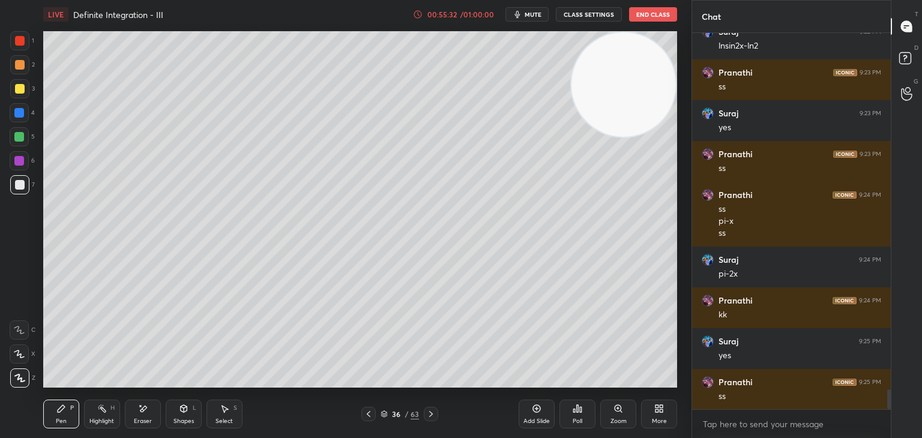
click at [186, 409] on icon at bounding box center [183, 408] width 7 height 7
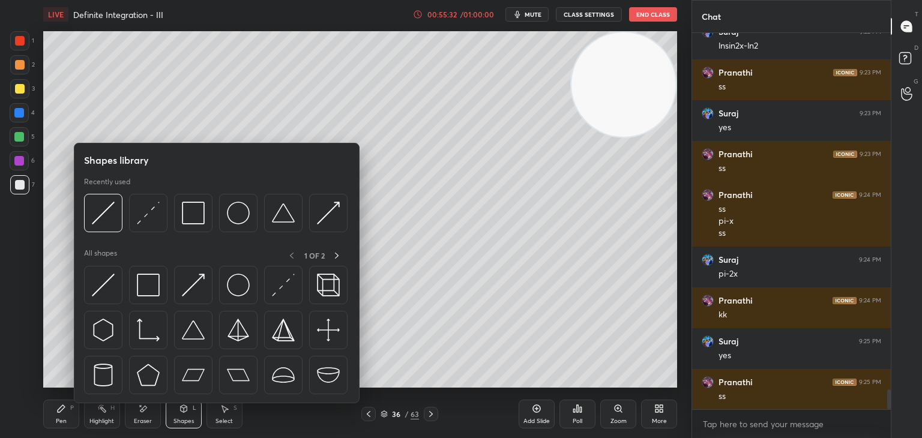
click at [153, 412] on div "Eraser" at bounding box center [143, 414] width 36 height 29
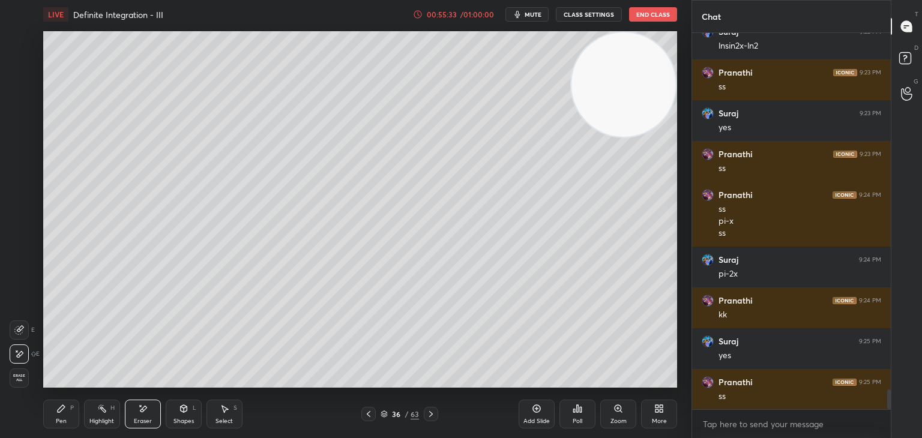
scroll to position [6831, 0]
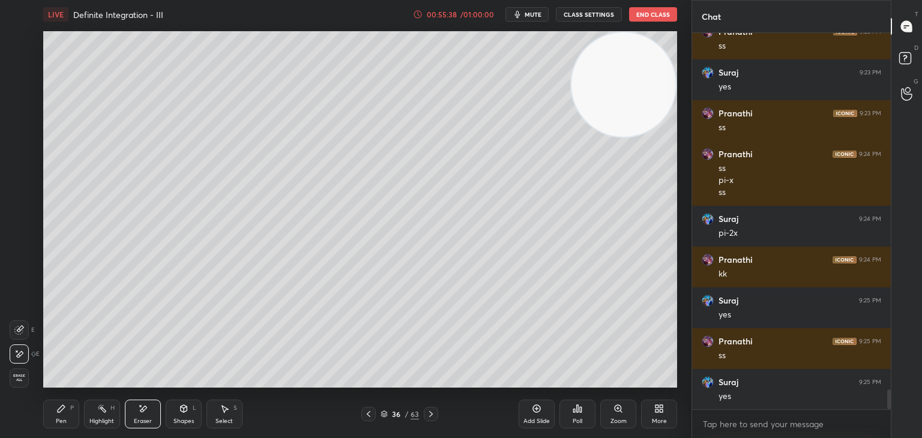
click at [65, 419] on div "Pen" at bounding box center [61, 422] width 11 height 6
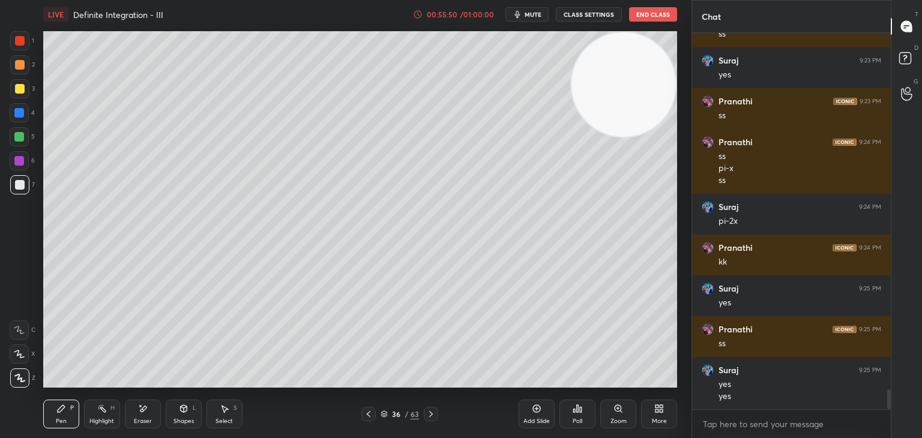
click at [526, 414] on div "Add Slide" at bounding box center [537, 414] width 36 height 29
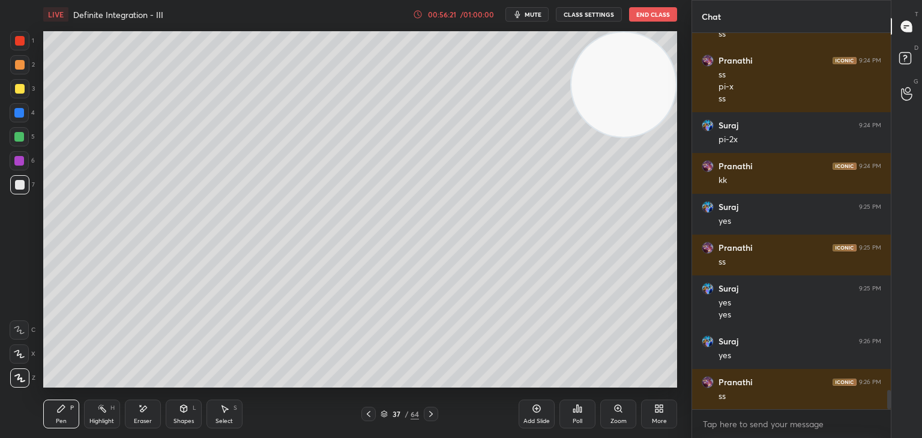
scroll to position [6965, 0]
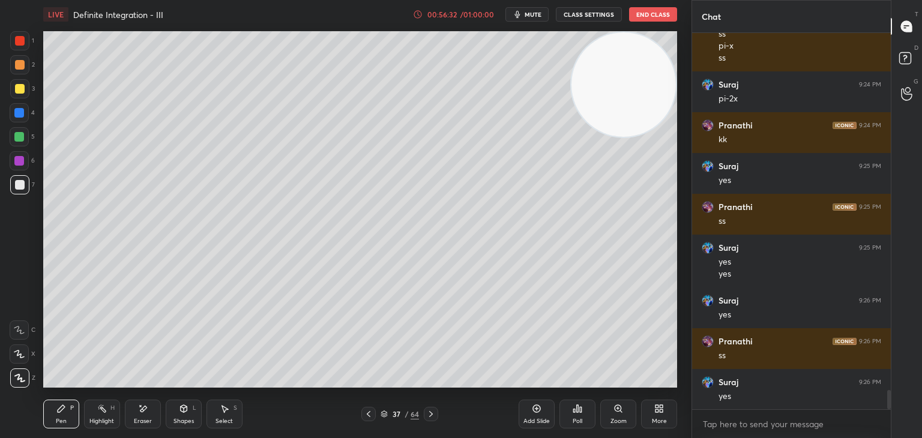
click at [1, 281] on div "1 2 3 4 5 6 7 C X Z E E Erase all H H" at bounding box center [19, 209] width 38 height 357
drag, startPoint x: 0, startPoint y: 273, endPoint x: 16, endPoint y: 267, distance: 16.7
click at [0, 273] on div "1 2 3 4 5 6 7 C X Z E E Erase all H H" at bounding box center [19, 209] width 38 height 357
click at [665, 11] on button "End Class" at bounding box center [653, 14] width 48 height 14
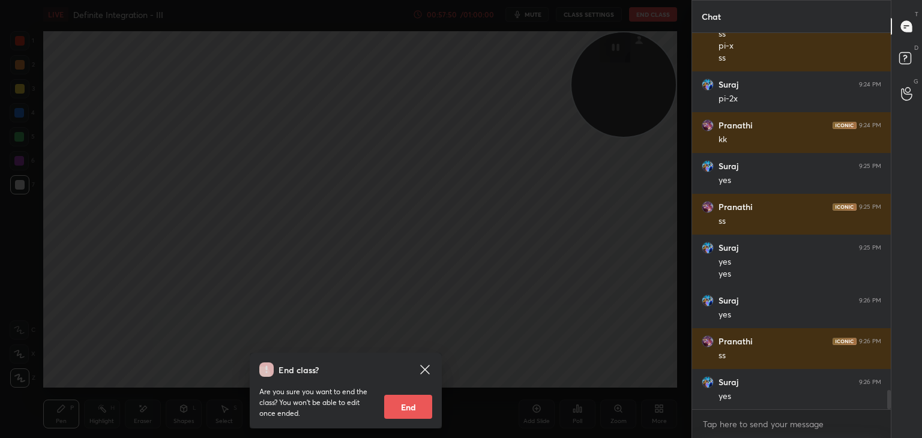
click at [423, 369] on icon at bounding box center [424, 369] width 9 height 9
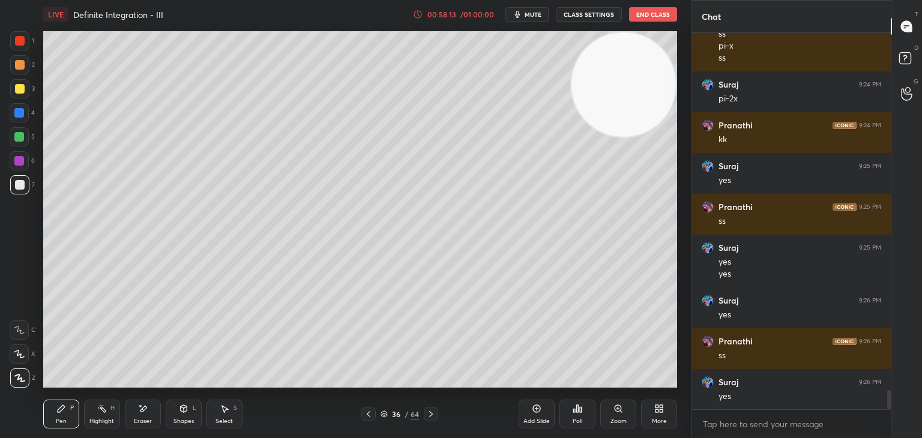
drag, startPoint x: 536, startPoint y: 16, endPoint x: 535, endPoint y: 22, distance: 6.6
click at [535, 17] on span "mute" at bounding box center [533, 14] width 17 height 8
click at [663, 12] on button "End Class" at bounding box center [653, 14] width 48 height 14
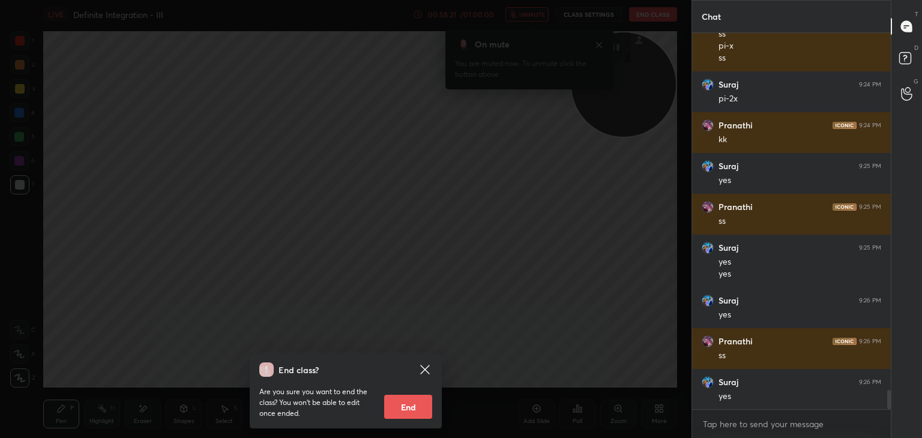
click at [420, 366] on icon at bounding box center [425, 370] width 14 height 14
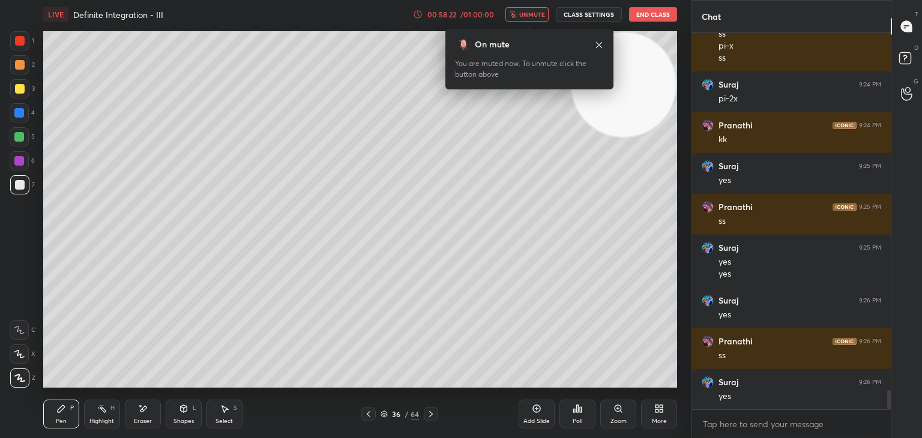
drag, startPoint x: 532, startPoint y: 10, endPoint x: 572, endPoint y: 69, distance: 71.3
click at [532, 11] on span "unmute" at bounding box center [532, 14] width 26 height 8
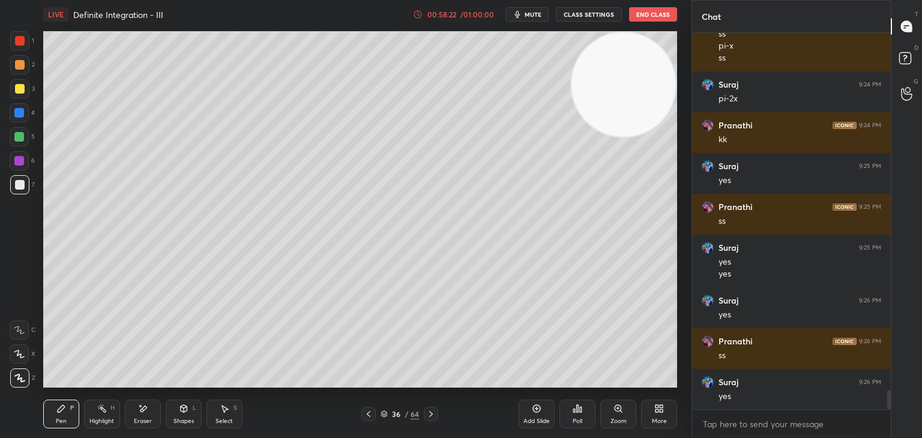
click at [612, 75] on video at bounding box center [624, 84] width 104 height 104
click at [0, 241] on div "1 2 3 4 5 6 7 C X Z E E Erase all H H" at bounding box center [19, 209] width 38 height 357
click at [0, 258] on div "1 2 3 4 5 6 7 C X Z E E Erase all H H" at bounding box center [19, 209] width 38 height 357
drag, startPoint x: 142, startPoint y: 415, endPoint x: 142, endPoint y: 407, distance: 8.4
click at [142, 415] on div "Eraser" at bounding box center [143, 414] width 36 height 29
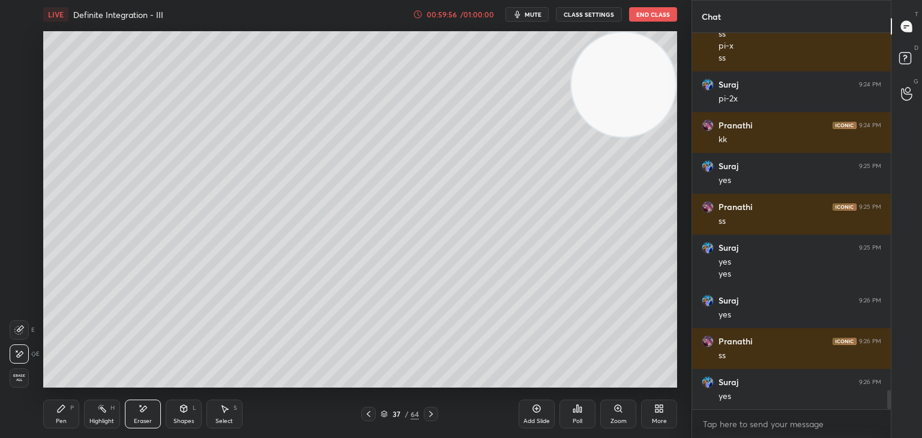
click at [612, 87] on video at bounding box center [624, 84] width 104 height 104
drag, startPoint x: 65, startPoint y: 411, endPoint x: 73, endPoint y: 403, distance: 11.5
click at [64, 411] on icon at bounding box center [61, 409] width 10 height 10
click at [665, 88] on video at bounding box center [624, 84] width 104 height 104
click at [64, 419] on div "Pen" at bounding box center [61, 422] width 11 height 6
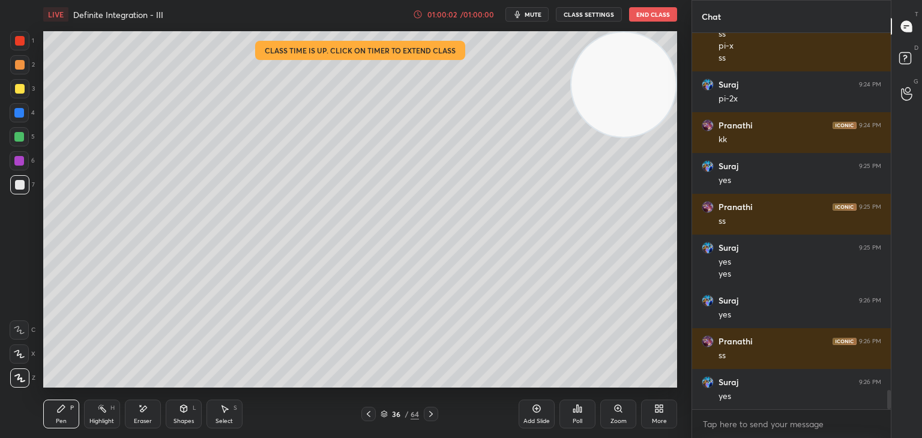
click at [623, 93] on video at bounding box center [624, 84] width 104 height 104
click at [142, 416] on div "Eraser" at bounding box center [143, 414] width 36 height 29
drag, startPoint x: 52, startPoint y: 412, endPoint x: 57, endPoint y: 416, distance: 6.4
click at [55, 416] on div "Pen P" at bounding box center [61, 414] width 36 height 29
click at [617, 70] on video at bounding box center [624, 84] width 104 height 104
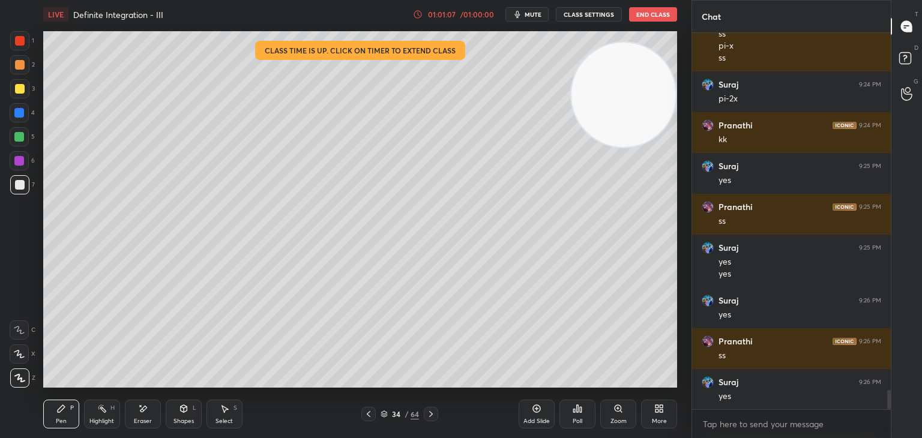
drag, startPoint x: 616, startPoint y: 74, endPoint x: 590, endPoint y: 140, distance: 70.9
click at [627, 128] on video at bounding box center [624, 95] width 104 height 104
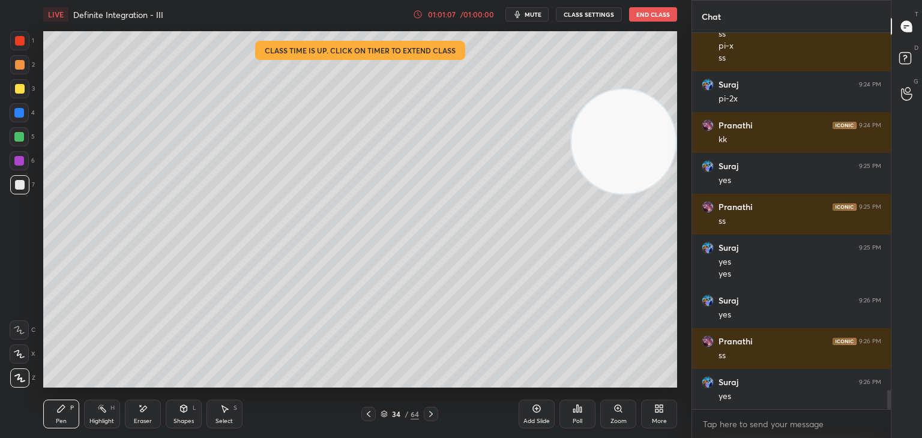
drag, startPoint x: 98, startPoint y: 428, endPoint x: 102, endPoint y: 407, distance: 21.9
click at [98, 424] on div "Highlight H" at bounding box center [102, 414] width 36 height 29
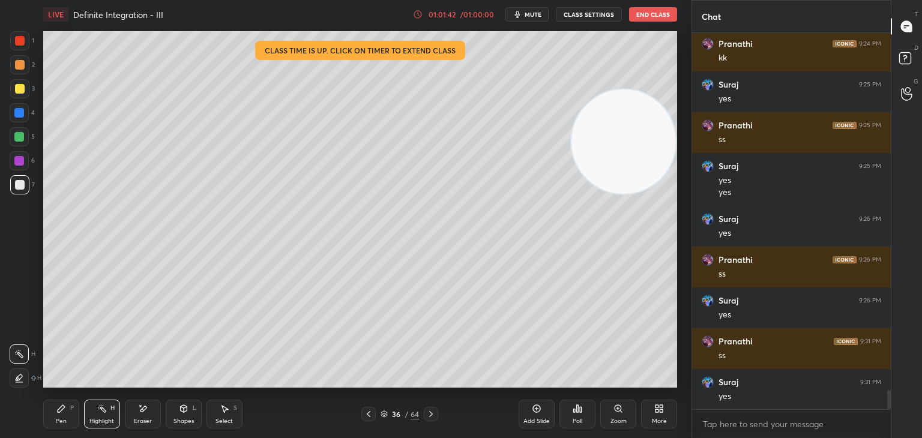
scroll to position [7088, 0]
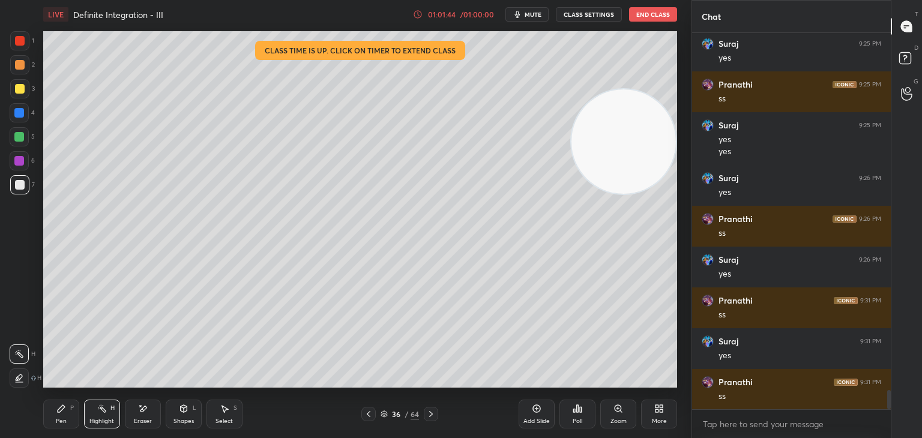
click at [69, 411] on div "Pen P" at bounding box center [61, 414] width 36 height 29
drag, startPoint x: 612, startPoint y: 178, endPoint x: 645, endPoint y: 104, distance: 80.9
click at [657, 89] on video at bounding box center [623, 141] width 104 height 104
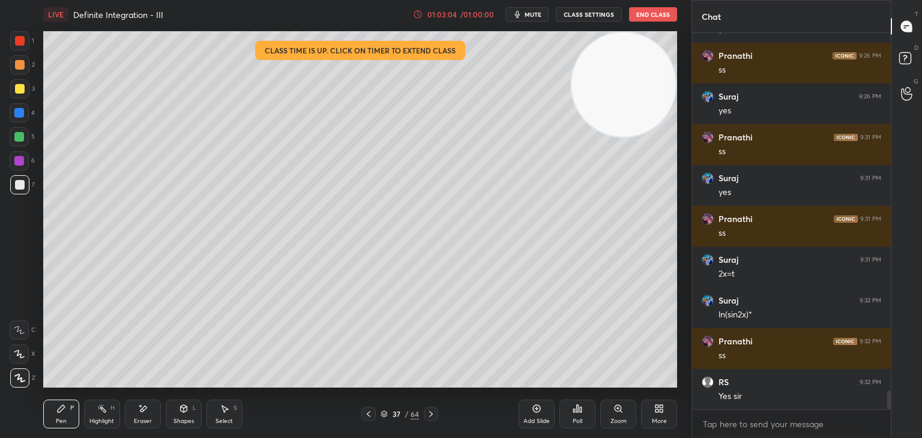
scroll to position [7292, 0]
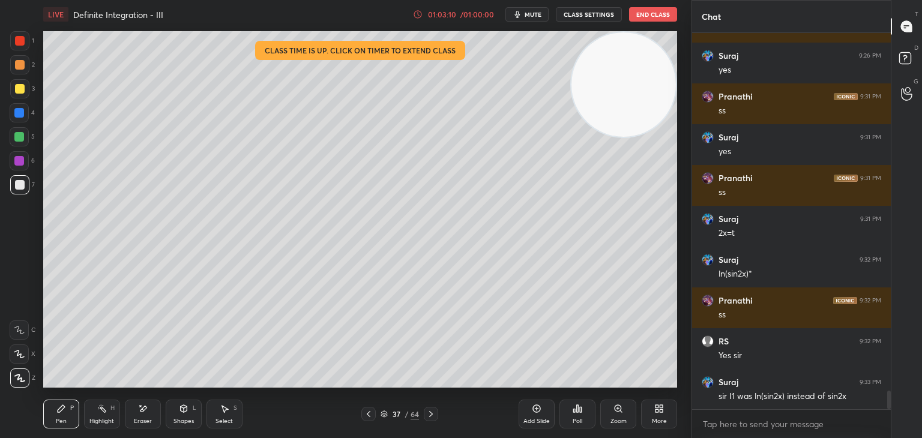
click at [2, 243] on div "1 2 3 4 5 6 7 C X Z E E Erase all H H" at bounding box center [19, 209] width 38 height 357
drag, startPoint x: 137, startPoint y: 409, endPoint x: 142, endPoint y: 392, distance: 17.7
click at [136, 409] on div "Eraser" at bounding box center [143, 414] width 36 height 29
drag, startPoint x: 72, startPoint y: 407, endPoint x: 76, endPoint y: 390, distance: 17.3
click at [71, 408] on div "P" at bounding box center [72, 408] width 4 height 6
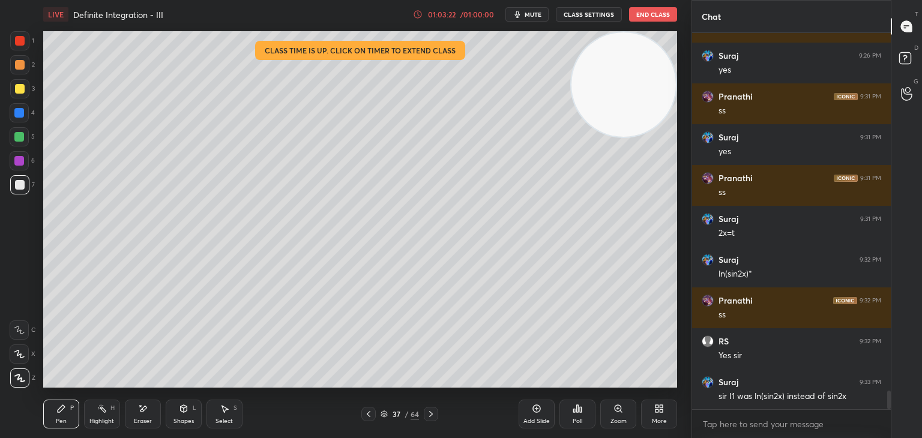
drag, startPoint x: 147, startPoint y: 412, endPoint x: 156, endPoint y: 394, distance: 19.6
click at [147, 411] on icon at bounding box center [143, 409] width 10 height 10
click at [59, 413] on icon at bounding box center [61, 409] width 10 height 10
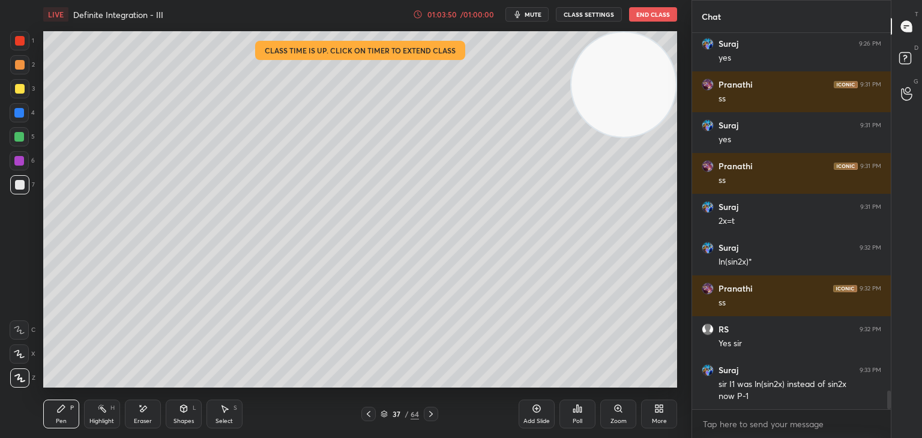
scroll to position [7345, 0]
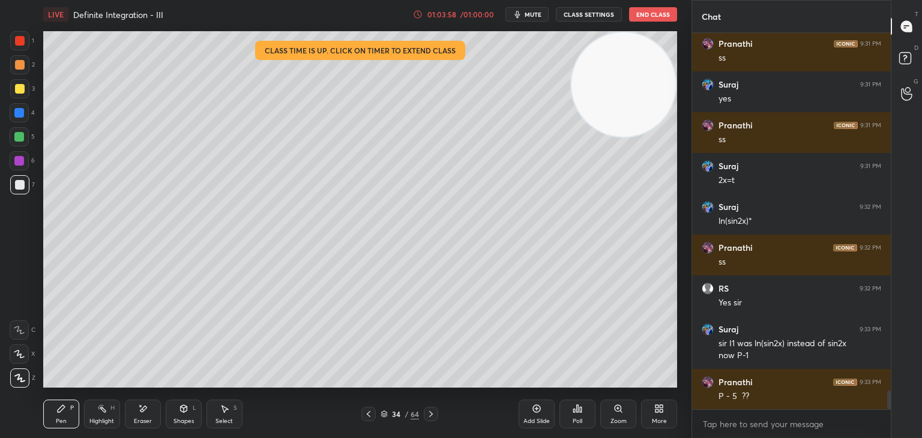
drag, startPoint x: 99, startPoint y: 416, endPoint x: 103, endPoint y: 410, distance: 7.3
click at [100, 414] on div "Highlight H" at bounding box center [102, 414] width 36 height 29
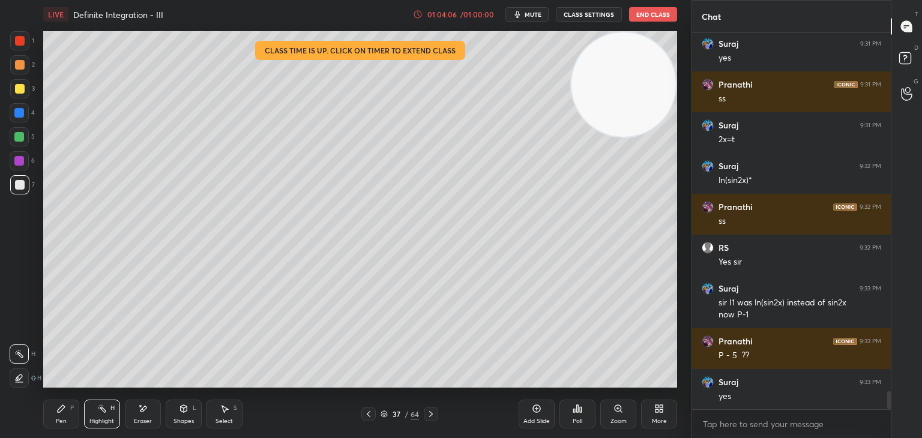
scroll to position [7426, 0]
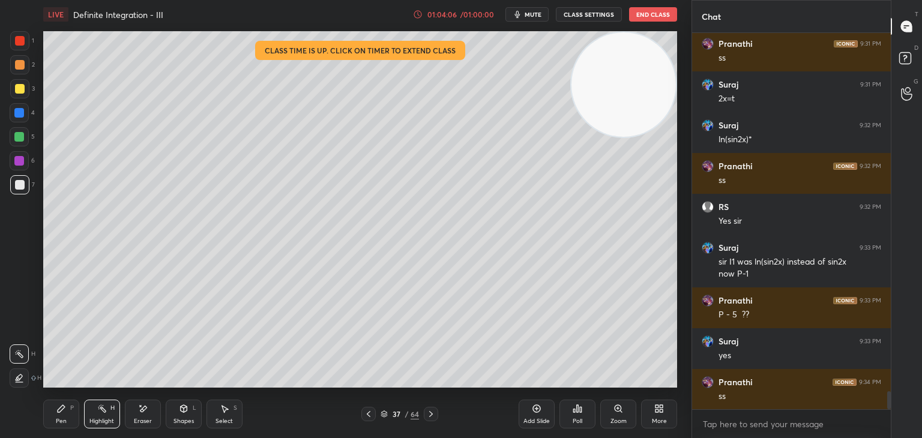
click at [58, 409] on icon at bounding box center [61, 409] width 10 height 10
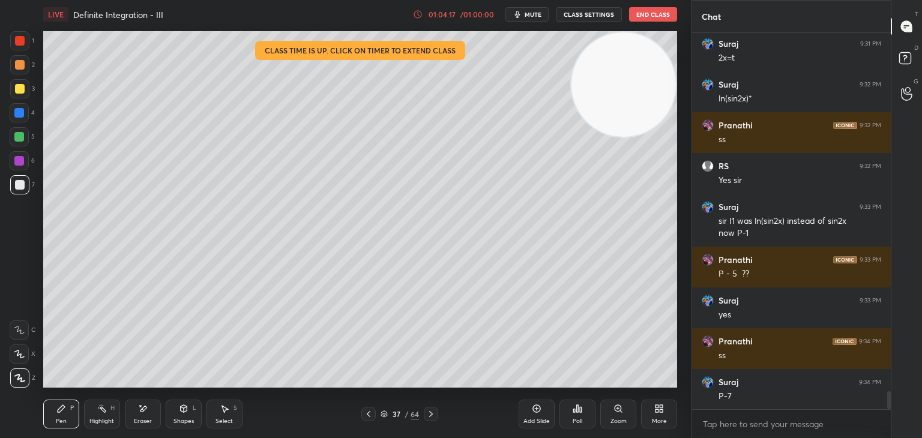
click at [115, 405] on div "Highlight H" at bounding box center [102, 414] width 36 height 29
click at [112, 405] on div "H" at bounding box center [112, 408] width 4 height 6
drag, startPoint x: 67, startPoint y: 399, endPoint x: 62, endPoint y: 404, distance: 6.8
click at [62, 404] on div "Pen P" at bounding box center [61, 414] width 36 height 29
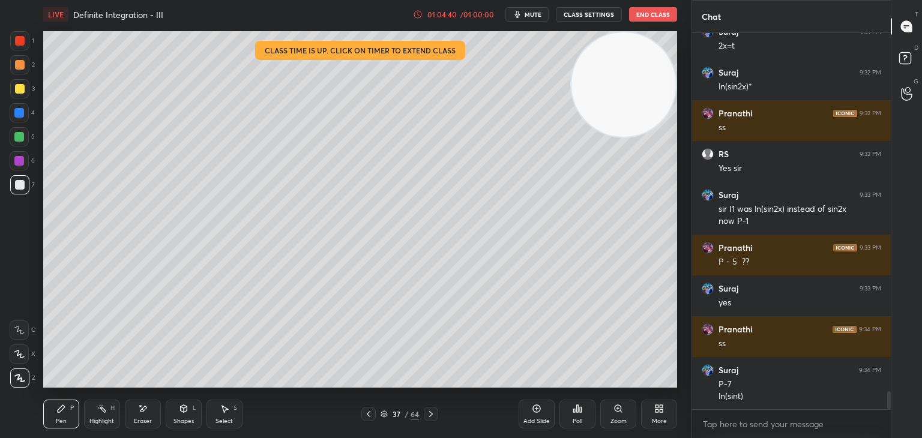
click at [528, 415] on div "Add Slide" at bounding box center [537, 414] width 36 height 29
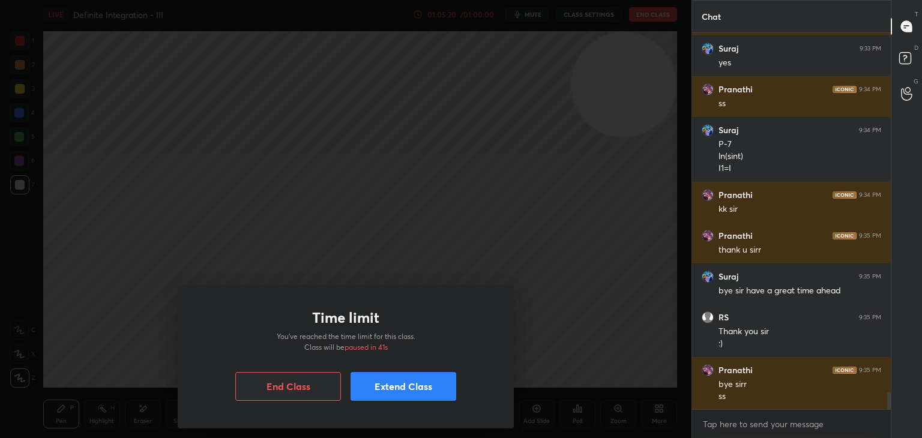
scroll to position [7731, 0]
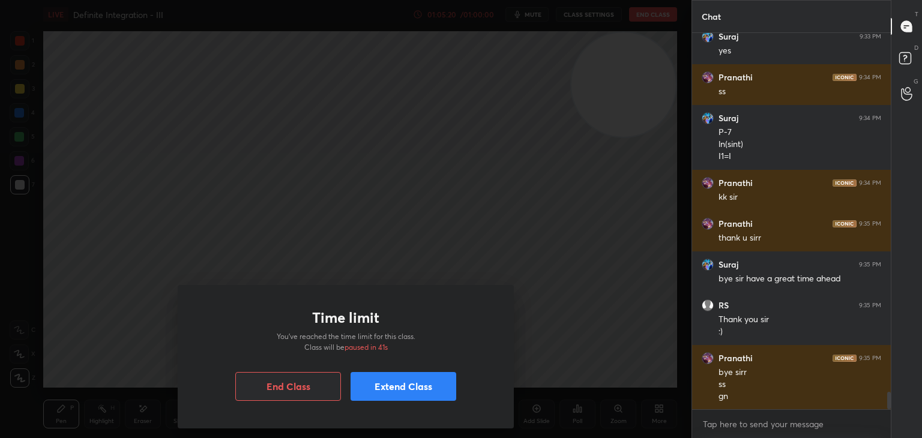
click at [295, 384] on button "End Class" at bounding box center [288, 386] width 106 height 29
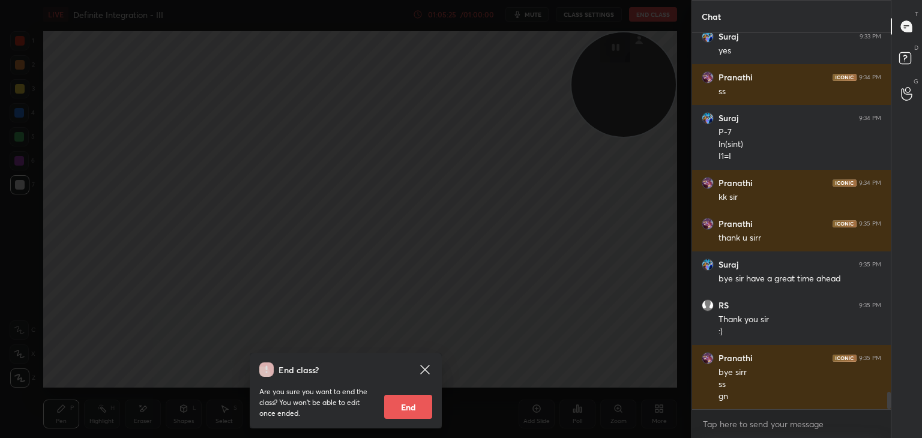
click at [397, 409] on button "End" at bounding box center [408, 407] width 48 height 24
type textarea "x"
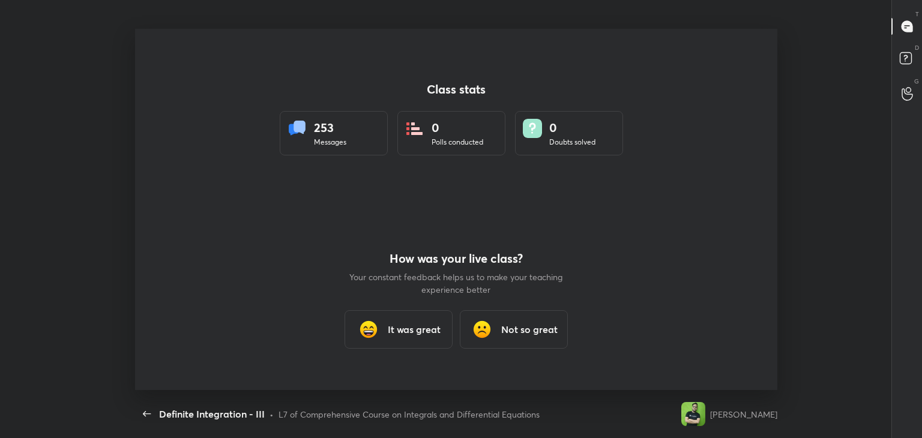
scroll to position [0, 0]
click at [407, 325] on h3 "It was great" at bounding box center [414, 329] width 53 height 14
